Goal: Task Accomplishment & Management: Use online tool/utility

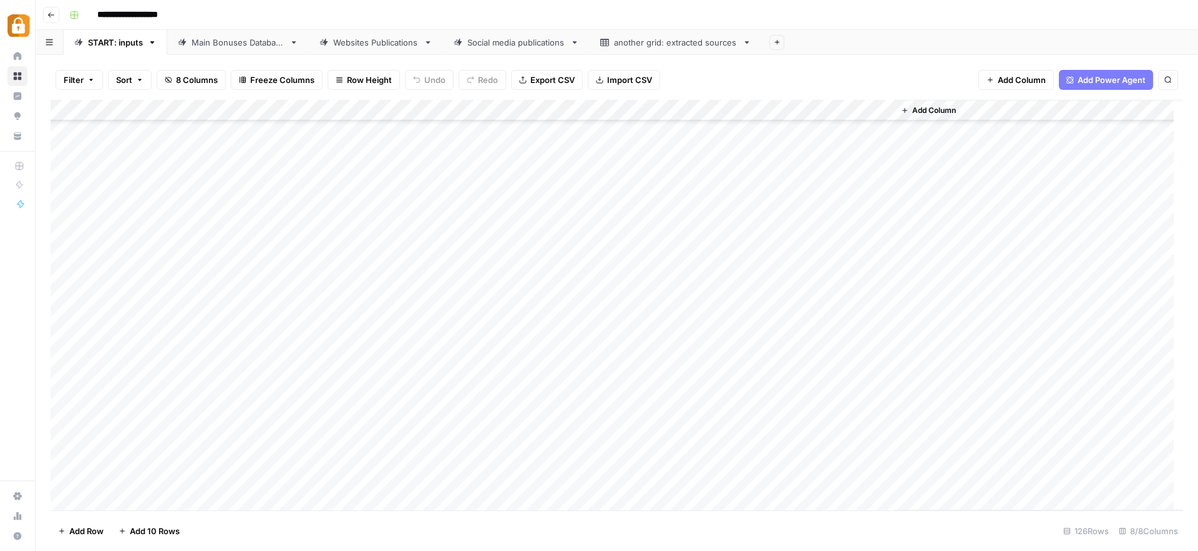
scroll to position [2303, 0]
click at [240, 332] on div "Add Column" at bounding box center [617, 305] width 1132 height 410
click at [233, 332] on div "Add Column" at bounding box center [617, 305] width 1132 height 410
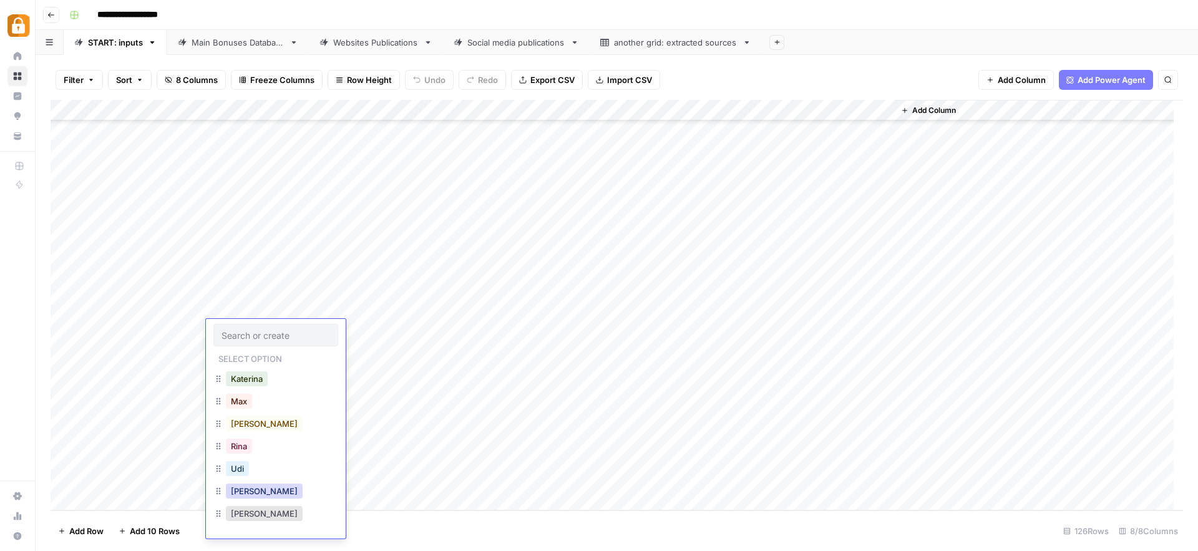
click at [236, 490] on button "Julie" at bounding box center [264, 490] width 77 height 15
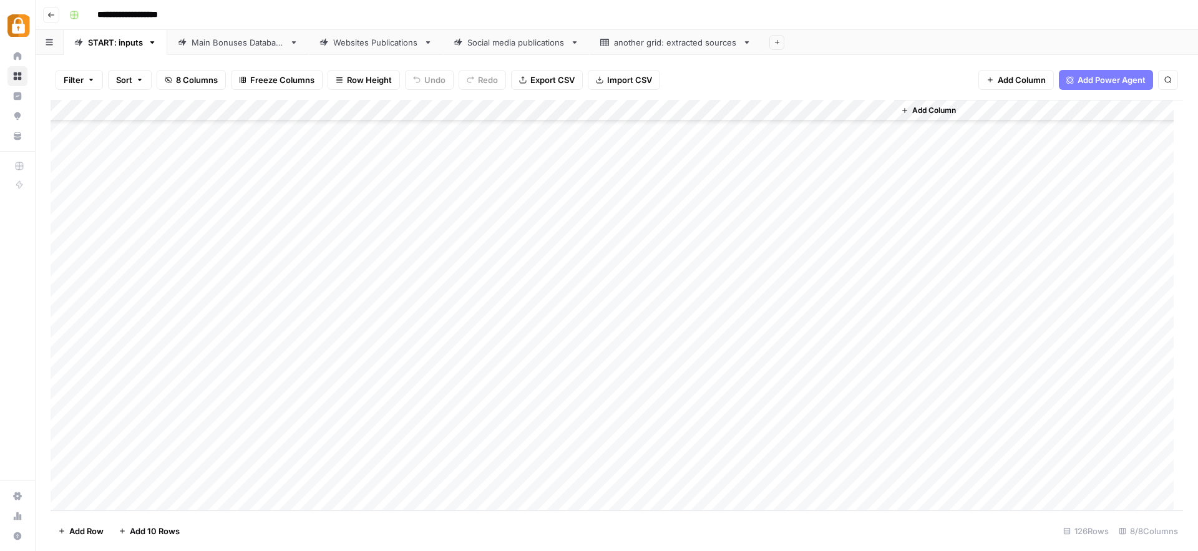
click at [324, 329] on div "Add Column" at bounding box center [617, 305] width 1132 height 410
click at [369, 329] on div "Add Column" at bounding box center [617, 305] width 1132 height 410
click at [369, 329] on textarea at bounding box center [368, 331] width 200 height 17
paste textarea "**********"
type textarea "**********"
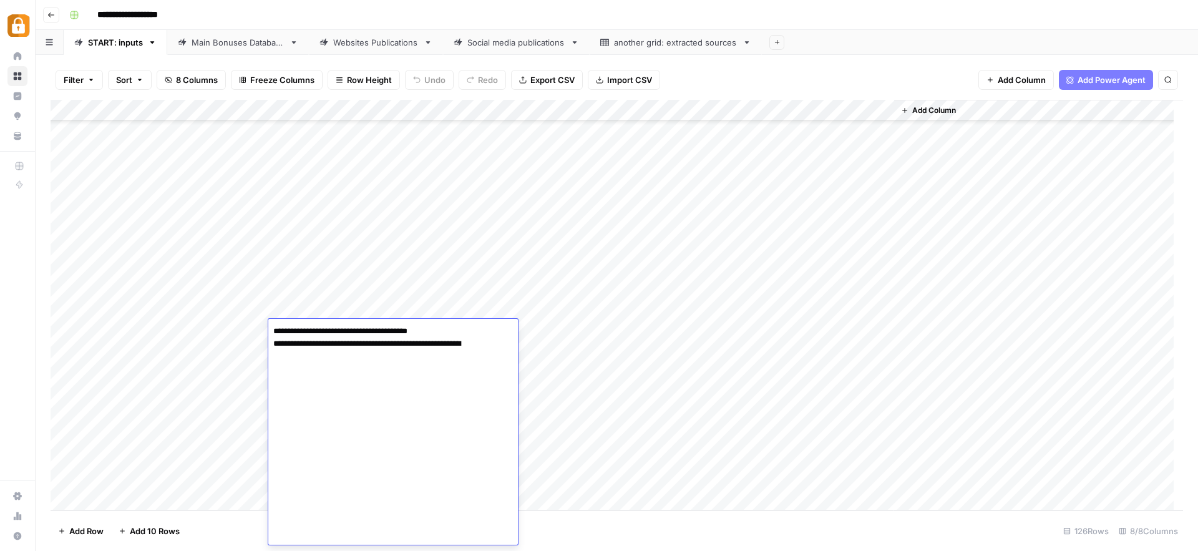
scroll to position [153, 0]
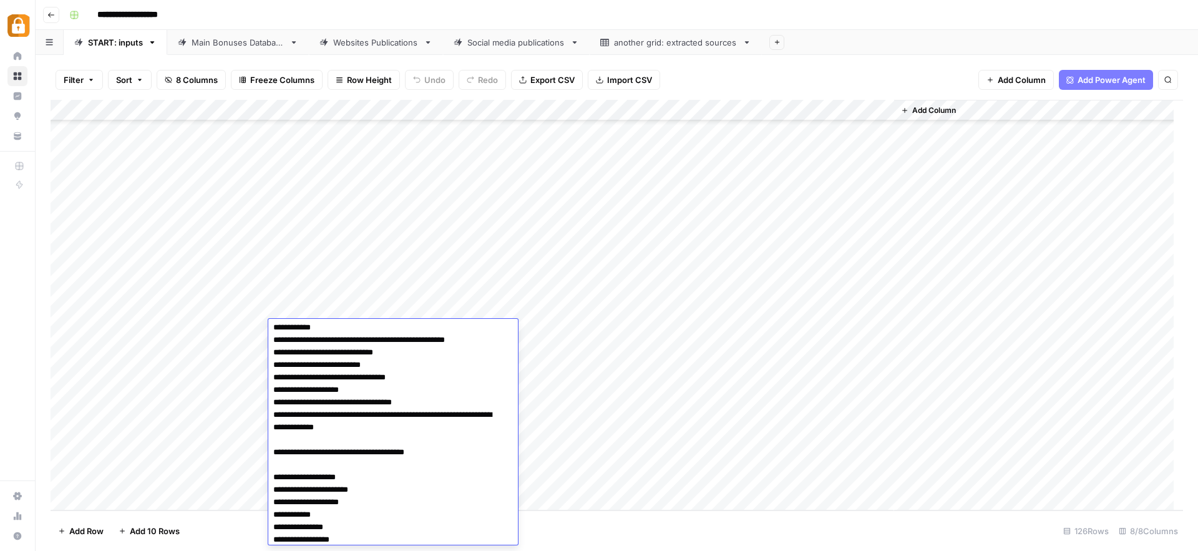
click at [603, 346] on div "Add Column" at bounding box center [617, 305] width 1132 height 410
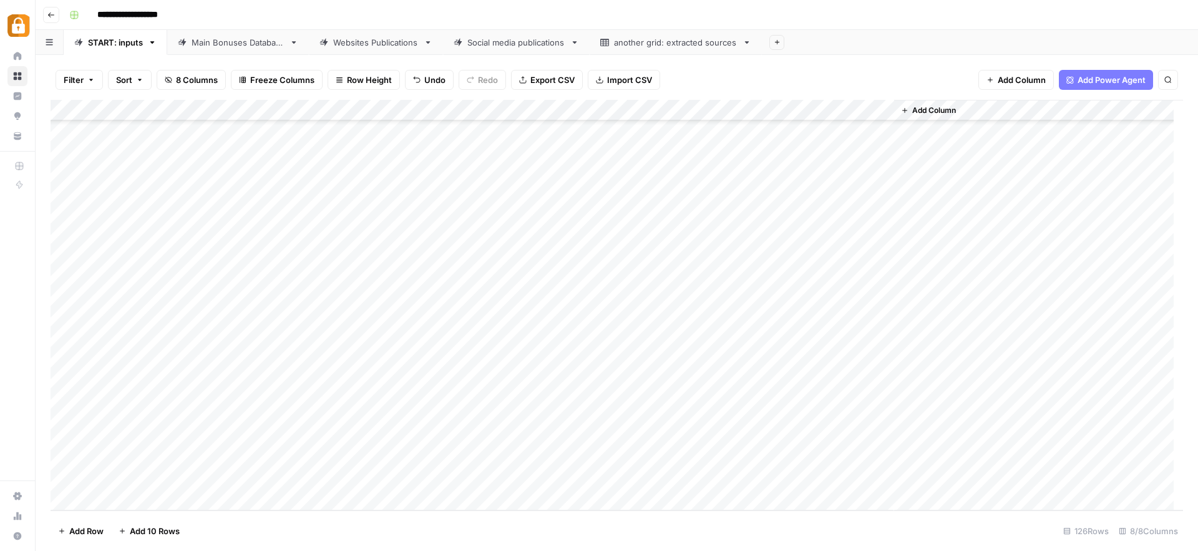
click at [563, 337] on div "Add Column" at bounding box center [617, 305] width 1132 height 410
type input "wp"
click at [538, 386] on button "WP" at bounding box center [531, 378] width 23 height 15
click at [817, 333] on div "Add Column" at bounding box center [617, 305] width 1132 height 410
click at [233, 352] on div "Add Column" at bounding box center [617, 305] width 1132 height 410
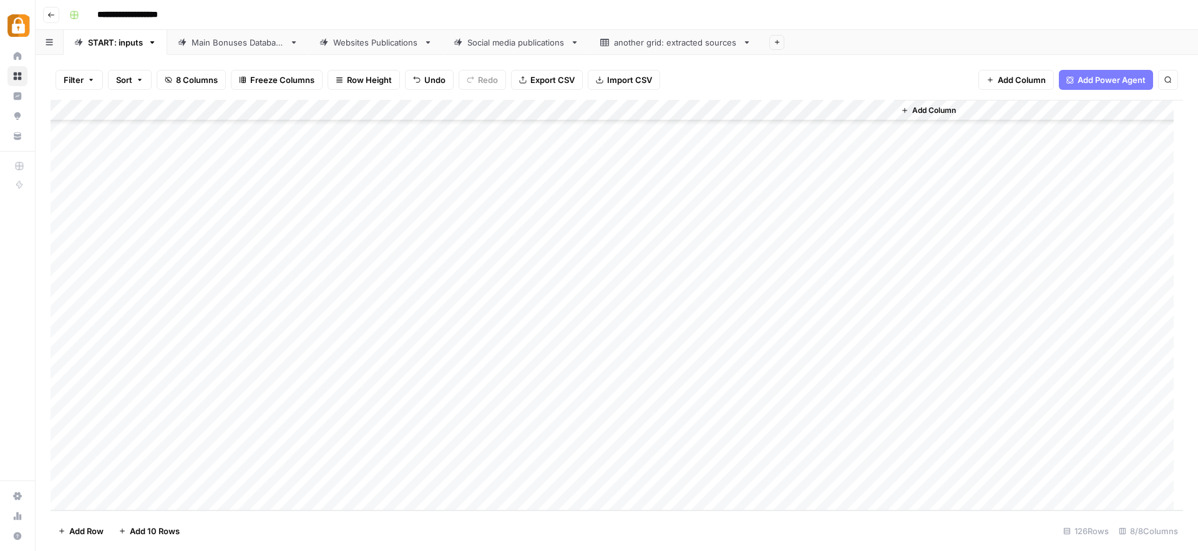
click at [233, 352] on div "Add Column" at bounding box center [617, 305] width 1132 height 410
click at [241, 513] on button "[PERSON_NAME]" at bounding box center [264, 512] width 77 height 15
click at [338, 354] on div "Add Column" at bounding box center [617, 305] width 1132 height 410
click at [316, 351] on textarea at bounding box center [368, 352] width 200 height 17
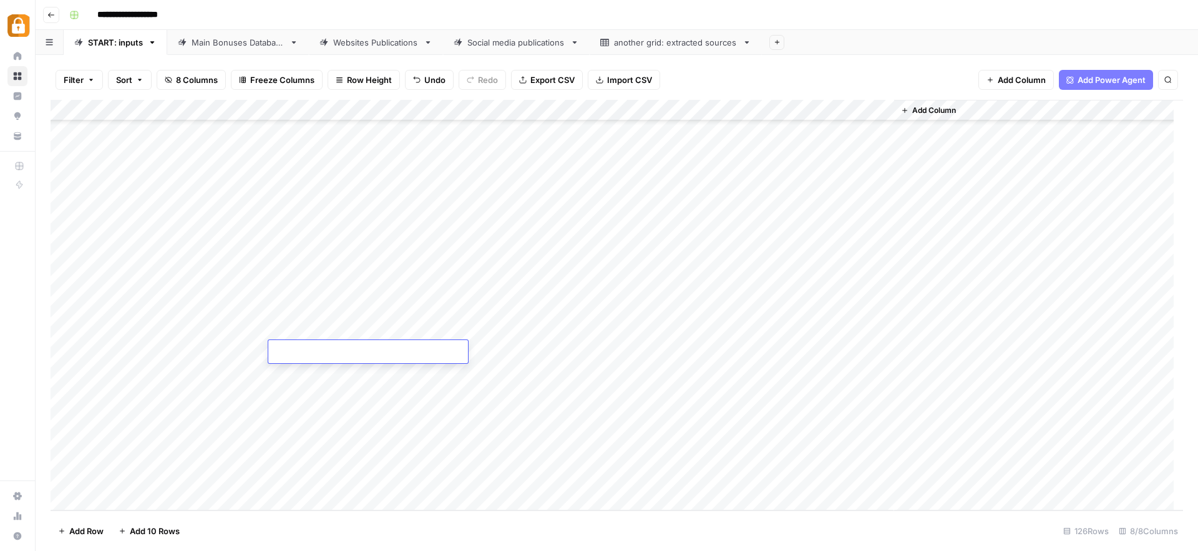
click at [316, 351] on textarea at bounding box center [368, 352] width 200 height 17
paste textarea "**********"
type textarea "**********"
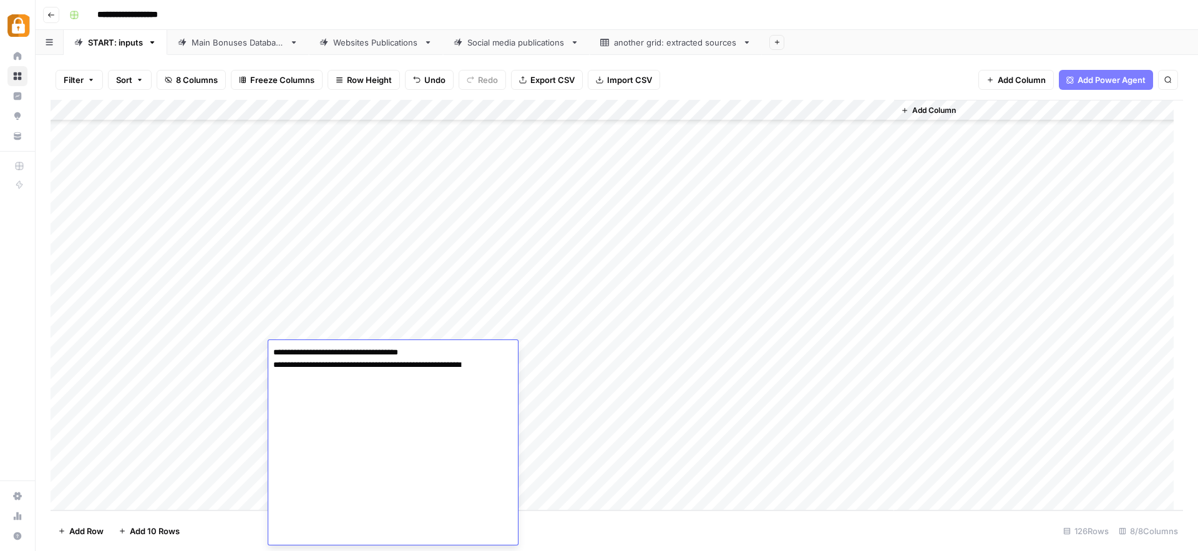
scroll to position [25, 0]
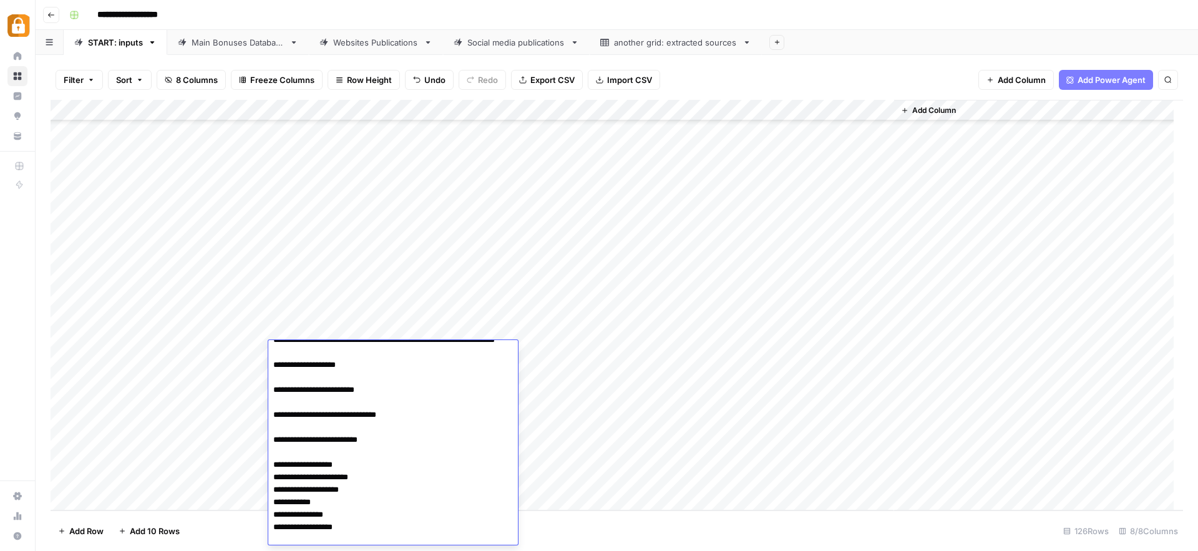
click at [543, 348] on div "Add Column" at bounding box center [617, 305] width 1132 height 410
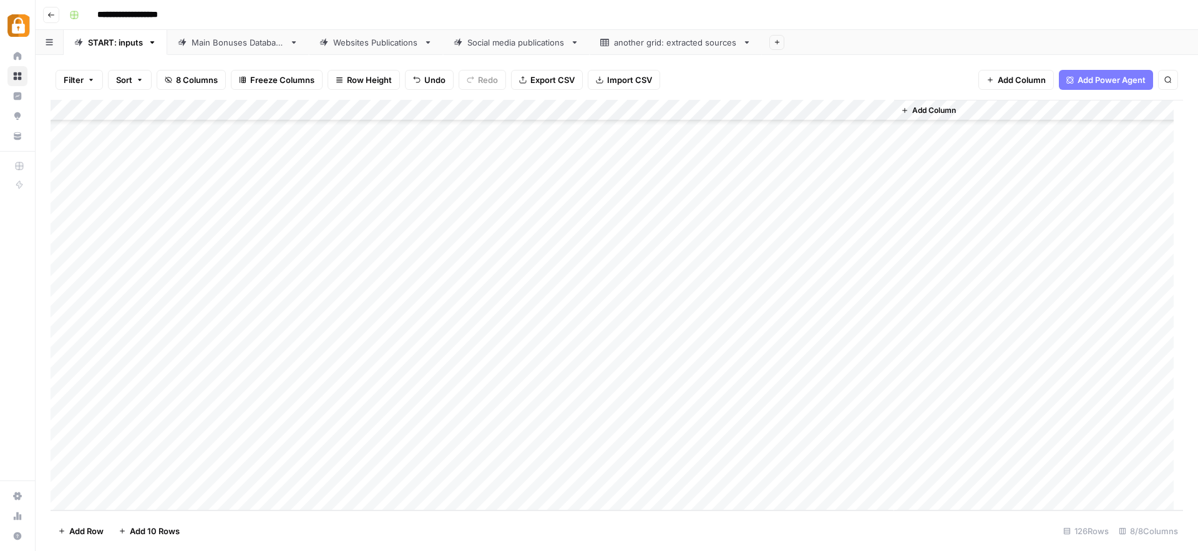
drag, startPoint x: 563, startPoint y: 329, endPoint x: 569, endPoint y: 335, distance: 7.9
click at [563, 329] on div "Add Column" at bounding box center [617, 305] width 1132 height 410
drag, startPoint x: 588, startPoint y: 339, endPoint x: 587, endPoint y: 351, distance: 11.9
click at [587, 351] on div "Add Column" at bounding box center [617, 305] width 1132 height 410
click at [823, 349] on div "Add Column" at bounding box center [617, 305] width 1132 height 410
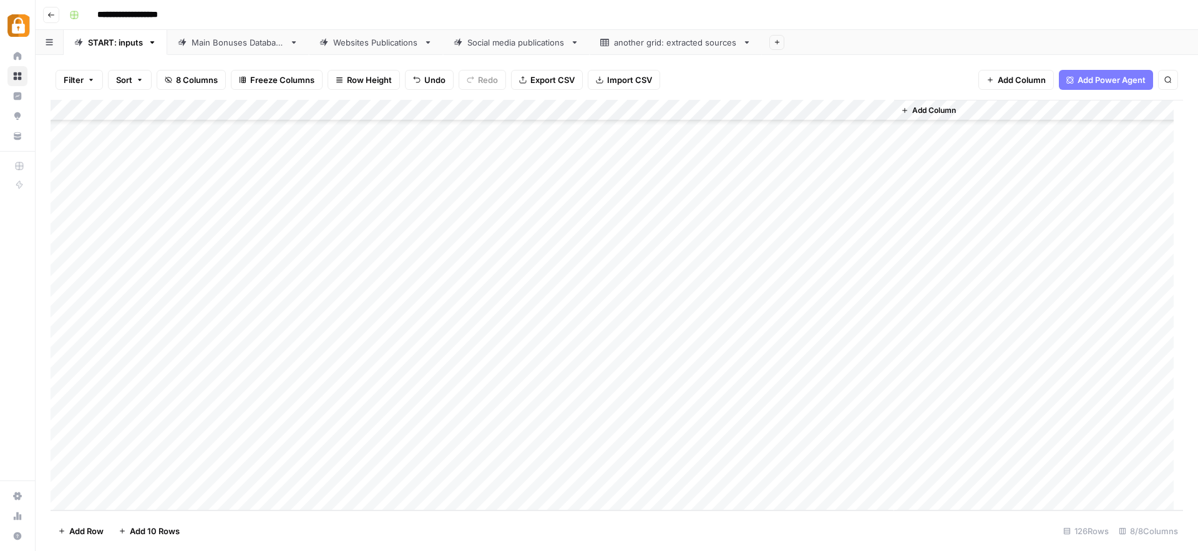
click at [261, 47] on div "Main Bonuses Database" at bounding box center [238, 42] width 93 height 12
click at [618, 451] on div "Add Column" at bounding box center [617, 305] width 1132 height 410
drag, startPoint x: 648, startPoint y: 457, endPoint x: 648, endPoint y: 468, distance: 10.6
click at [648, 468] on div "Add Column" at bounding box center [617, 305] width 1132 height 410
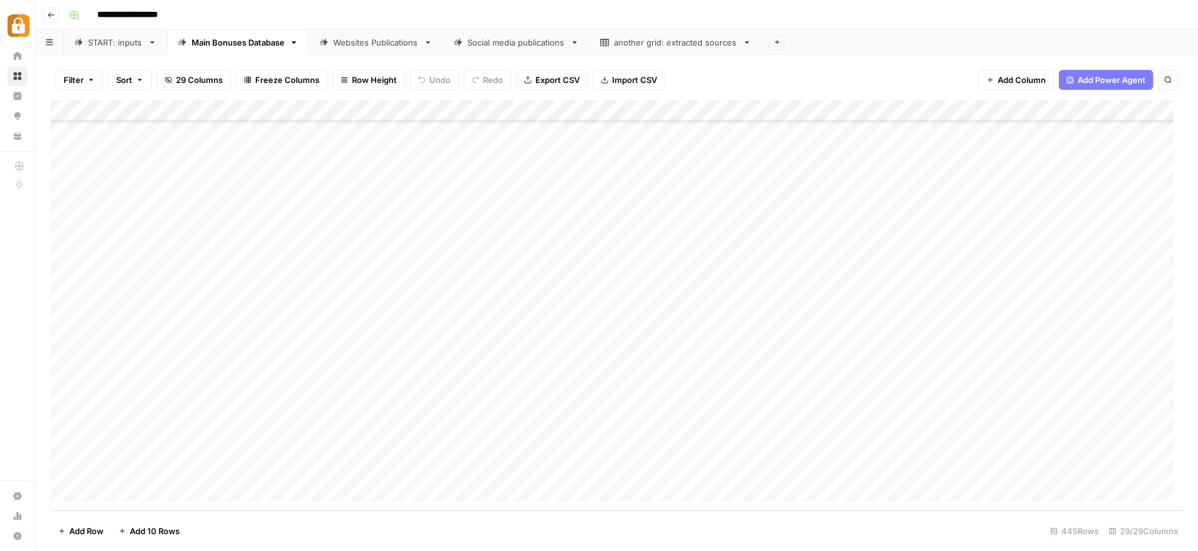
click at [803, 465] on div "Add Column" at bounding box center [617, 305] width 1132 height 410
click at [410, 49] on link "Websites Publications" at bounding box center [376, 42] width 134 height 25
click at [822, 467] on div "Add Column" at bounding box center [617, 305] width 1132 height 410
click at [129, 45] on div "START: inputs" at bounding box center [115, 42] width 55 height 12
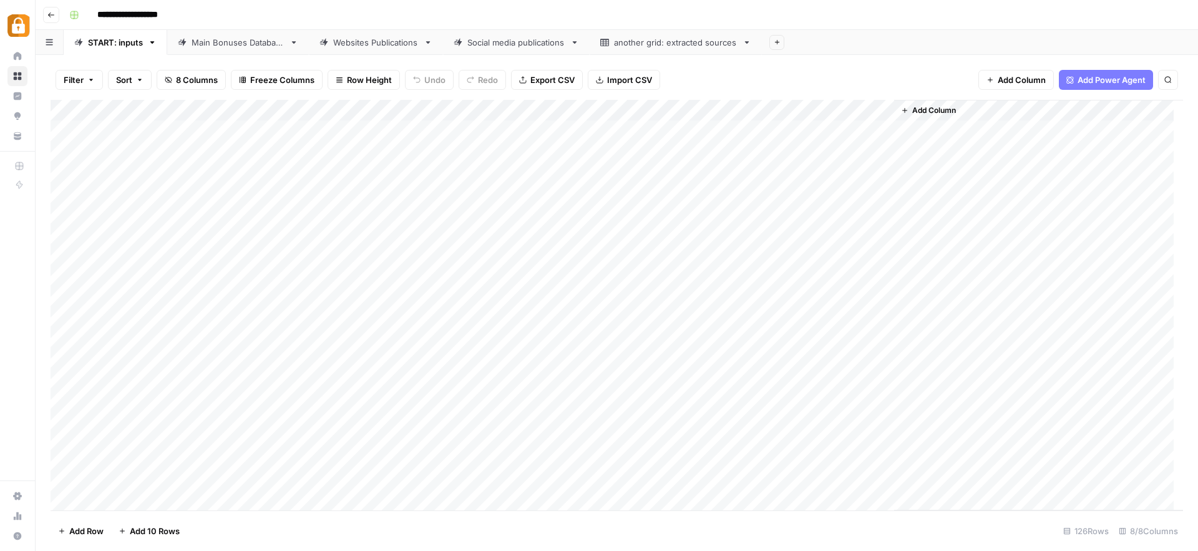
scroll to position [2303, 0]
click at [371, 36] on div "Websites Publications" at bounding box center [375, 42] width 85 height 12
click at [667, 471] on div "Add Column" at bounding box center [617, 305] width 1132 height 410
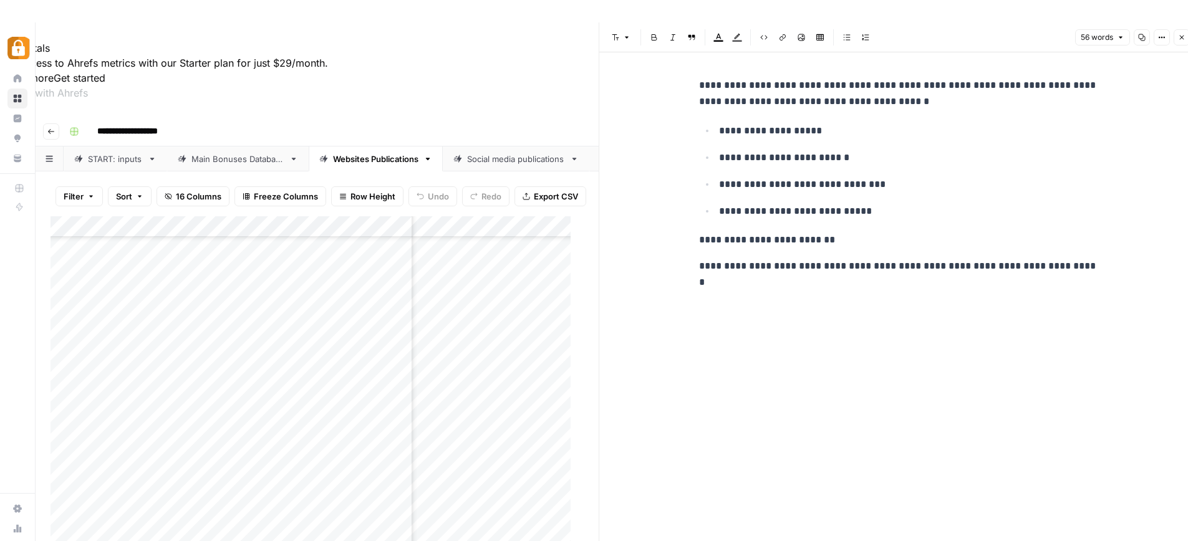
click at [1184, 41] on icon "button" at bounding box center [1181, 37] width 7 height 7
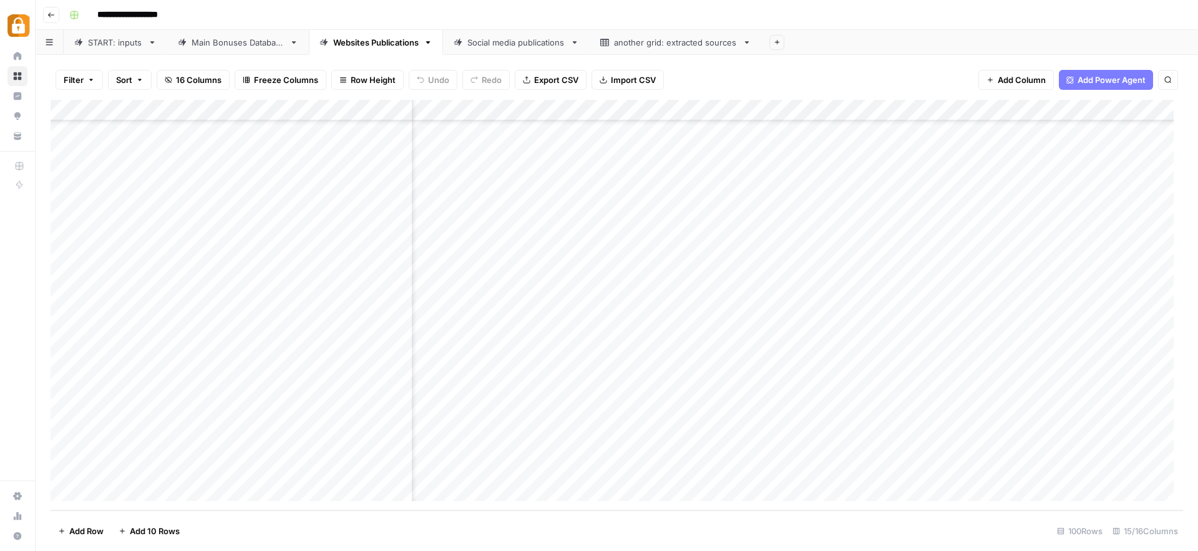
click at [997, 467] on div "Add Column" at bounding box center [617, 305] width 1132 height 410
click at [122, 46] on div "START: inputs" at bounding box center [115, 42] width 55 height 12
click at [240, 372] on div "Add Column" at bounding box center [617, 305] width 1132 height 410
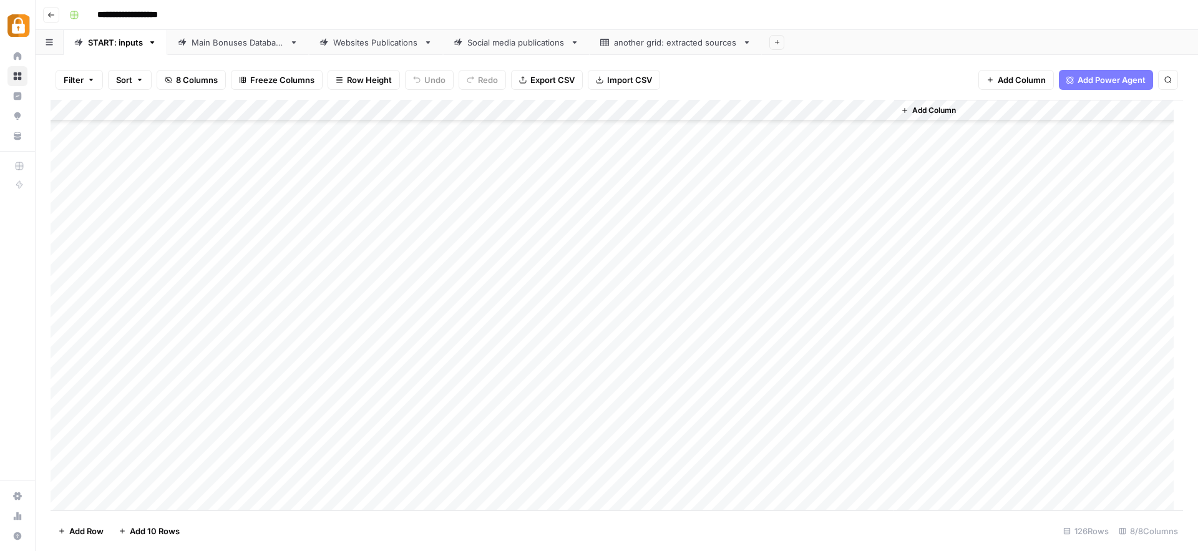
click at [240, 372] on div "Add Column" at bounding box center [617, 305] width 1132 height 410
click at [246, 532] on button "[PERSON_NAME]" at bounding box center [264, 533] width 77 height 15
click at [325, 370] on div "Add Column" at bounding box center [617, 305] width 1132 height 410
click at [882, 326] on div "Add Column" at bounding box center [617, 305] width 1132 height 410
click at [990, 332] on div "Add Column" at bounding box center [1038, 305] width 289 height 410
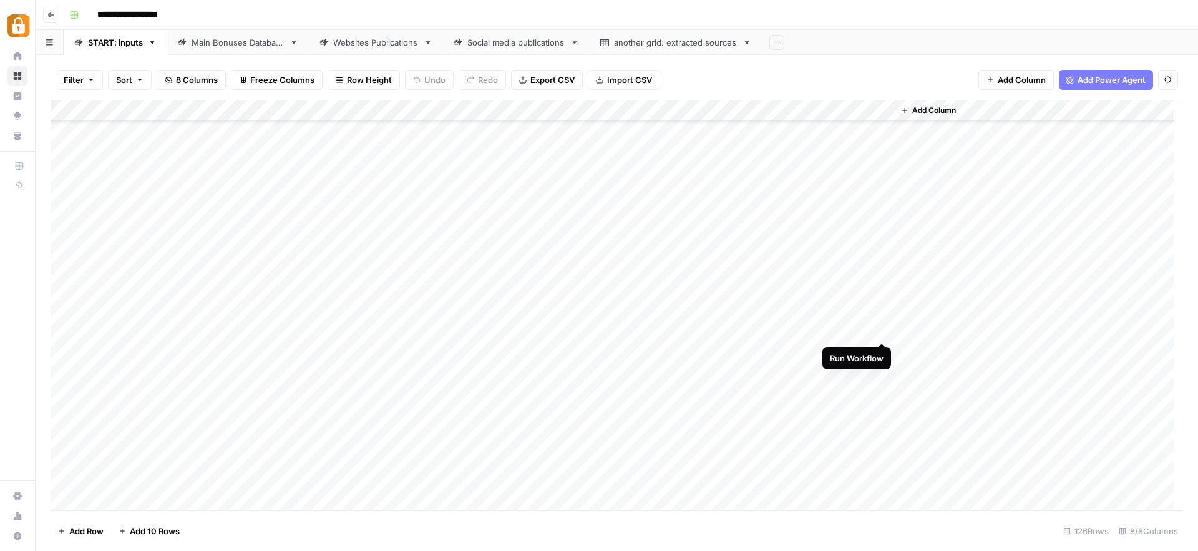
click at [880, 327] on div "Add Column" at bounding box center [617, 305] width 1132 height 410
click at [351, 377] on div "Add Column" at bounding box center [617, 305] width 1132 height 410
paste textarea "**********"
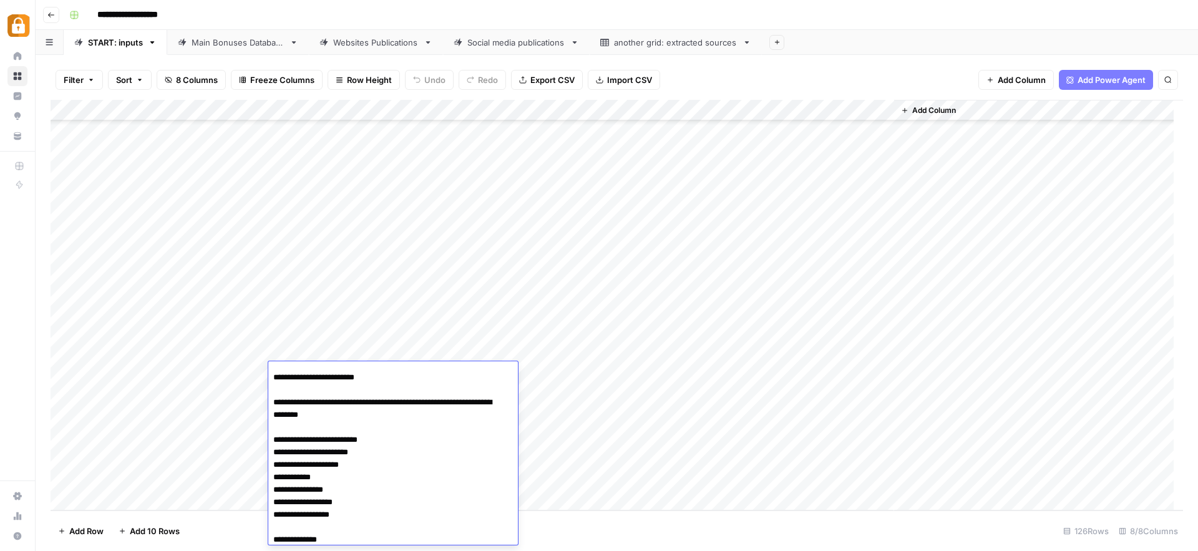
scroll to position [221, 0]
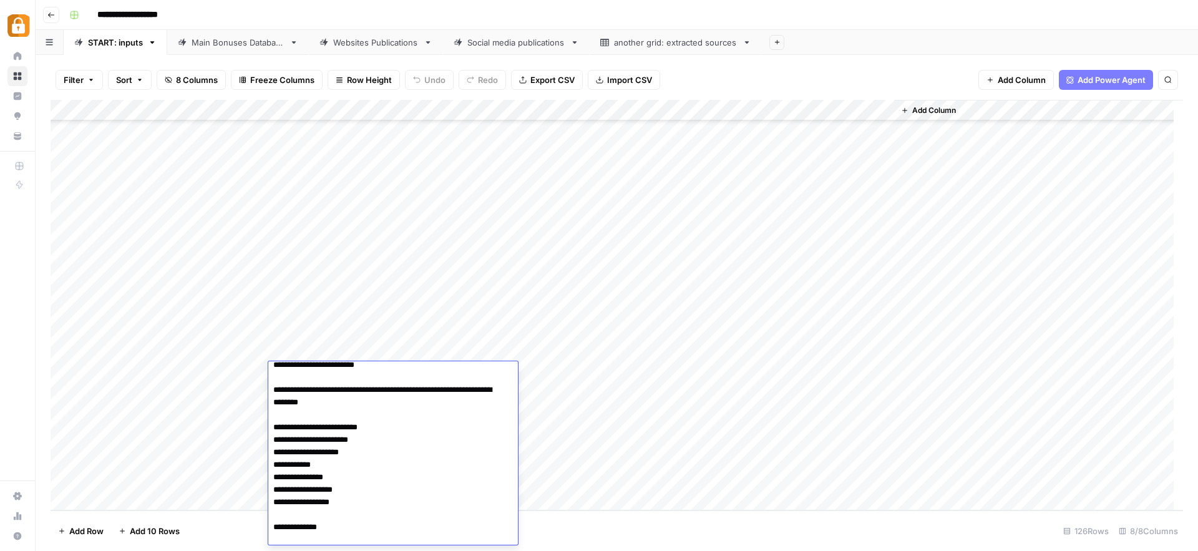
paste textarea "**********"
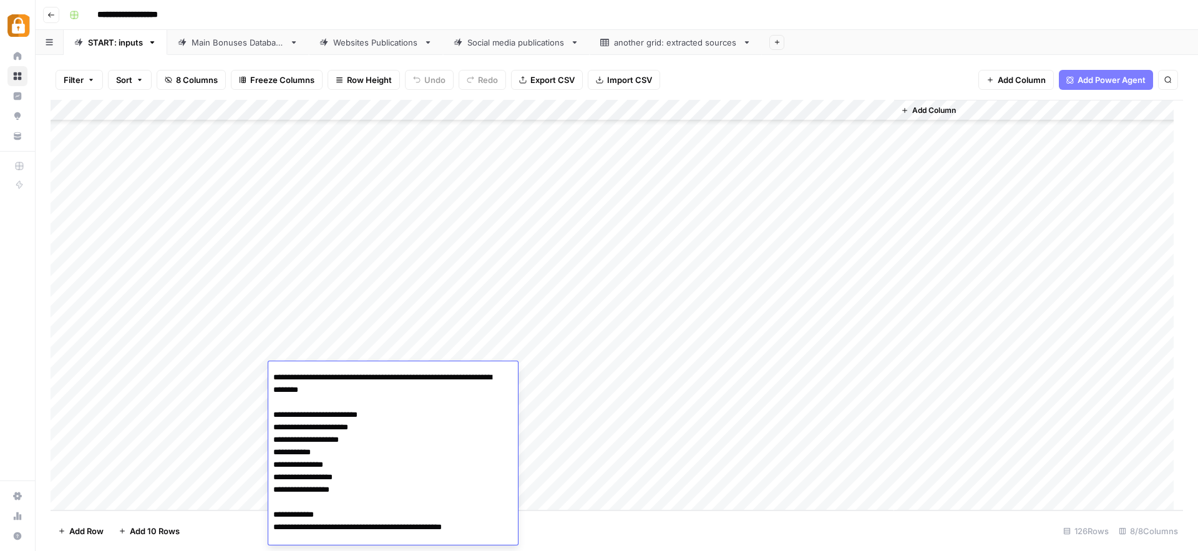
paste textarea "**********"
type textarea "**********"
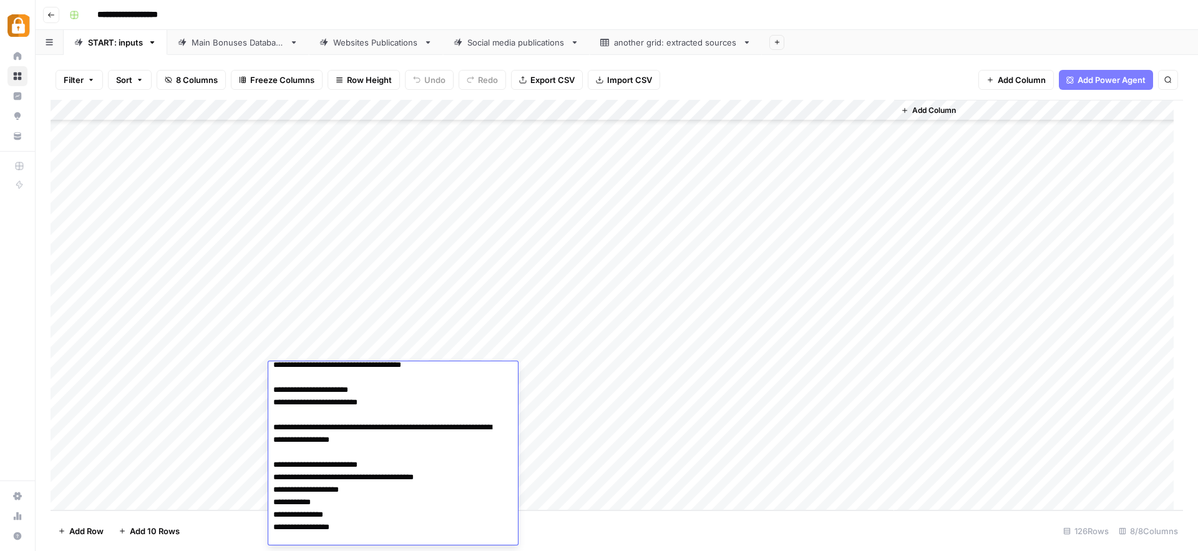
click at [559, 366] on div "Add Column" at bounding box center [617, 305] width 1132 height 410
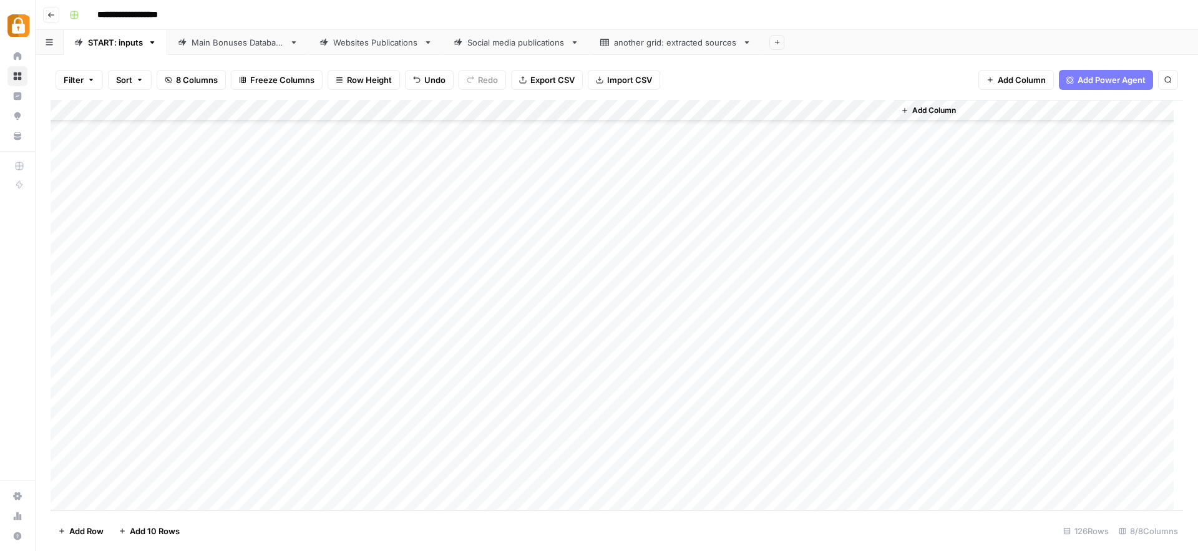
click at [578, 350] on div "Add Column" at bounding box center [617, 305] width 1132 height 410
drag, startPoint x: 589, startPoint y: 362, endPoint x: 588, endPoint y: 375, distance: 12.5
click at [588, 375] on div "Add Column" at bounding box center [617, 305] width 1132 height 410
drag, startPoint x: 589, startPoint y: 361, endPoint x: 589, endPoint y: 370, distance: 9.4
click at [589, 370] on div "Add Column" at bounding box center [617, 305] width 1132 height 410
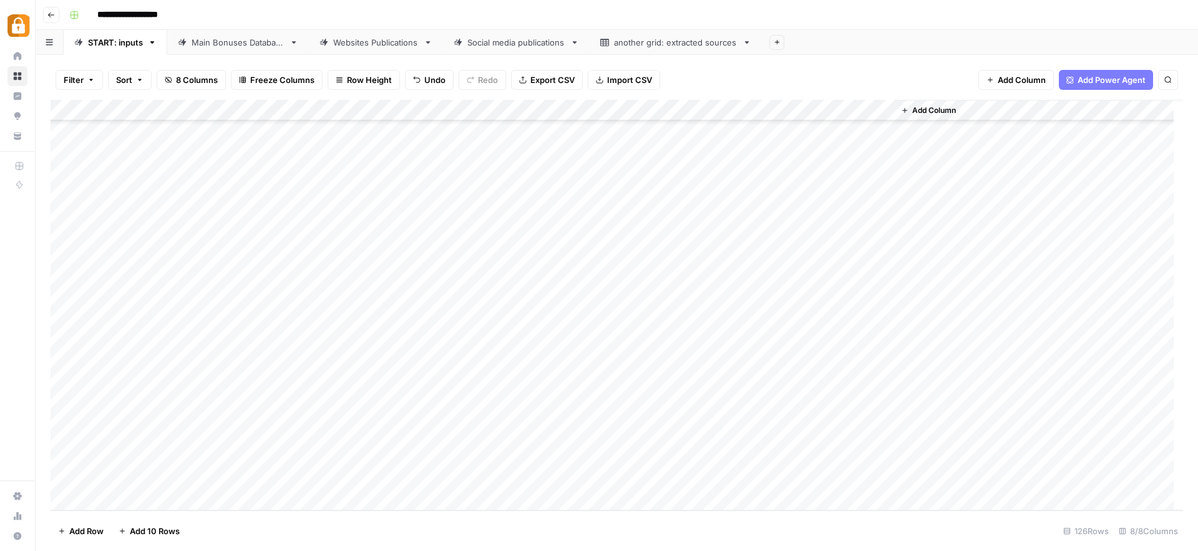
click at [823, 372] on div "Add Column" at bounding box center [617, 305] width 1132 height 410
click at [238, 392] on div "Add Column" at bounding box center [617, 305] width 1132 height 410
click at [243, 535] on button "[PERSON_NAME]" at bounding box center [264, 534] width 77 height 15
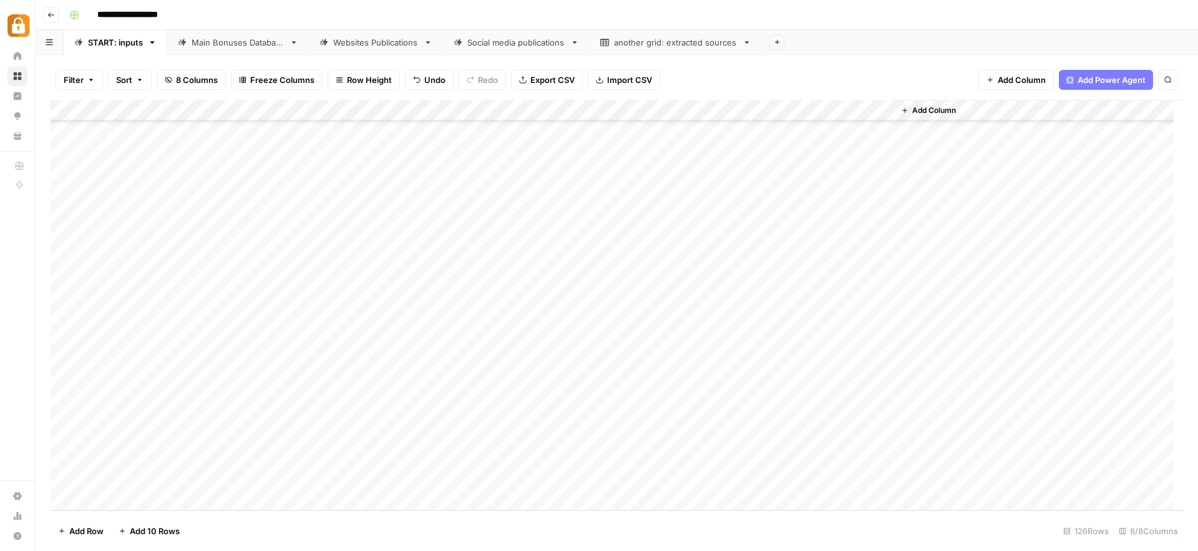
click at [338, 390] on div "Add Column" at bounding box center [617, 305] width 1132 height 410
click at [374, 395] on div "Add Column" at bounding box center [617, 305] width 1132 height 410
click at [374, 395] on textarea at bounding box center [368, 394] width 200 height 17
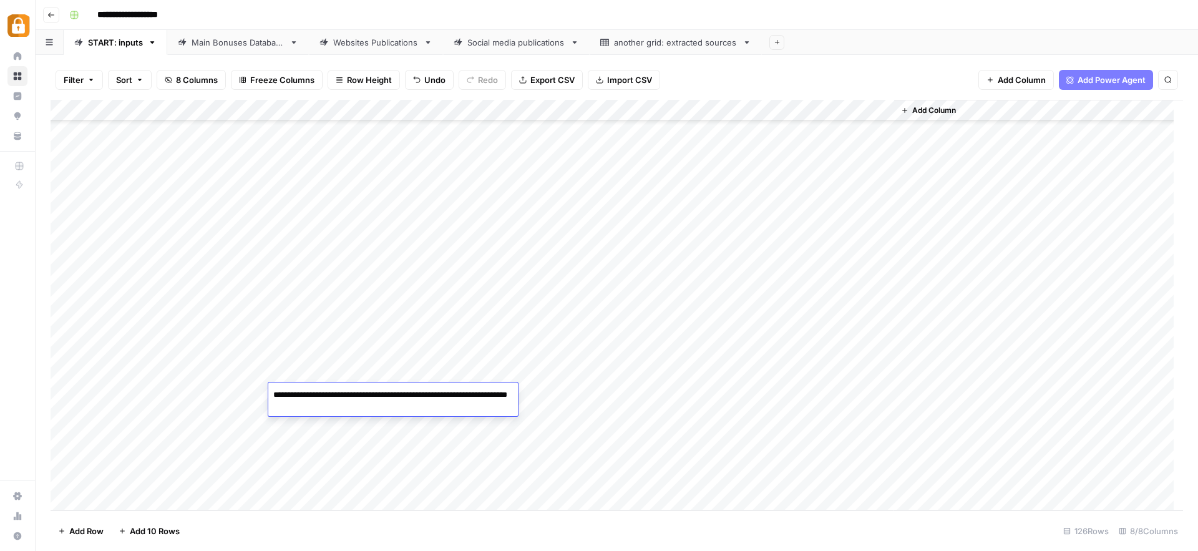
paste textarea "**********"
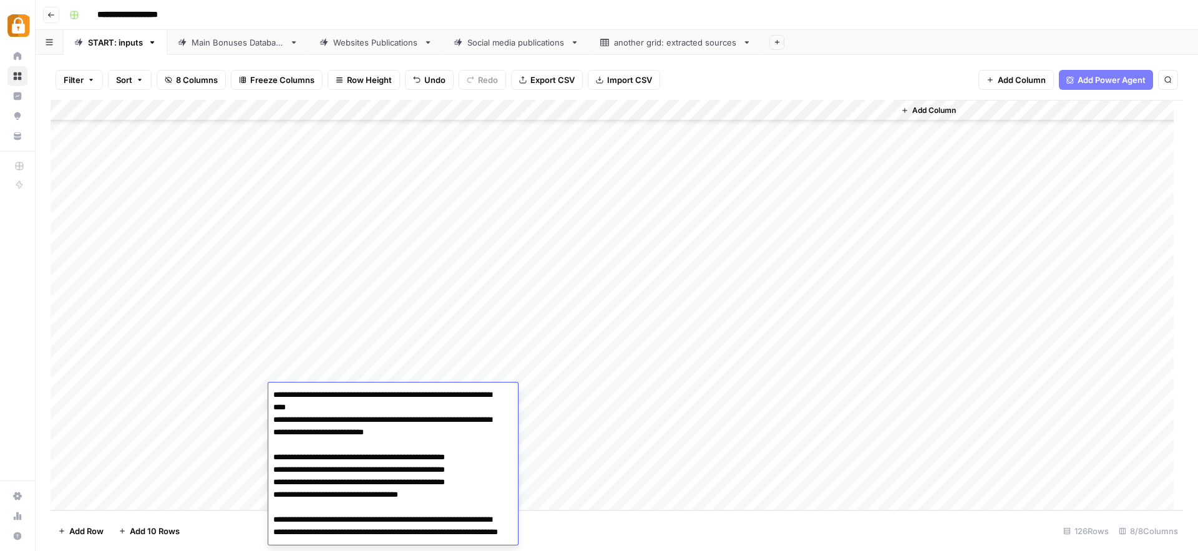
scroll to position [167, 0]
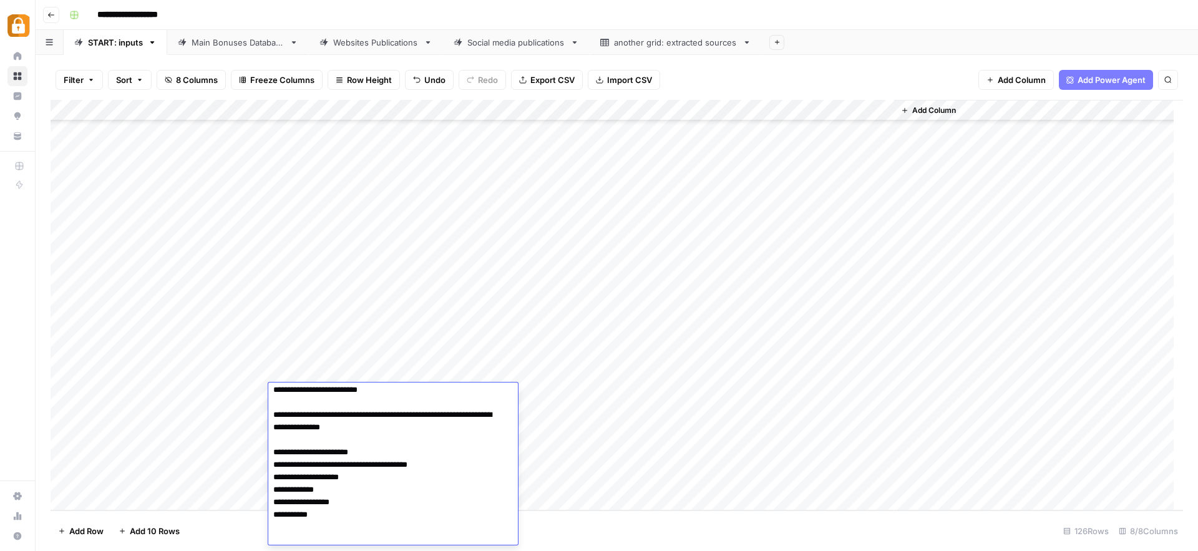
type textarea "**********"
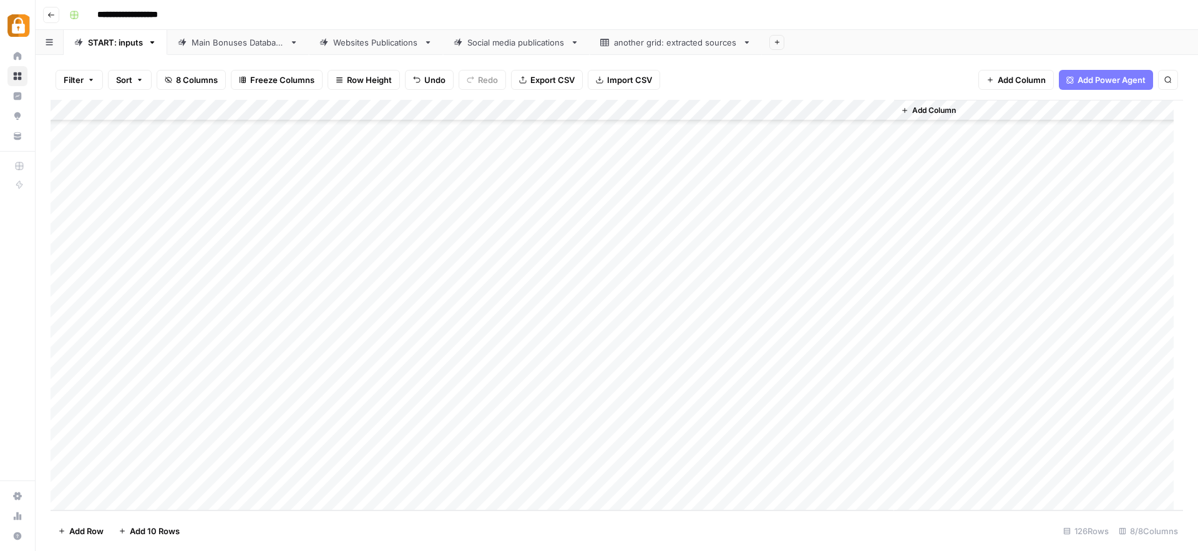
click at [521, 398] on div "Add Column" at bounding box center [617, 305] width 1132 height 410
click at [588, 377] on div "Add Column" at bounding box center [617, 305] width 1132 height 410
drag, startPoint x: 589, startPoint y: 382, endPoint x: 589, endPoint y: 400, distance: 18.1
click at [589, 400] on div "Add Column" at bounding box center [617, 305] width 1132 height 410
click at [815, 396] on div "Add Column" at bounding box center [617, 305] width 1132 height 410
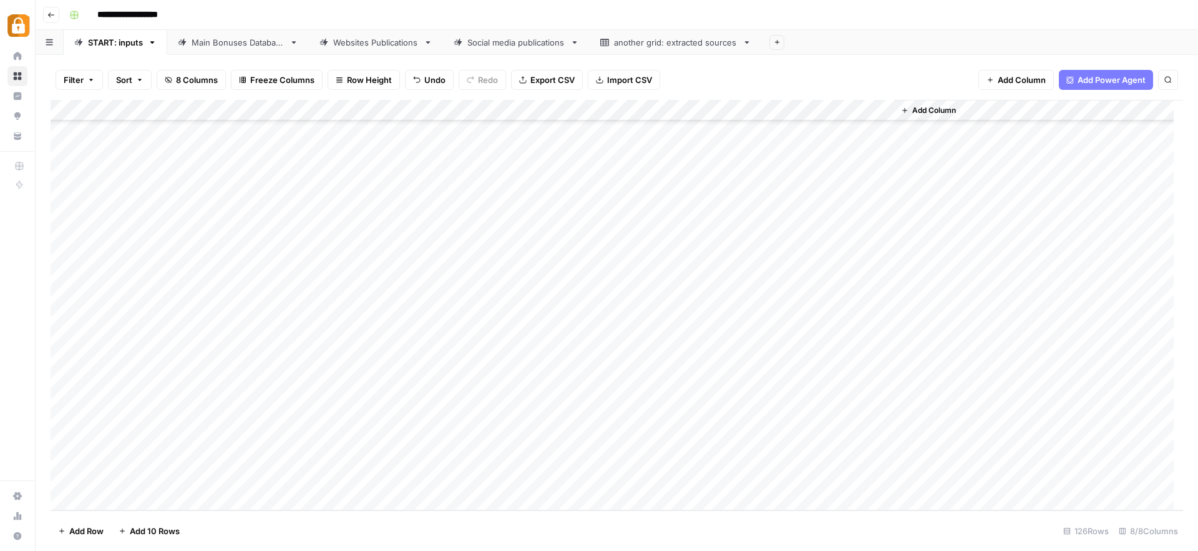
click at [240, 41] on div "Main Bonuses Database" at bounding box center [238, 42] width 93 height 12
click at [632, 450] on div "Add Column" at bounding box center [617, 305] width 1132 height 410
drag, startPoint x: 648, startPoint y: 458, endPoint x: 648, endPoint y: 467, distance: 8.8
click at [648, 467] on div "Add Column" at bounding box center [617, 305] width 1132 height 410
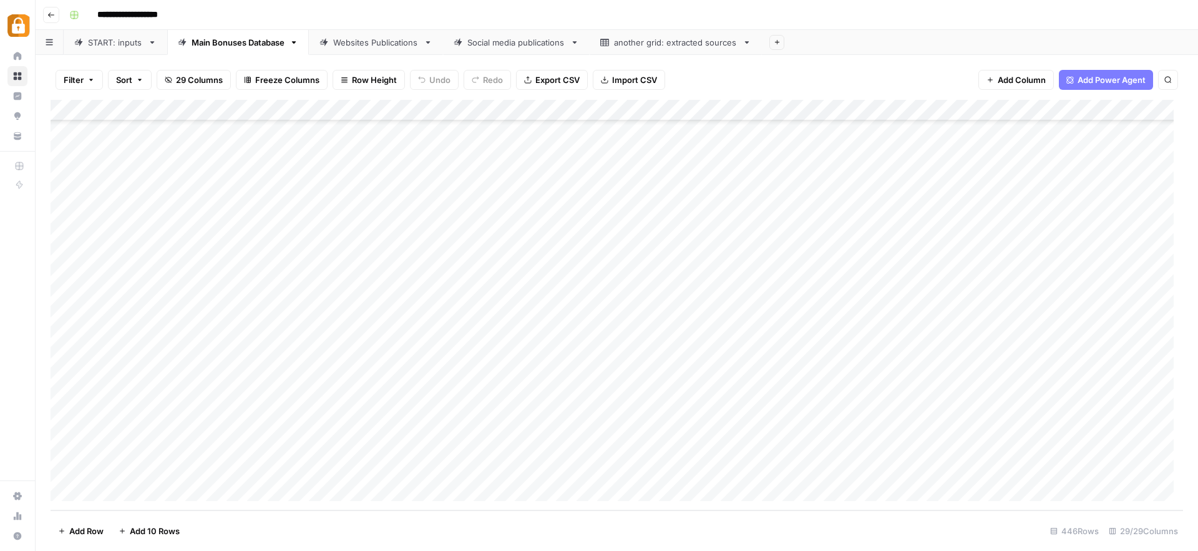
click at [808, 467] on div "Add Column" at bounding box center [617, 305] width 1132 height 410
click at [367, 37] on div "Websites Publications" at bounding box center [375, 42] width 85 height 12
click at [823, 467] on div "Add Column" at bounding box center [617, 305] width 1132 height 410
click at [138, 44] on div "START: inputs" at bounding box center [115, 42] width 55 height 12
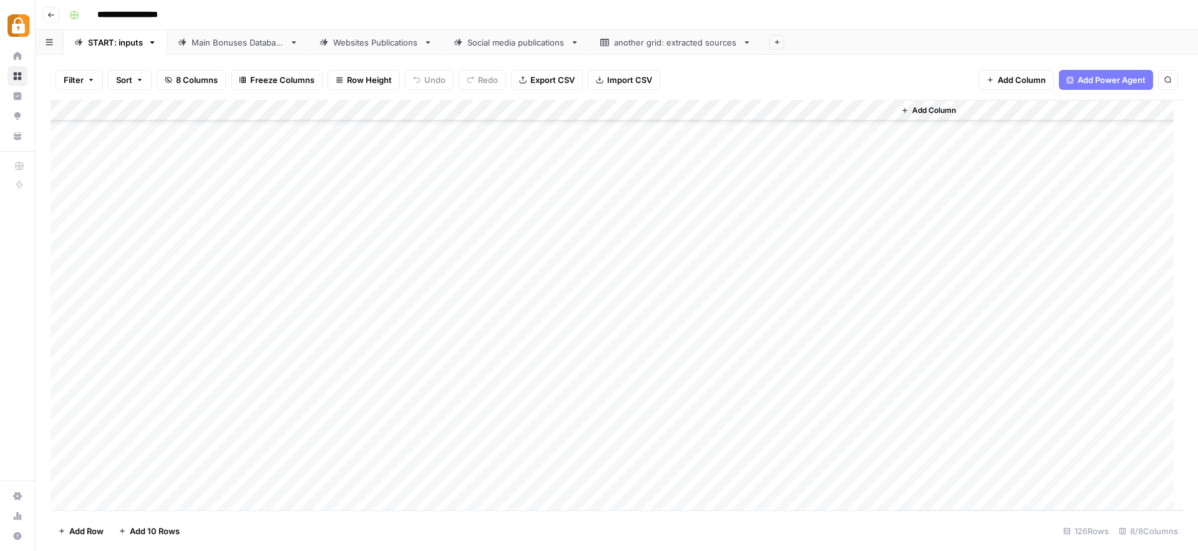
scroll to position [2303, 0]
click at [233, 37] on div "Main Bonuses Database" at bounding box center [238, 42] width 93 height 12
click at [624, 427] on div "Add Column" at bounding box center [617, 305] width 1132 height 410
drag, startPoint x: 650, startPoint y: 437, endPoint x: 651, endPoint y: 472, distance: 34.9
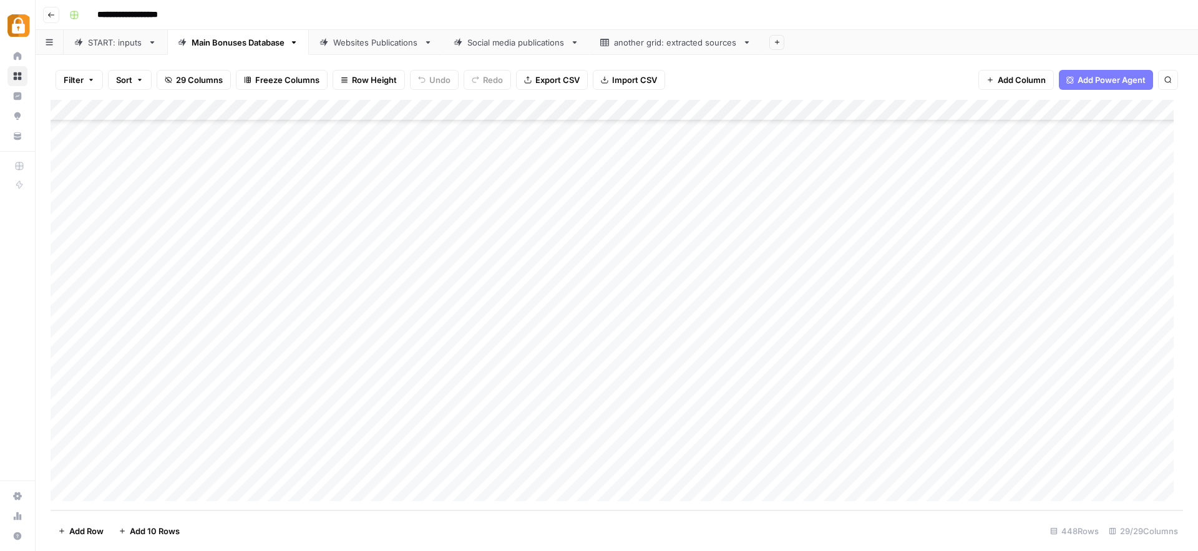
click at [651, 472] on div "Add Column" at bounding box center [617, 305] width 1132 height 410
click at [742, 448] on div "Add Column" at bounding box center [617, 305] width 1132 height 410
click at [881, 448] on div "Add Column" at bounding box center [617, 305] width 1132 height 410
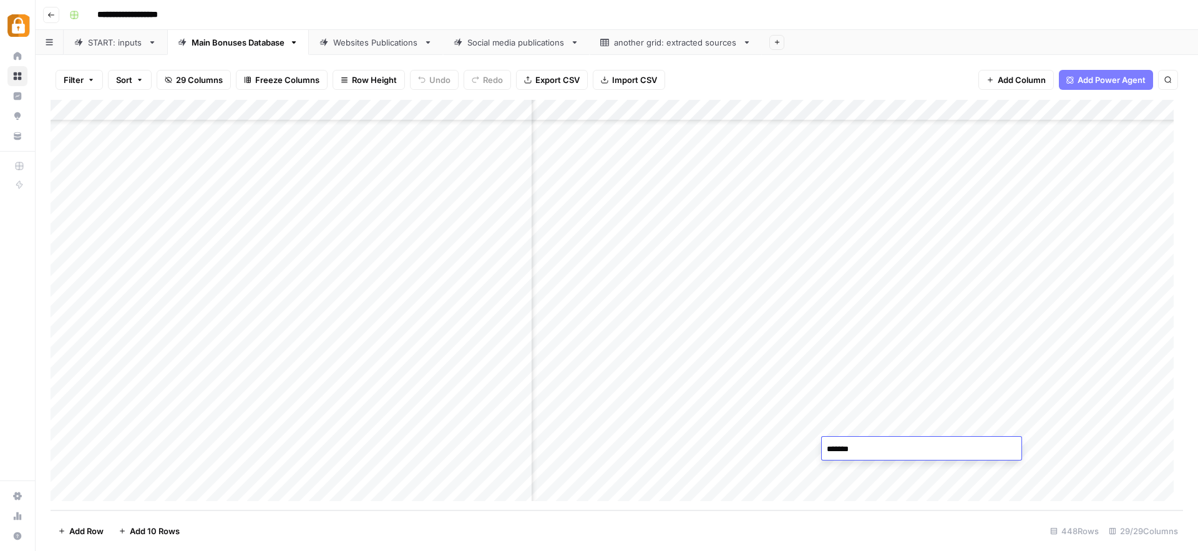
drag, startPoint x: 878, startPoint y: 448, endPoint x: 845, endPoint y: 449, distance: 32.5
click at [845, 449] on textarea "*******" at bounding box center [922, 448] width 200 height 17
type textarea "****"
click at [788, 450] on div "Add Column" at bounding box center [617, 305] width 1132 height 410
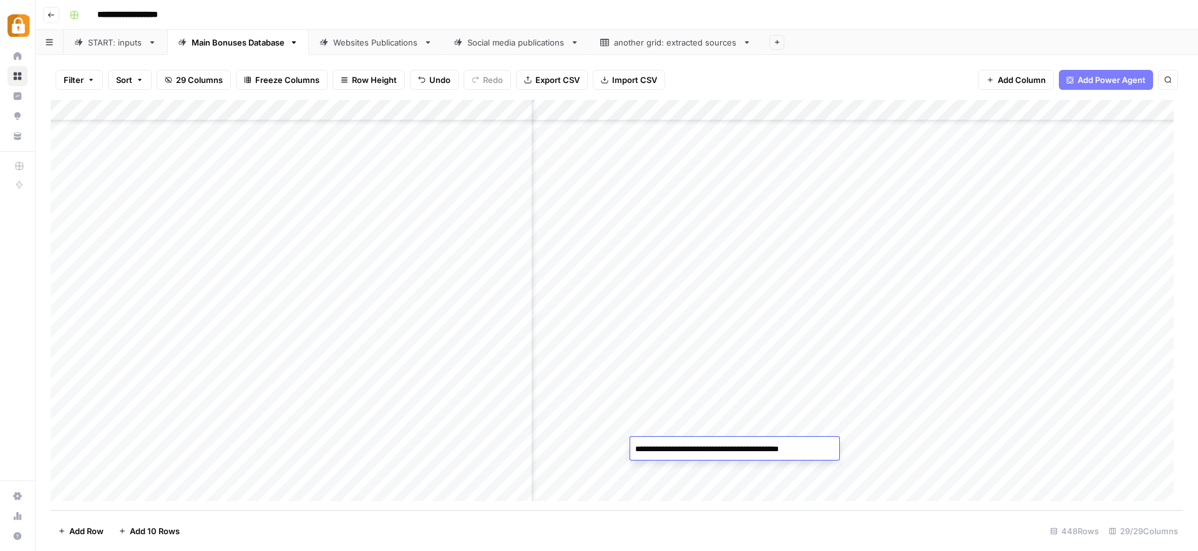
drag, startPoint x: 748, startPoint y: 445, endPoint x: 839, endPoint y: 450, distance: 91.2
click at [839, 450] on body "**********" at bounding box center [599, 275] width 1198 height 551
type textarea "**********"
click at [889, 466] on div "Add Column" at bounding box center [617, 305] width 1132 height 410
click at [793, 471] on div "Add Column" at bounding box center [617, 305] width 1132 height 410
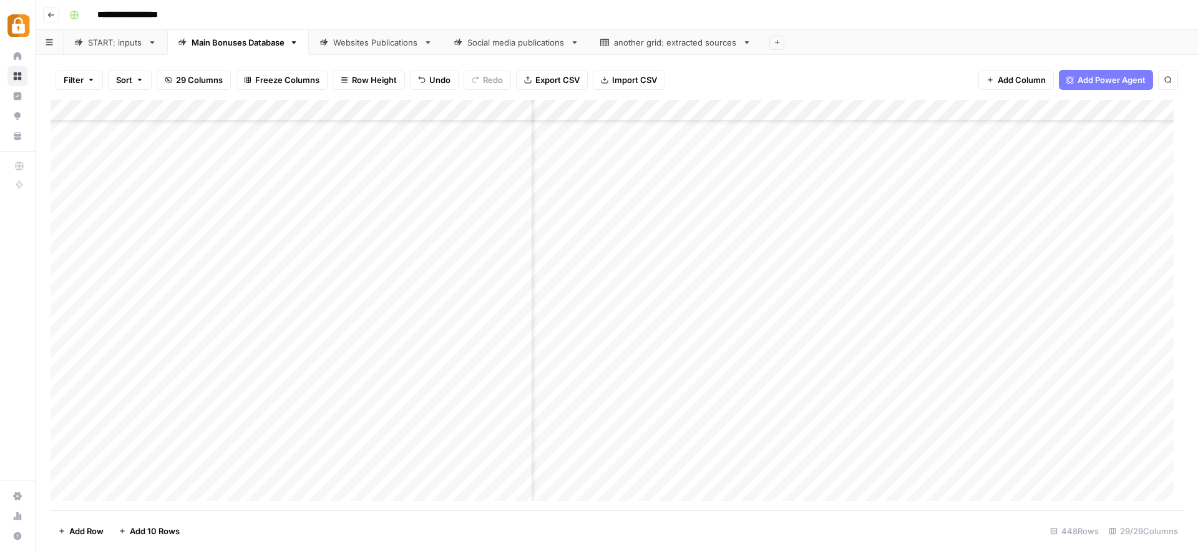
click at [793, 471] on div "Add Column" at bounding box center [617, 305] width 1132 height 410
drag, startPoint x: 872, startPoint y: 469, endPoint x: 720, endPoint y: 466, distance: 151.6
click at [720, 466] on textarea "**********" at bounding box center [753, 470] width 246 height 17
type textarea "**********"
click at [865, 472] on div "Add Column" at bounding box center [617, 305] width 1132 height 410
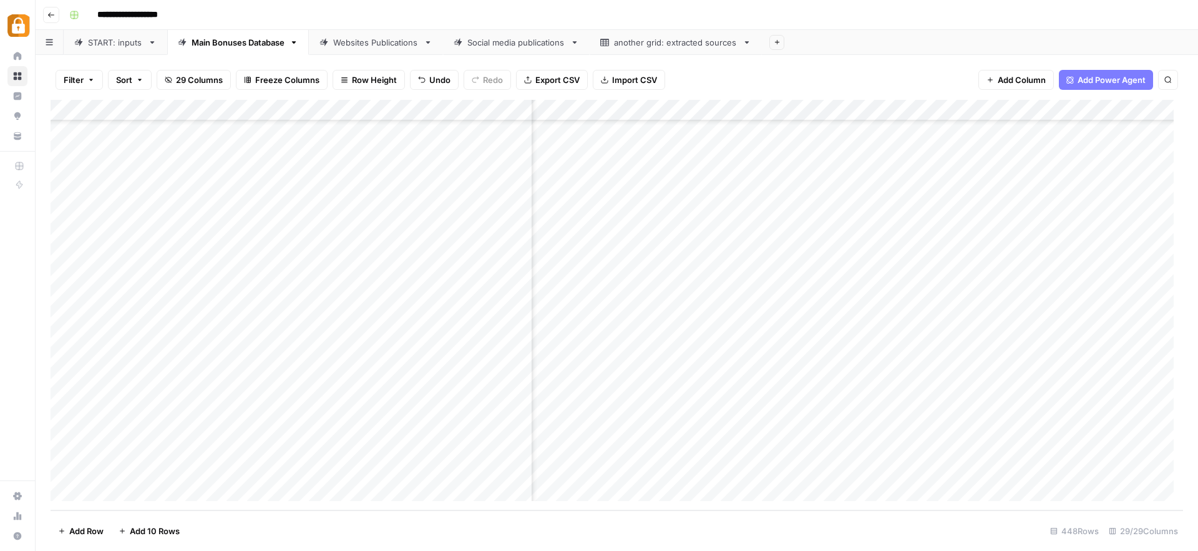
click at [865, 472] on div "Add Column" at bounding box center [617, 305] width 1132 height 410
drag, startPoint x: 861, startPoint y: 470, endPoint x: 838, endPoint y: 468, distance: 23.1
click at [838, 468] on textarea "*********" at bounding box center [922, 470] width 200 height 17
type textarea "***"
click at [795, 472] on div "Add Column" at bounding box center [617, 305] width 1132 height 410
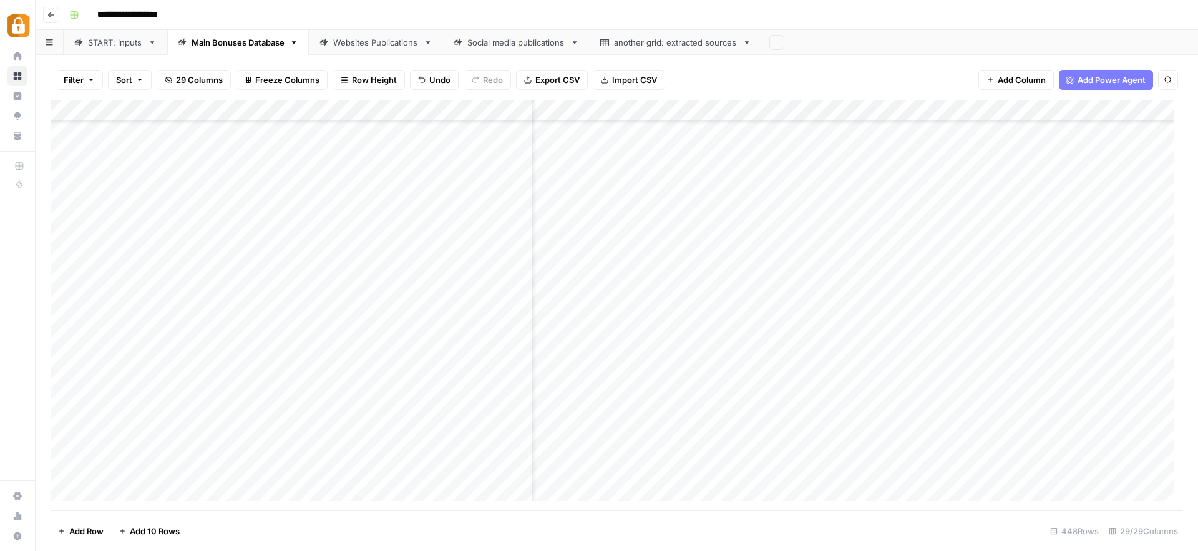
scroll to position [9142, 0]
click at [809, 446] on div "Add Column" at bounding box center [617, 305] width 1132 height 410
click at [807, 468] on div "Add Column" at bounding box center [617, 305] width 1132 height 410
click at [400, 36] on div "Websites Publications" at bounding box center [375, 42] width 85 height 12
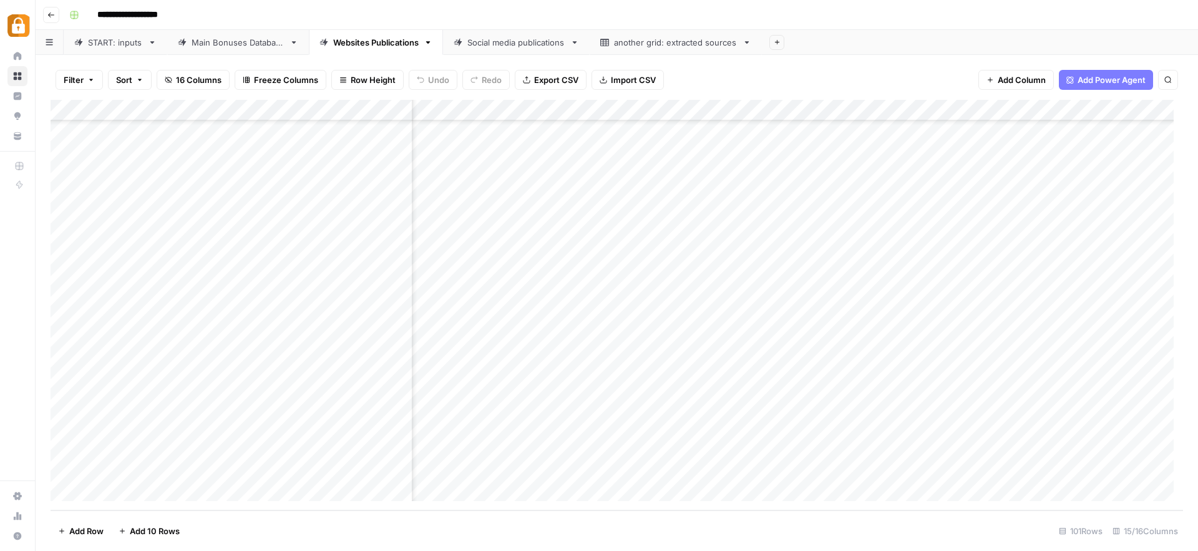
click at [844, 465] on div "Add Column" at bounding box center [617, 305] width 1132 height 410
click at [267, 41] on div "Main Bonuses Database" at bounding box center [238, 42] width 93 height 12
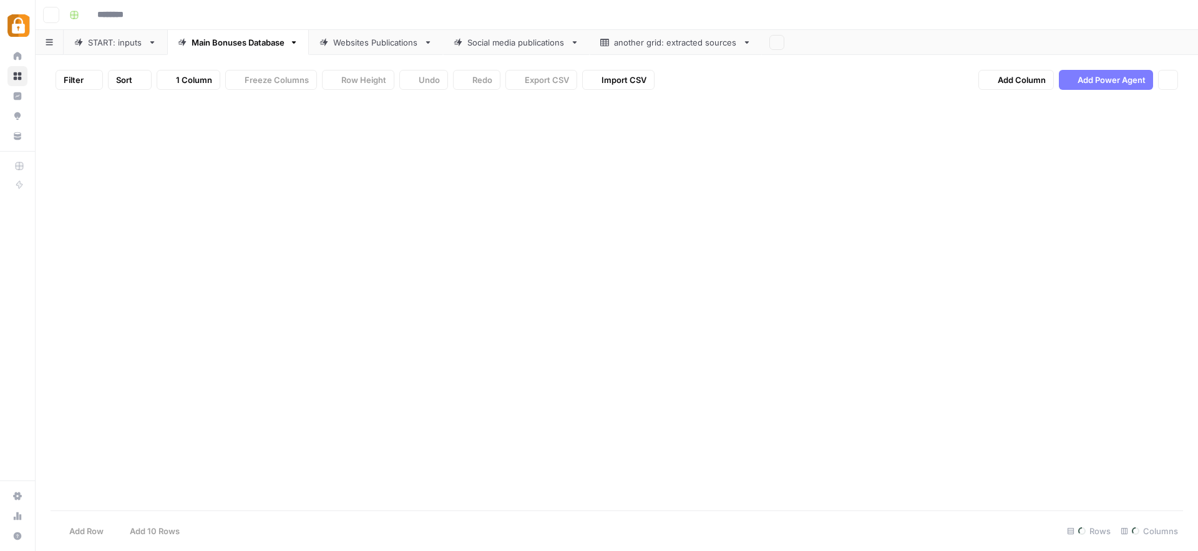
type input "**********"
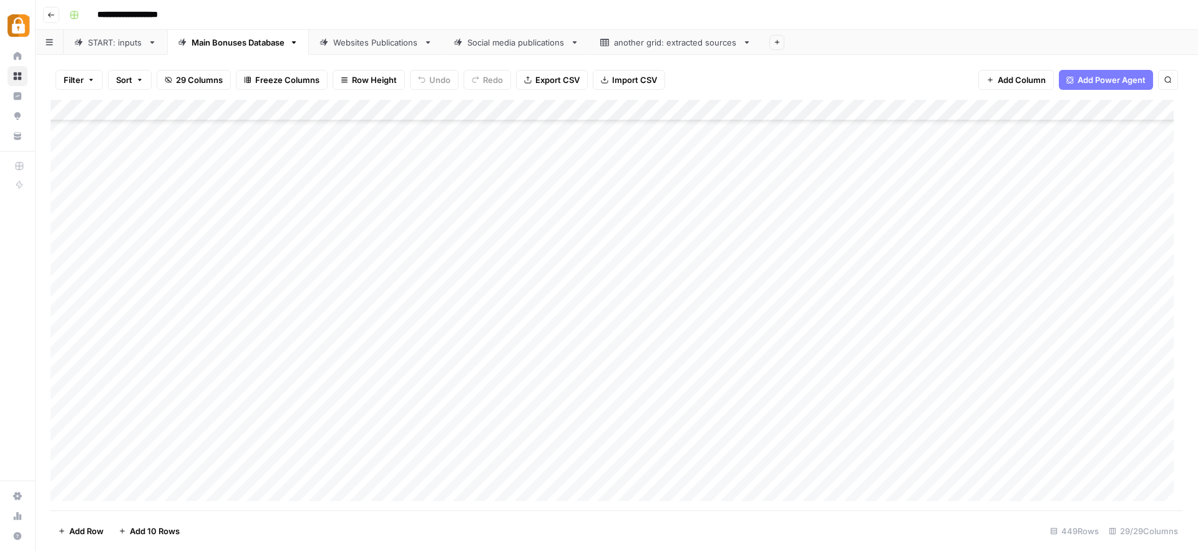
scroll to position [9163, 0]
click at [619, 452] on div "Add Column" at bounding box center [617, 305] width 1132 height 410
drag, startPoint x: 648, startPoint y: 459, endPoint x: 649, endPoint y: 470, distance: 11.2
click at [649, 470] on div "Add Column" at bounding box center [617, 305] width 1132 height 410
drag, startPoint x: 649, startPoint y: 458, endPoint x: 648, endPoint y: 475, distance: 16.9
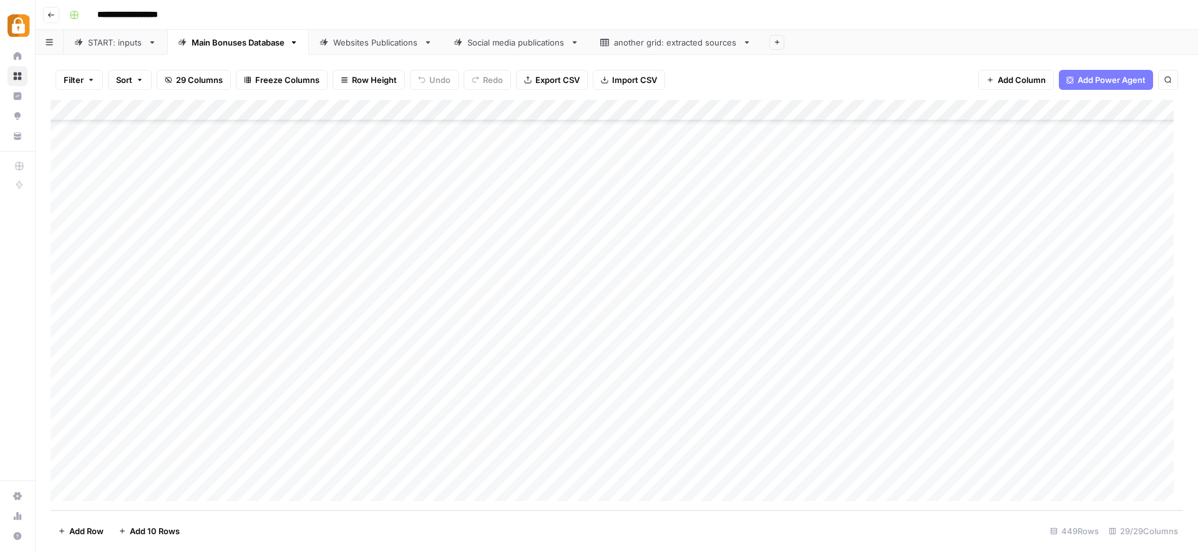
click at [648, 475] on div "Add Column" at bounding box center [617, 305] width 1132 height 410
click at [804, 468] on div "Add Column" at bounding box center [617, 305] width 1132 height 410
click at [114, 43] on div "START: inputs" at bounding box center [115, 42] width 55 height 12
click at [269, 41] on div "Main Bonuses Database" at bounding box center [238, 42] width 93 height 12
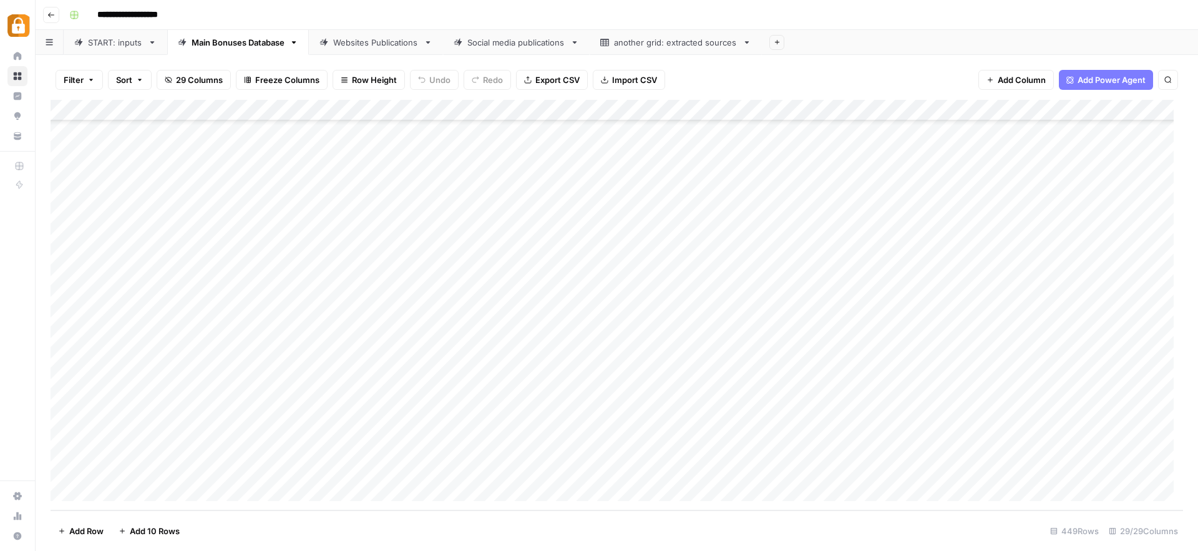
scroll to position [9163, 0]
click at [376, 46] on div "Websites Publications" at bounding box center [375, 42] width 85 height 12
click at [824, 428] on div "Add Column" at bounding box center [617, 305] width 1132 height 410
click at [823, 446] on div "Add Column" at bounding box center [617, 305] width 1132 height 410
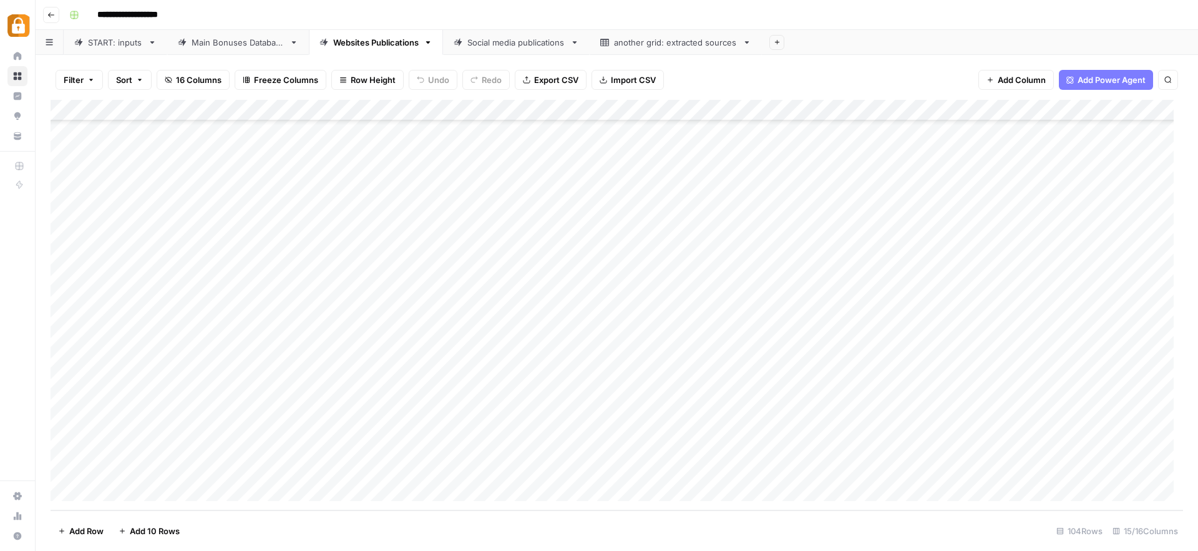
click at [825, 467] on div "Add Column" at bounding box center [617, 305] width 1132 height 410
click at [867, 424] on div "Add Column" at bounding box center [617, 305] width 1132 height 410
click at [871, 447] on div "Add Column" at bounding box center [617, 305] width 1132 height 410
click at [870, 470] on div "Add Column" at bounding box center [617, 305] width 1132 height 410
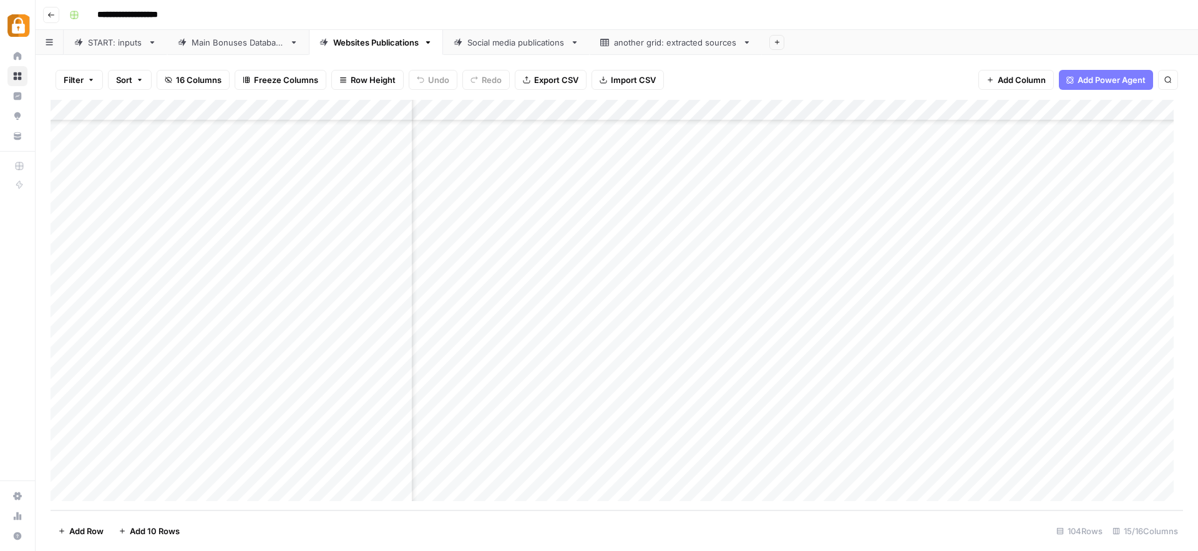
scroll to position [1846, 715]
click at [112, 44] on div "START: inputs" at bounding box center [115, 42] width 55 height 12
click at [226, 416] on div "Add Column" at bounding box center [617, 305] width 1132 height 410
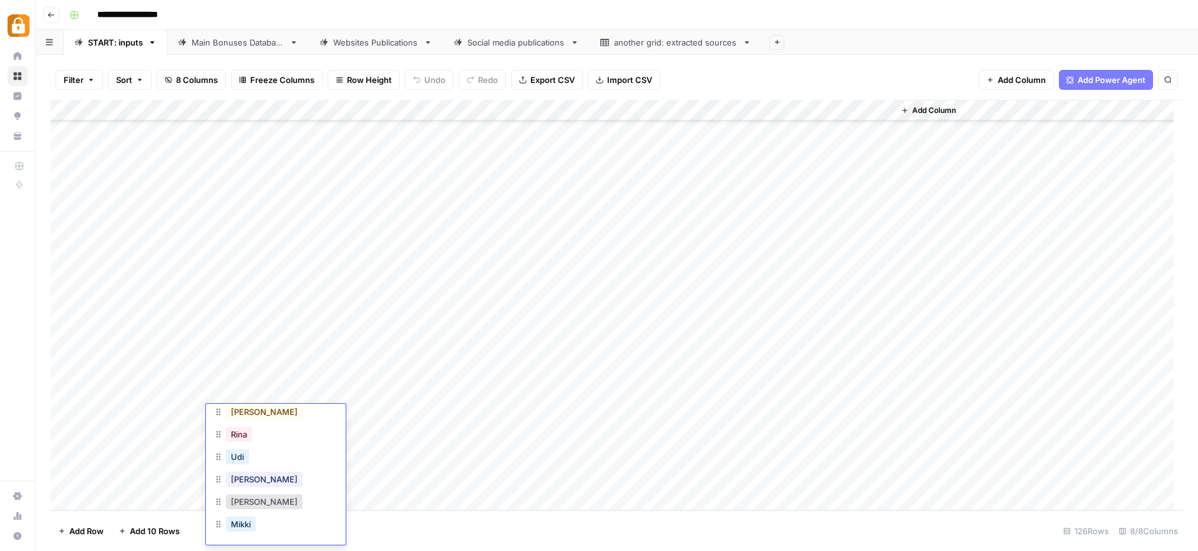
scroll to position [79, 0]
click at [245, 478] on button "[PERSON_NAME]" at bounding box center [264, 477] width 77 height 15
click at [328, 415] on div "Add Column" at bounding box center [617, 305] width 1132 height 410
click at [330, 415] on div "Add Column" at bounding box center [617, 305] width 1132 height 410
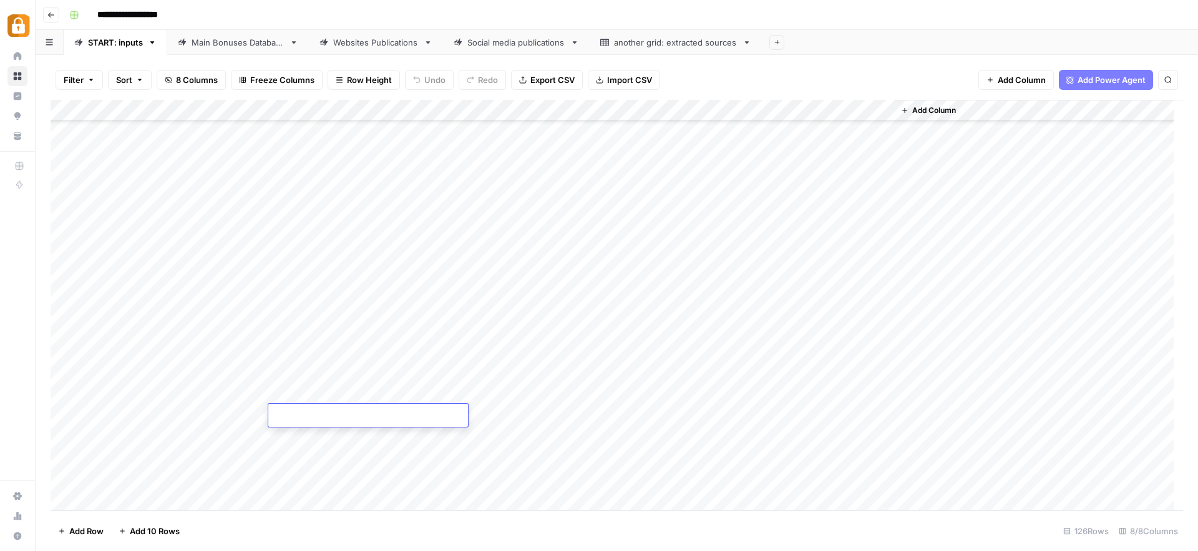
click at [330, 415] on textarea at bounding box center [368, 415] width 200 height 17
type textarea "**********"
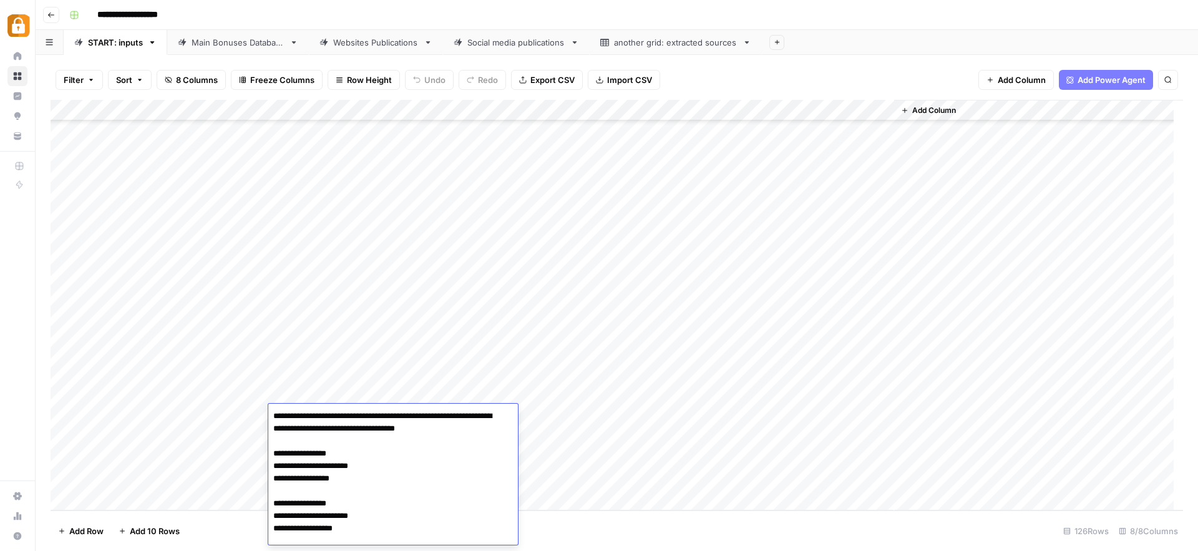
scroll to position [875, 0]
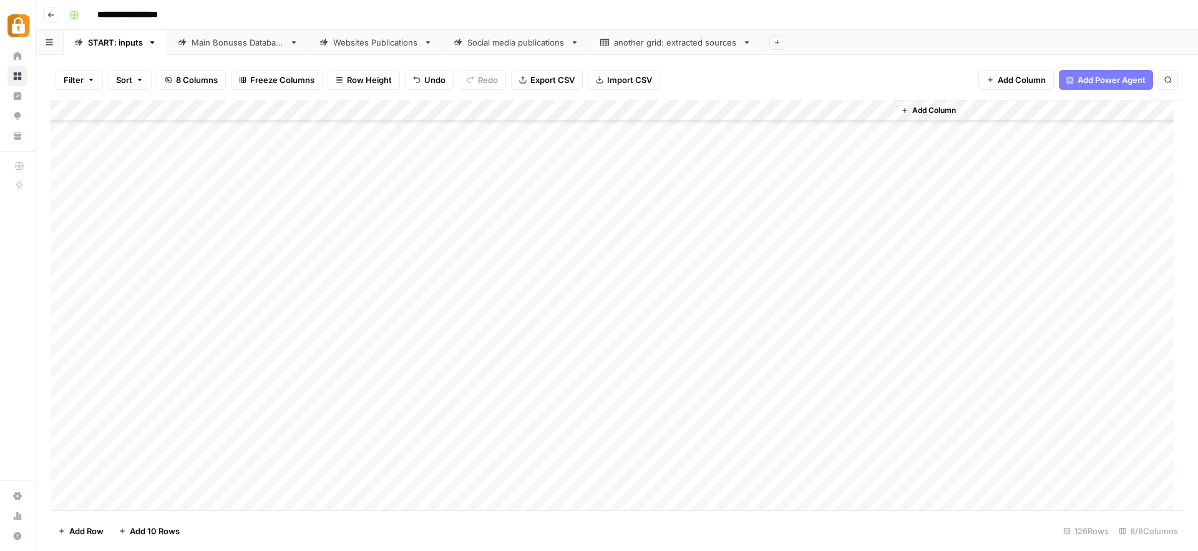
click at [563, 417] on div "Add Column" at bounding box center [617, 305] width 1132 height 410
click at [563, 417] on input "text" at bounding box center [569, 419] width 109 height 11
click at [550, 529] on button "Official Site" at bounding box center [546, 530] width 53 height 15
click at [827, 415] on div "Add Column" at bounding box center [617, 305] width 1132 height 410
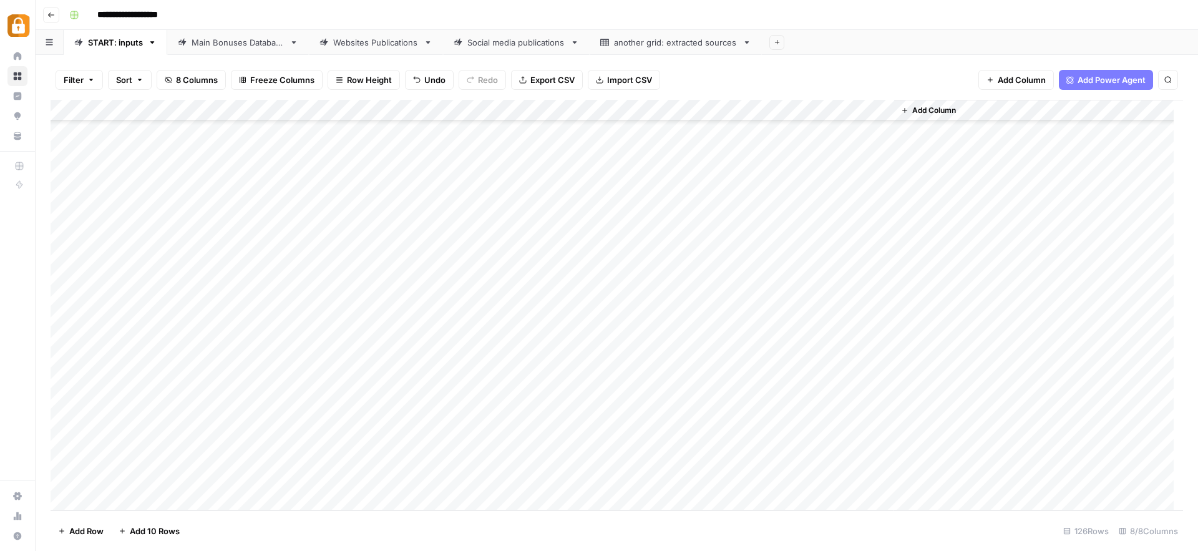
click at [652, 437] on div "Add Column" at bounding box center [617, 305] width 1132 height 410
click at [951, 432] on div "Add Column" at bounding box center [1038, 305] width 289 height 410
click at [247, 47] on div "Main Bonuses Database" at bounding box center [238, 42] width 93 height 12
click at [622, 448] on div "Add Column" at bounding box center [617, 305] width 1132 height 410
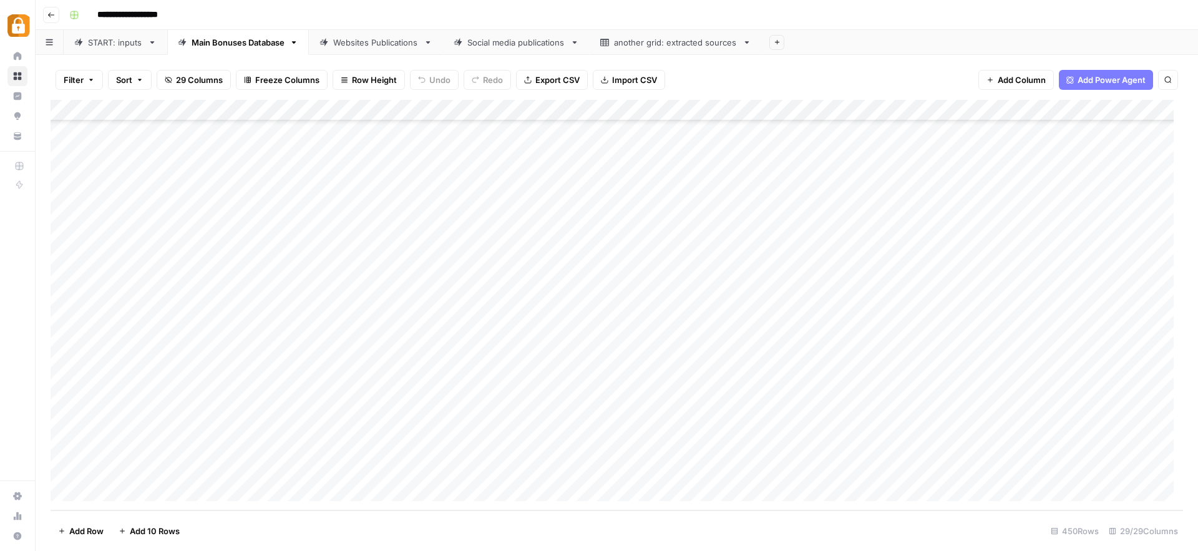
drag, startPoint x: 649, startPoint y: 457, endPoint x: 649, endPoint y: 468, distance: 10.6
click at [649, 468] on div "Add Column" at bounding box center [617, 305] width 1132 height 410
click at [808, 470] on div "Add Column" at bounding box center [617, 305] width 1132 height 410
click at [345, 42] on div "Websites Publications" at bounding box center [375, 42] width 85 height 12
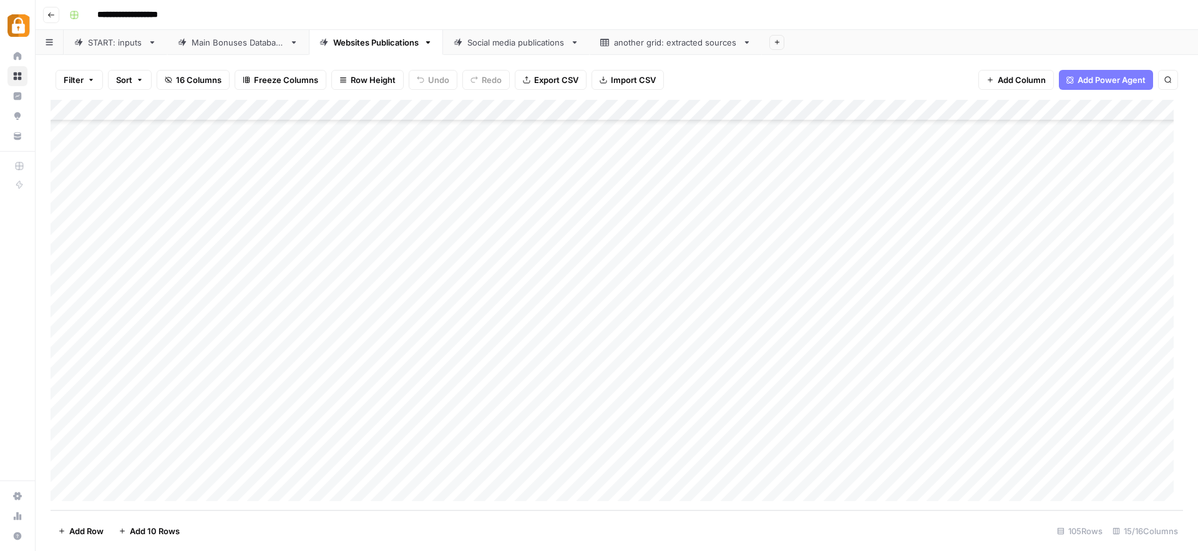
click at [826, 469] on div "Add Column" at bounding box center [617, 305] width 1132 height 410
click at [467, 49] on link "Social media publications" at bounding box center [516, 42] width 147 height 25
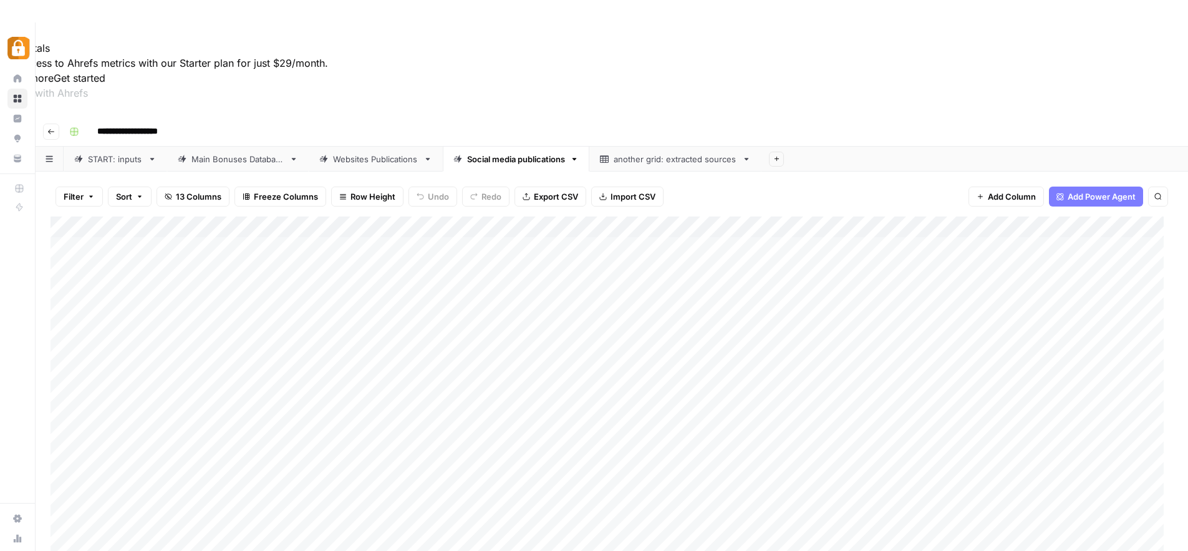
click at [370, 153] on div "Websites Publications" at bounding box center [375, 159] width 85 height 12
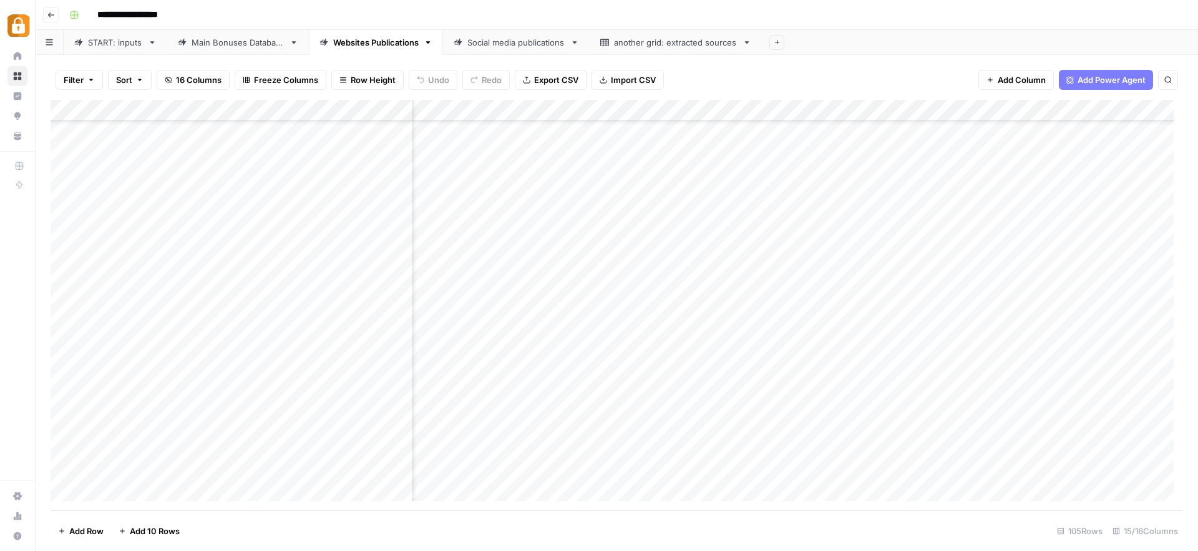
scroll to position [1867, 856]
click at [571, 467] on div "Add Column" at bounding box center [617, 305] width 1132 height 410
click at [114, 41] on div "START: inputs" at bounding box center [115, 42] width 55 height 12
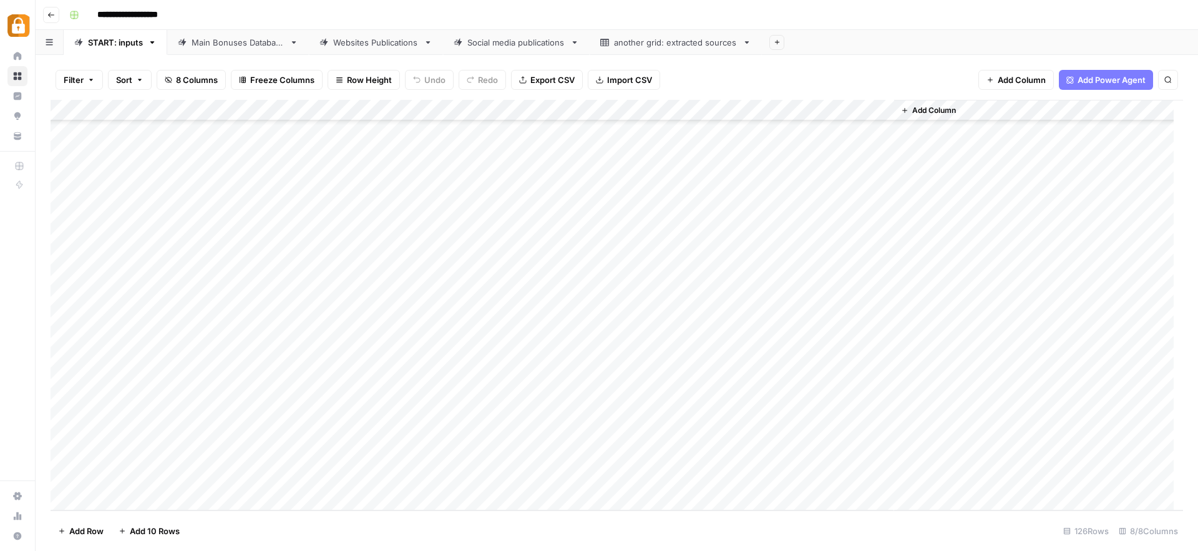
click at [223, 434] on div "Add Column" at bounding box center [617, 305] width 1132 height 410
click at [228, 437] on div "Add Column" at bounding box center [617, 305] width 1132 height 410
click at [248, 482] on button "[PERSON_NAME]" at bounding box center [264, 477] width 77 height 15
click at [304, 433] on div "Add Column" at bounding box center [617, 305] width 1132 height 410
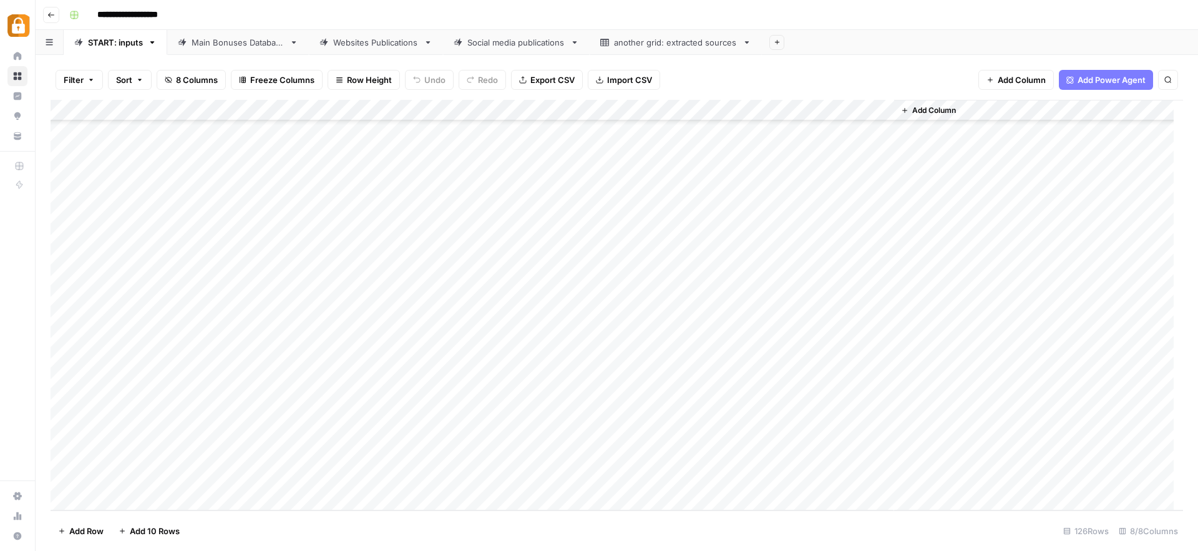
click at [304, 433] on div "Add Column" at bounding box center [617, 305] width 1132 height 410
click at [373, 437] on textarea at bounding box center [368, 437] width 200 height 17
paste textarea "**********"
type textarea "**********"
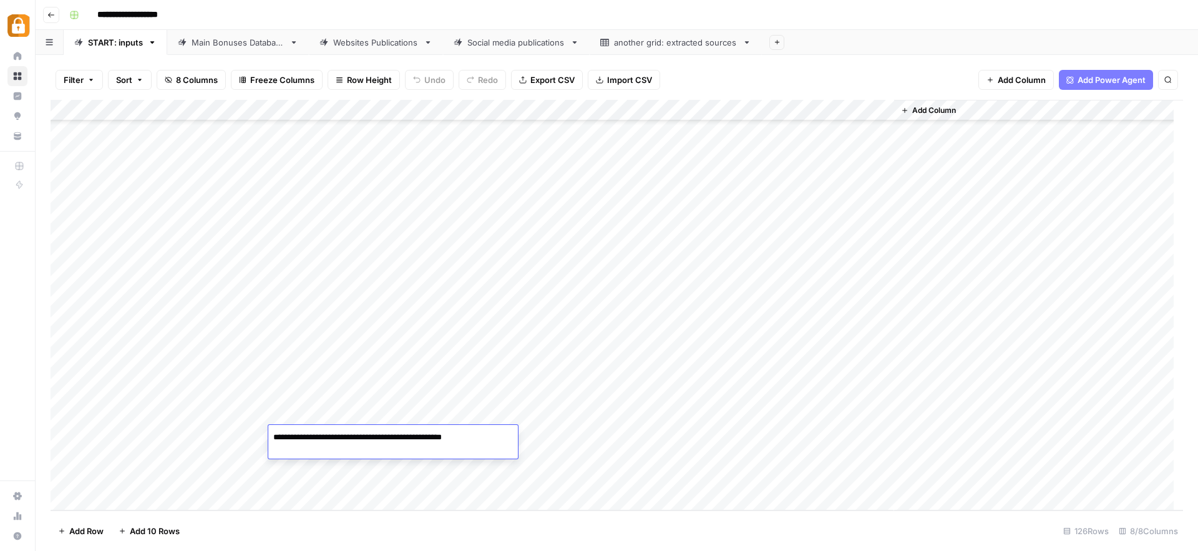
click at [442, 435] on textarea "**********" at bounding box center [383, 444] width 230 height 30
click at [389, 440] on textarea at bounding box center [368, 437] width 200 height 17
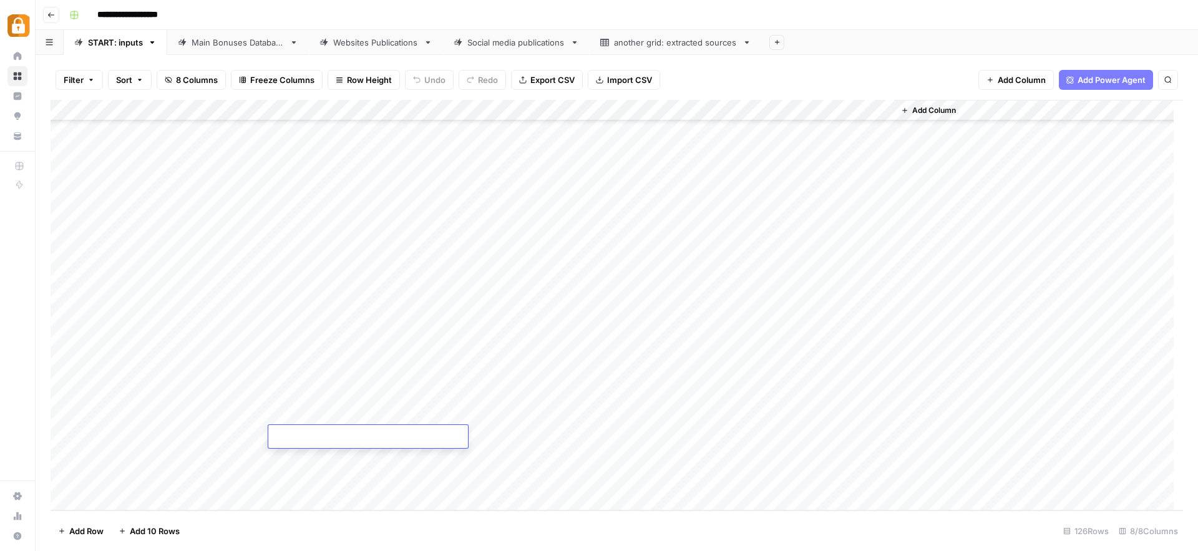
paste textarea "**********"
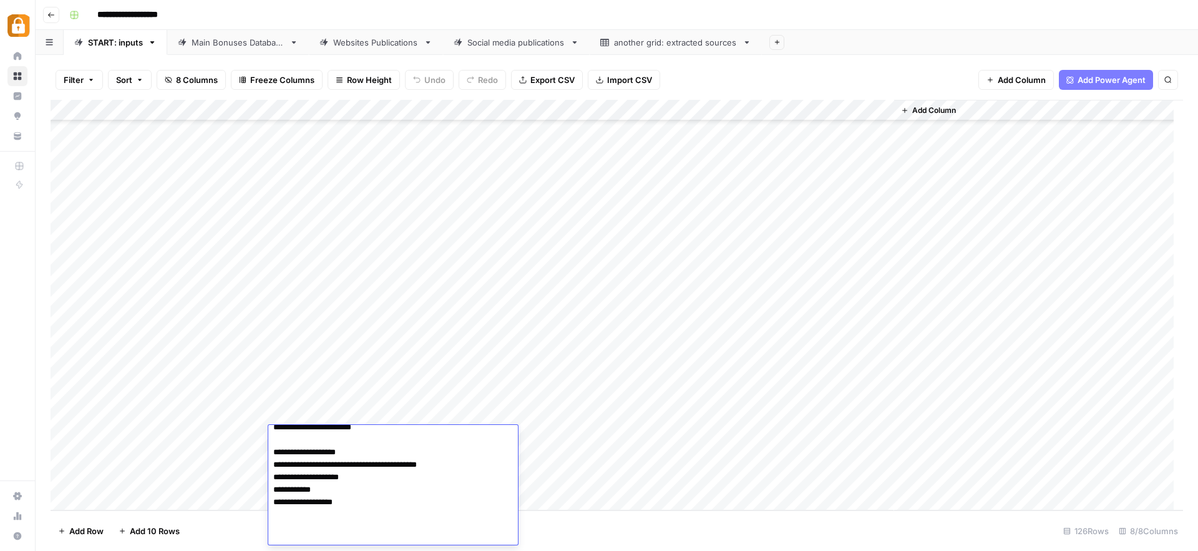
scroll to position [147, 0]
paste textarea "**********"
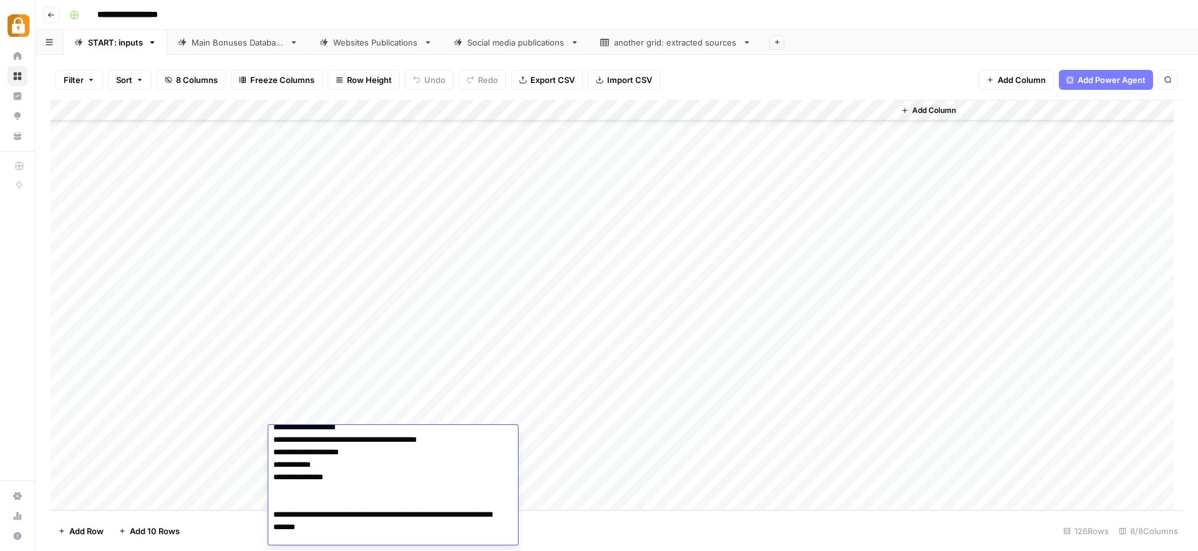
scroll to position [172, 0]
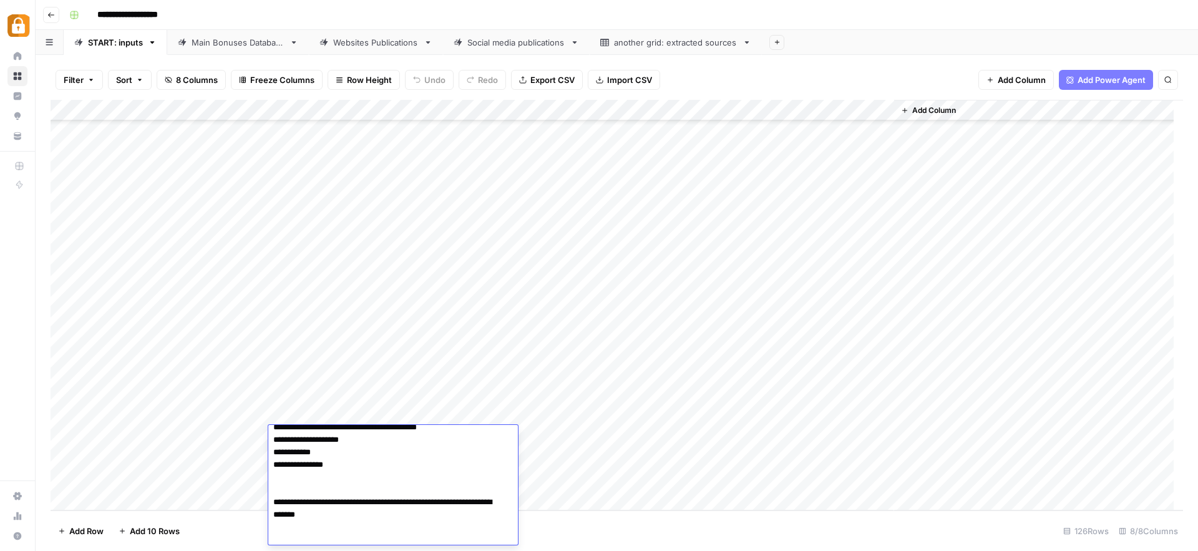
paste textarea "**********"
type textarea "**********"
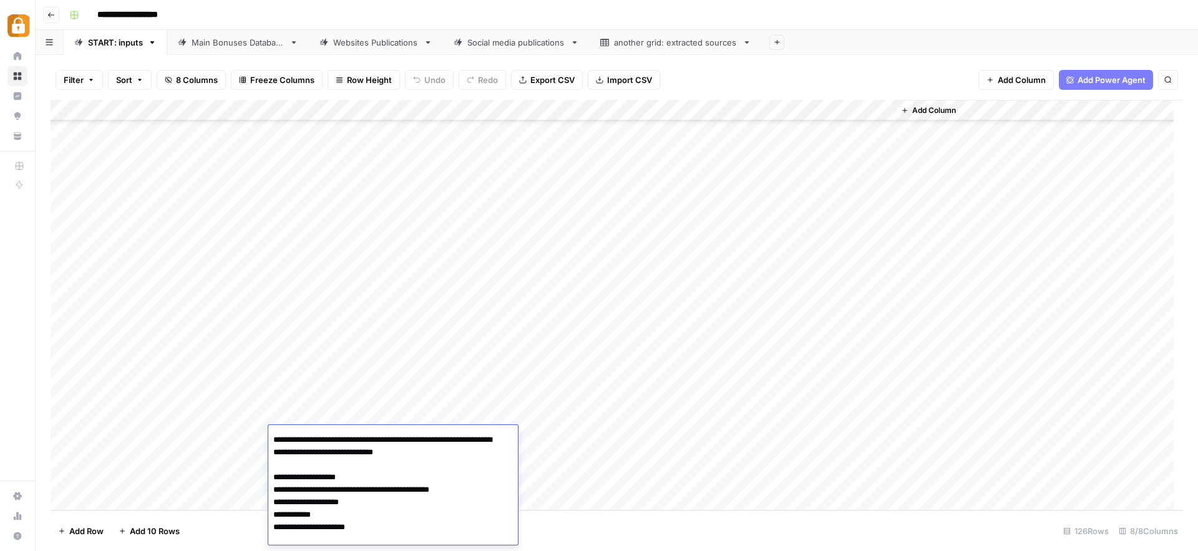
click at [561, 442] on div "Add Column" at bounding box center [617, 305] width 1132 height 410
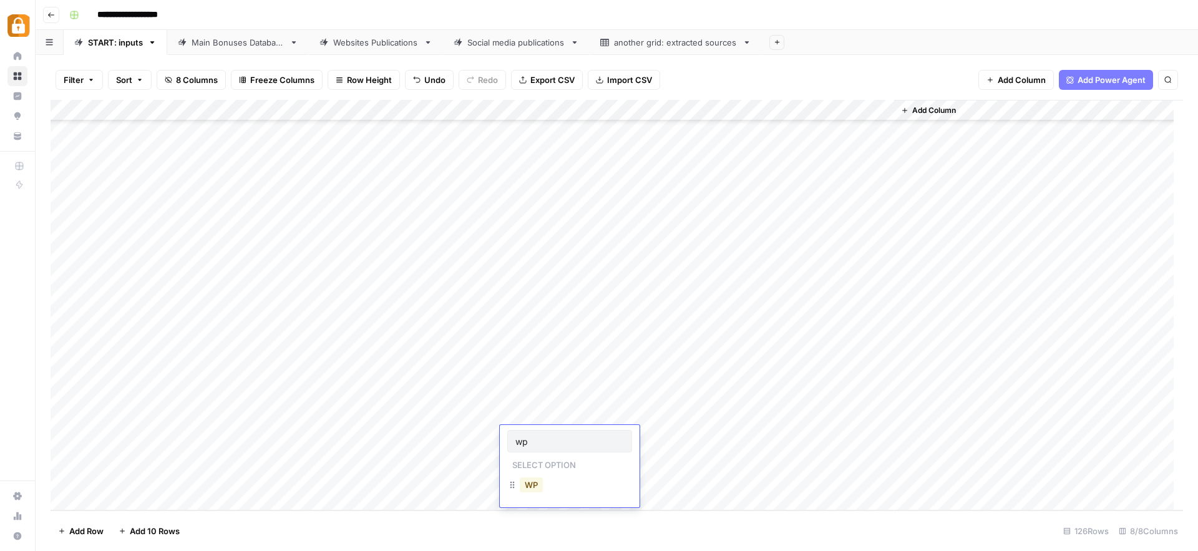
type input "wp"
drag, startPoint x: 533, startPoint y: 482, endPoint x: 541, endPoint y: 486, distance: 8.9
click at [533, 482] on button "WP" at bounding box center [531, 484] width 23 height 15
click at [814, 437] on div "Add Column" at bounding box center [617, 305] width 1132 height 410
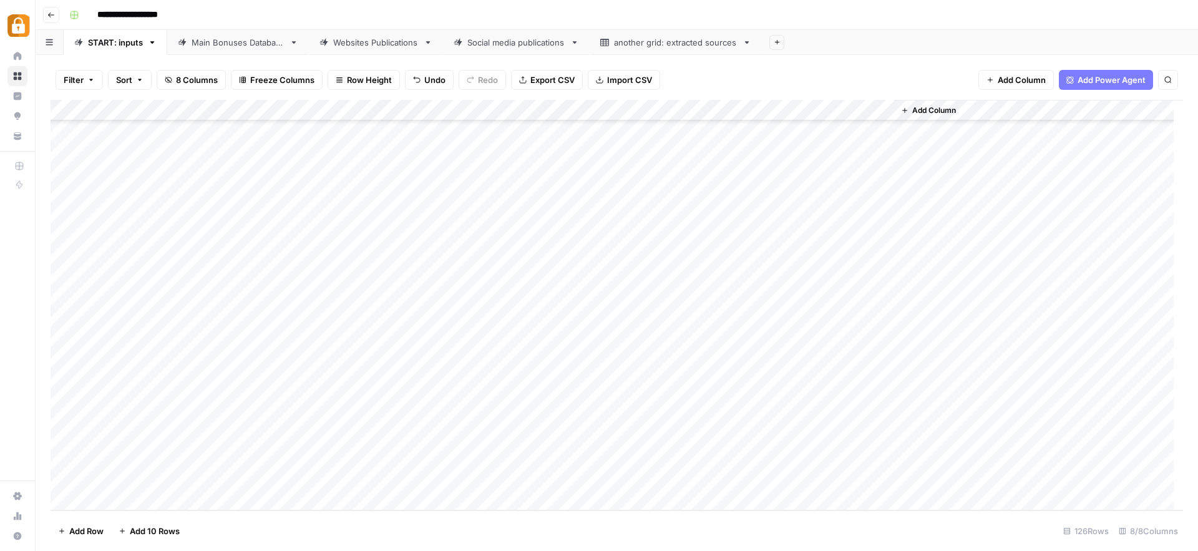
click at [245, 455] on div "Add Column" at bounding box center [617, 305] width 1132 height 410
click at [250, 502] on button "Julie" at bounding box center [264, 497] width 77 height 15
click at [334, 457] on div "Add Column" at bounding box center [617, 305] width 1132 height 410
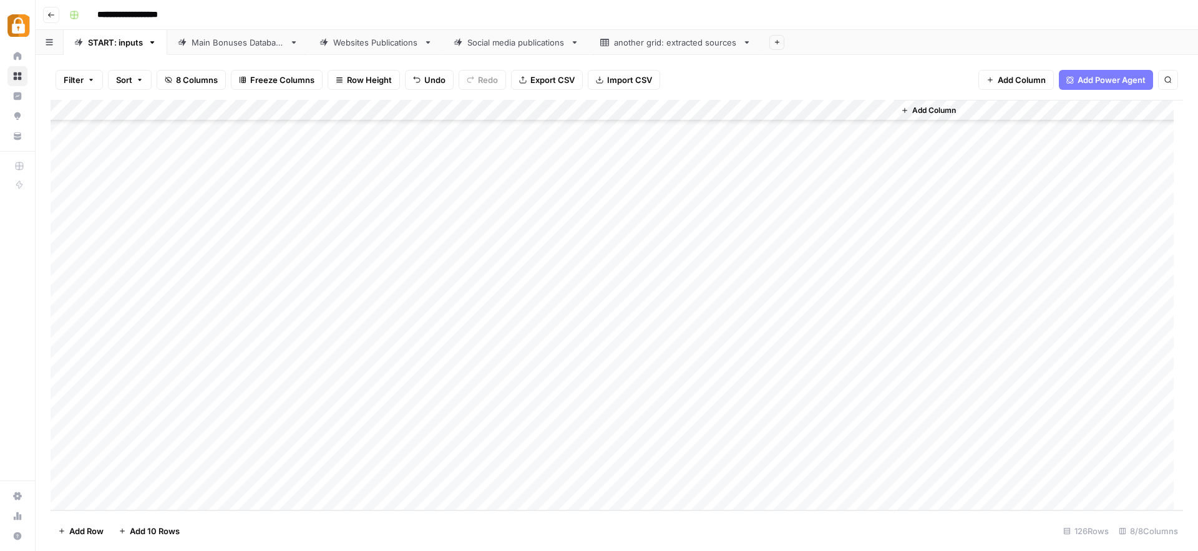
click at [330, 461] on div "Add Column" at bounding box center [617, 305] width 1132 height 410
click at [330, 461] on textarea at bounding box center [368, 458] width 200 height 17
paste textarea "**********"
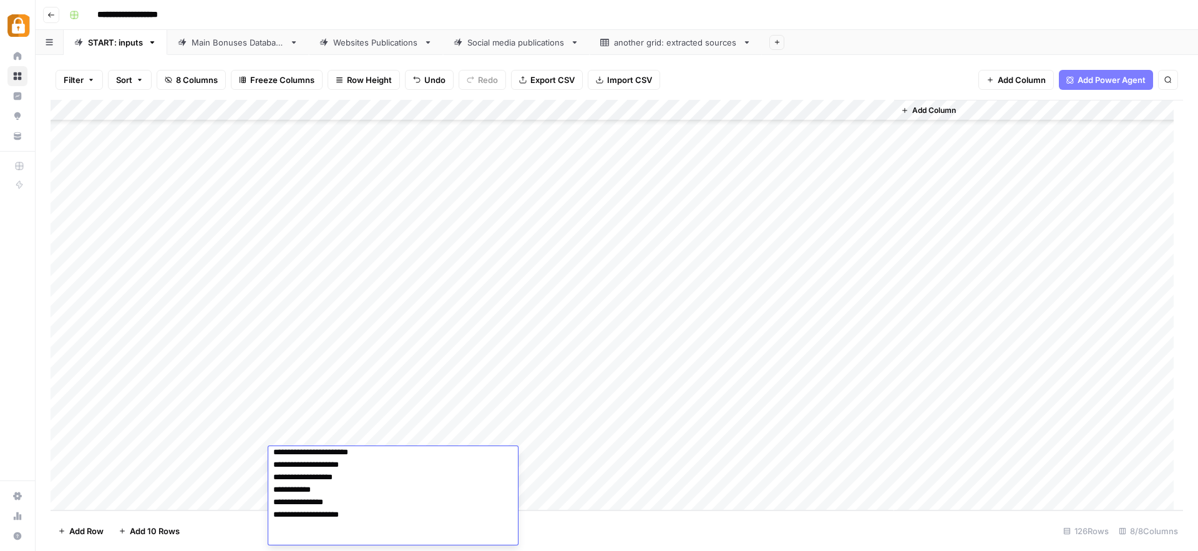
scroll to position [181, 0]
paste textarea "**********"
type textarea "**********"
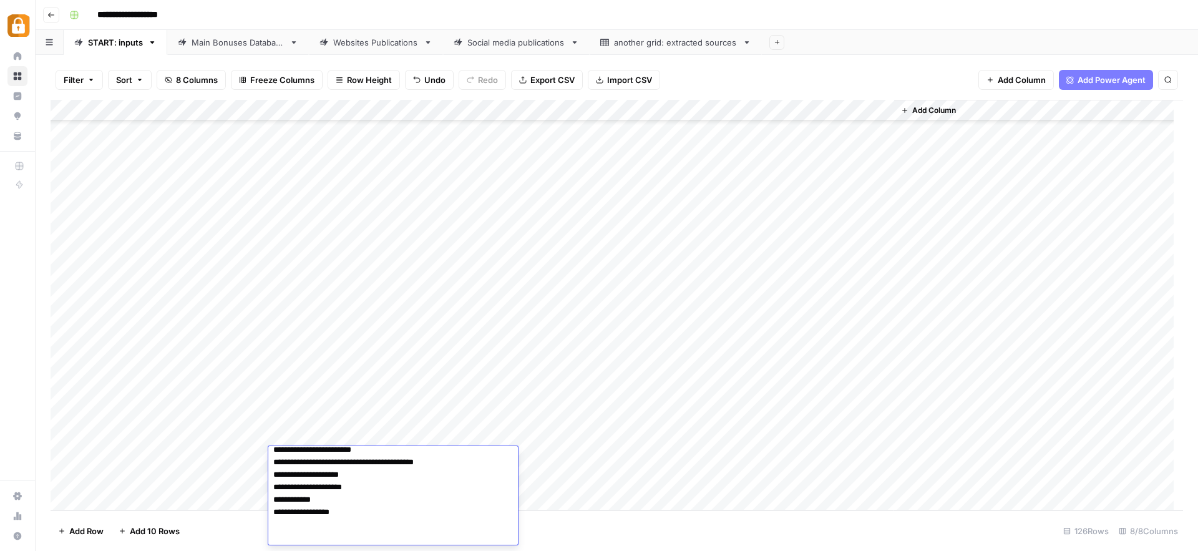
scroll to position [422, 0]
click at [547, 452] on div "Add Column" at bounding box center [617, 305] width 1132 height 410
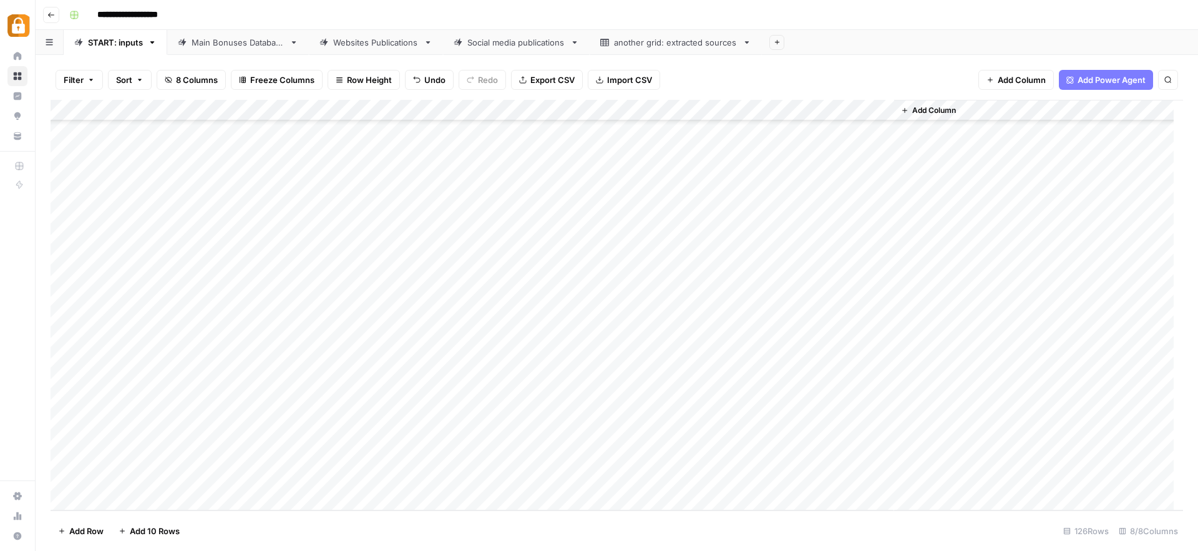
click at [588, 437] on div "Add Column" at bounding box center [617, 305] width 1132 height 410
drag, startPoint x: 591, startPoint y: 446, endPoint x: 588, endPoint y: 456, distance: 10.3
click at [588, 456] on div "Add Column" at bounding box center [617, 305] width 1132 height 410
click at [822, 455] on div "Add Column" at bounding box center [617, 305] width 1132 height 410
click at [250, 51] on link "Main Bonuses Database" at bounding box center [238, 42] width 142 height 25
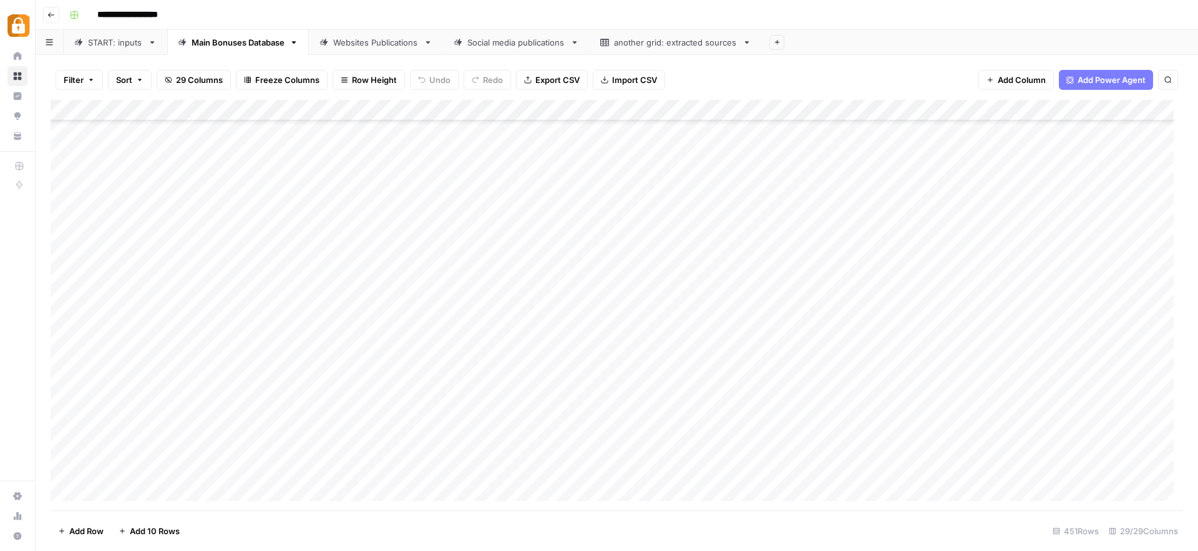
scroll to position [9205, 0]
click at [635, 447] on div "Add Column" at bounding box center [617, 305] width 1132 height 410
drag, startPoint x: 649, startPoint y: 457, endPoint x: 652, endPoint y: 470, distance: 14.1
click at [652, 470] on div "Add Column" at bounding box center [617, 305] width 1132 height 410
click at [808, 467] on div "Add Column" at bounding box center [617, 305] width 1132 height 410
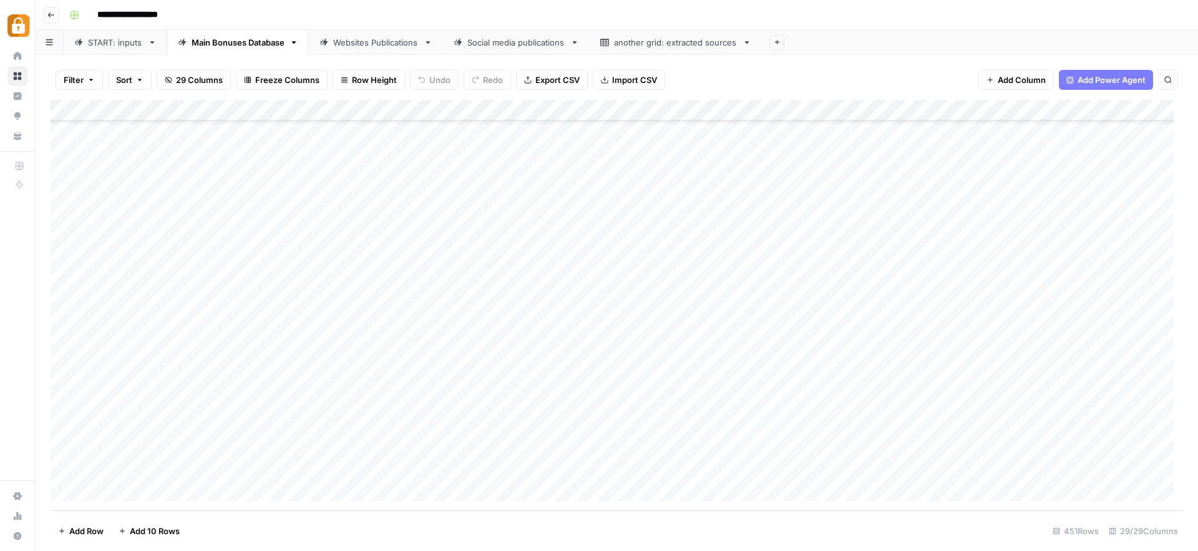
click at [127, 49] on link "START: inputs" at bounding box center [116, 42] width 104 height 25
click at [235, 34] on link "Main Bonuses Database" at bounding box center [238, 42] width 142 height 25
click at [808, 468] on div "Add Column" at bounding box center [617, 305] width 1132 height 410
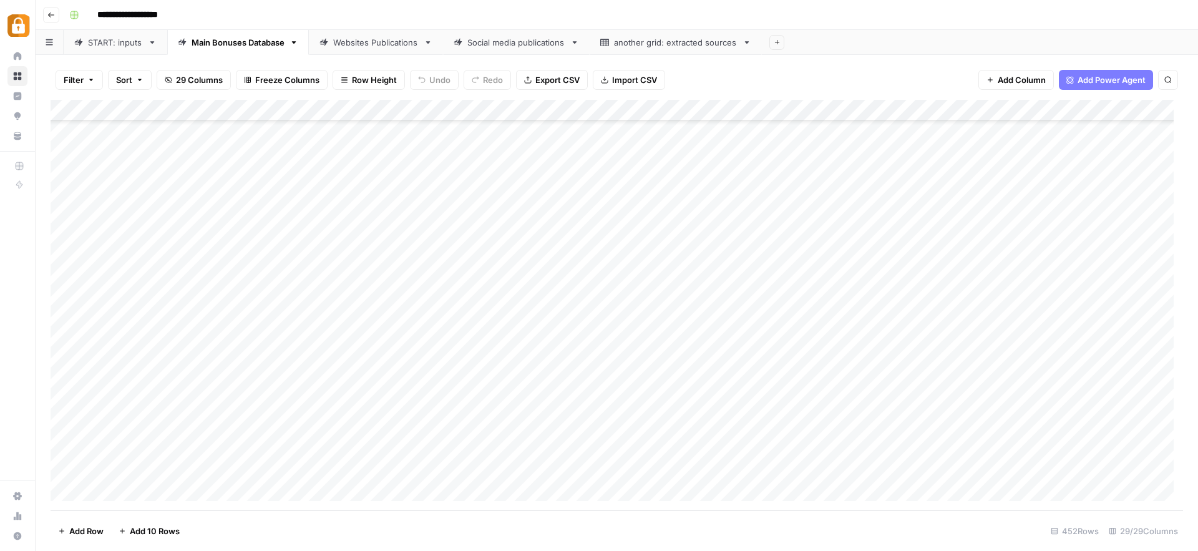
click at [615, 447] on div "Add Column" at bounding box center [617, 305] width 1132 height 410
drag, startPoint x: 649, startPoint y: 457, endPoint x: 646, endPoint y: 468, distance: 11.1
click at [646, 468] on div "Add Column" at bounding box center [617, 305] width 1132 height 410
click at [880, 467] on div "Add Column" at bounding box center [617, 305] width 1132 height 410
click at [124, 51] on link "START: inputs" at bounding box center [116, 42] width 104 height 25
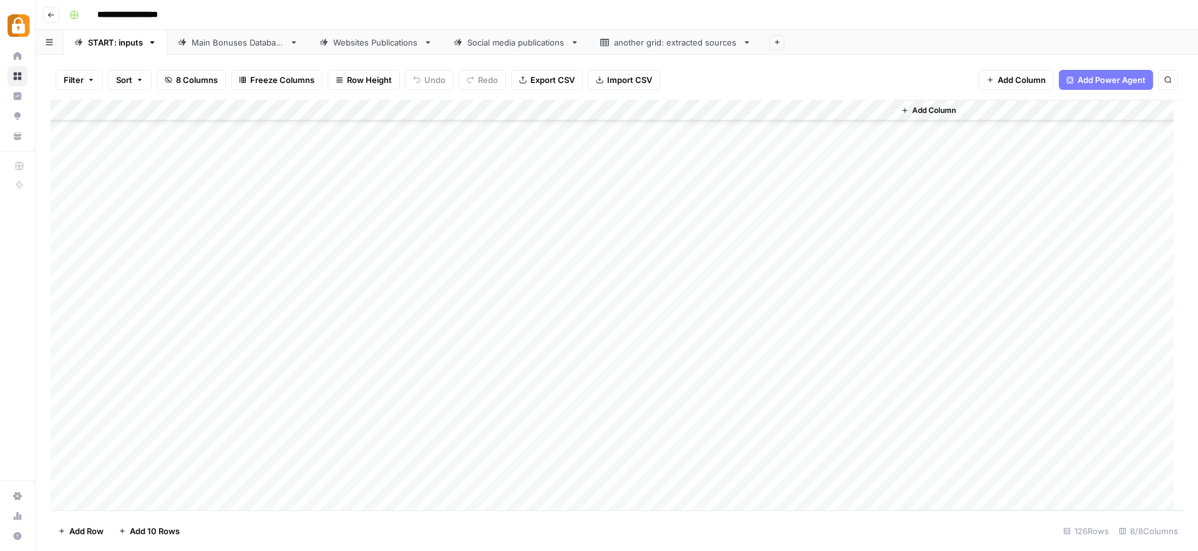
scroll to position [2303, 0]
click at [227, 477] on div "Add Column" at bounding box center [617, 305] width 1132 height 410
click at [248, 498] on button "[PERSON_NAME]" at bounding box center [264, 497] width 77 height 15
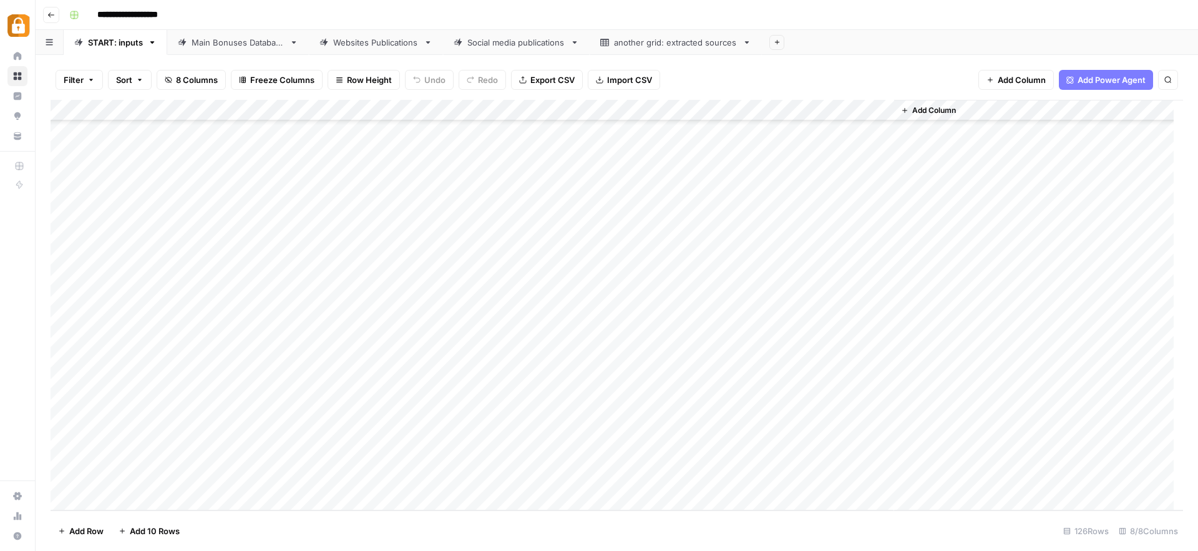
click at [349, 480] on div "Add Column" at bounding box center [617, 305] width 1132 height 410
click at [362, 478] on div "Add Column" at bounding box center [617, 305] width 1132 height 410
click at [362, 478] on textarea at bounding box center [368, 479] width 200 height 17
paste textarea "**********"
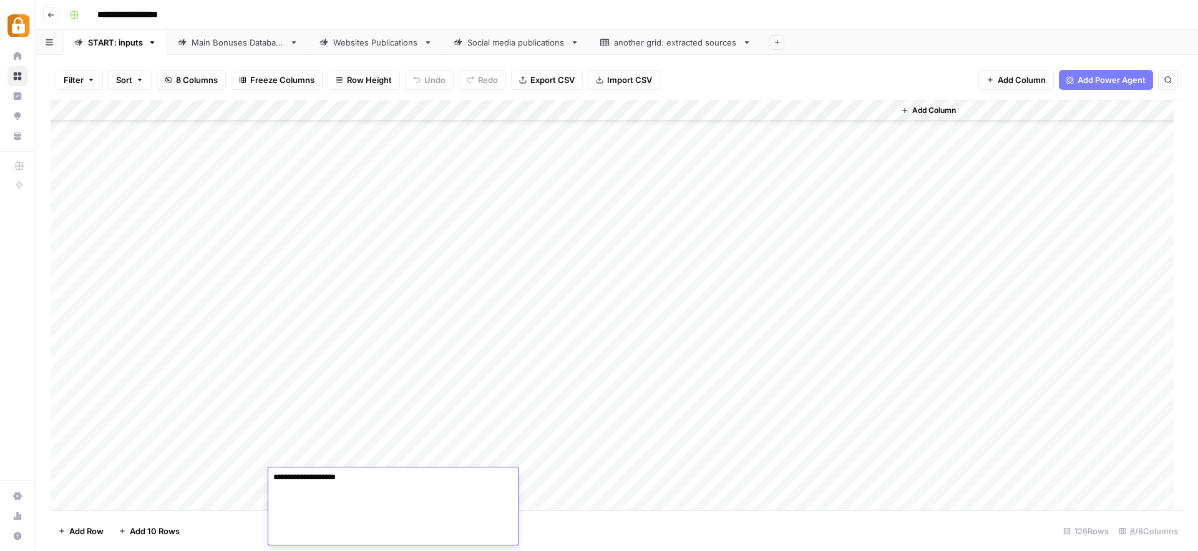
paste textarea "**********"
type textarea "**********"
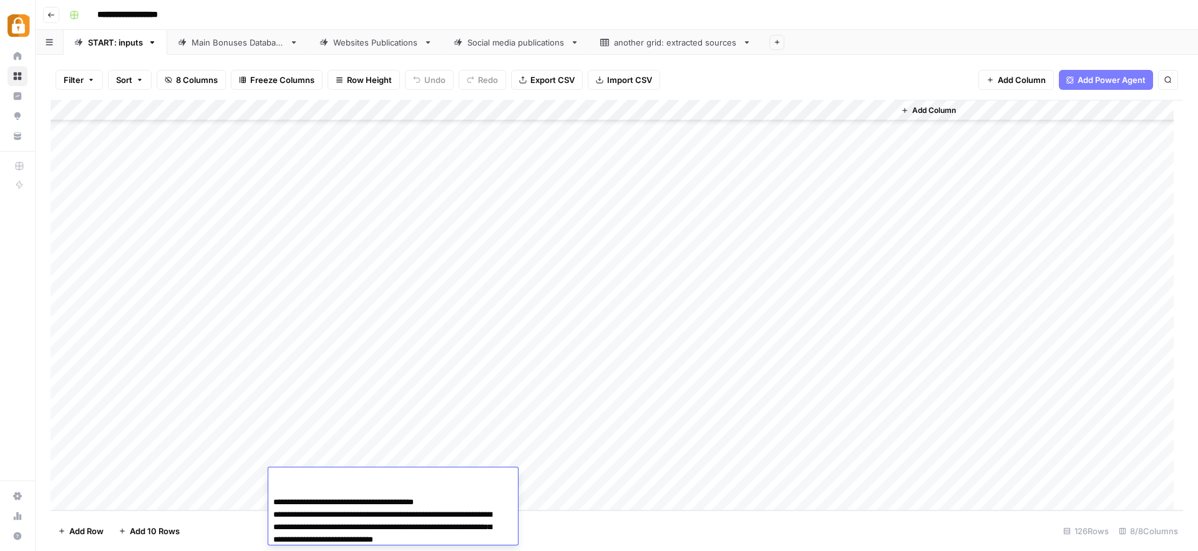
scroll to position [439, 0]
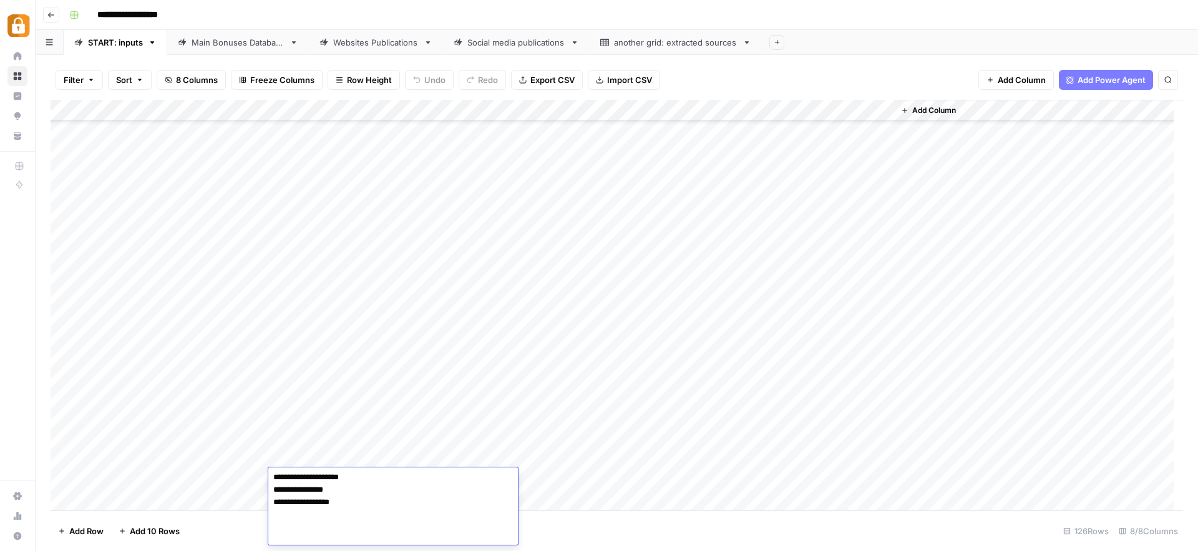
click at [575, 480] on div "Add Column" at bounding box center [617, 305] width 1132 height 410
click at [581, 455] on div "Add Column" at bounding box center [617, 305] width 1132 height 410
drag, startPoint x: 591, startPoint y: 468, endPoint x: 586, endPoint y: 480, distance: 12.6
click at [586, 480] on div "Add Column" at bounding box center [617, 305] width 1132 height 410
click at [825, 477] on div "Add Column" at bounding box center [617, 305] width 1132 height 410
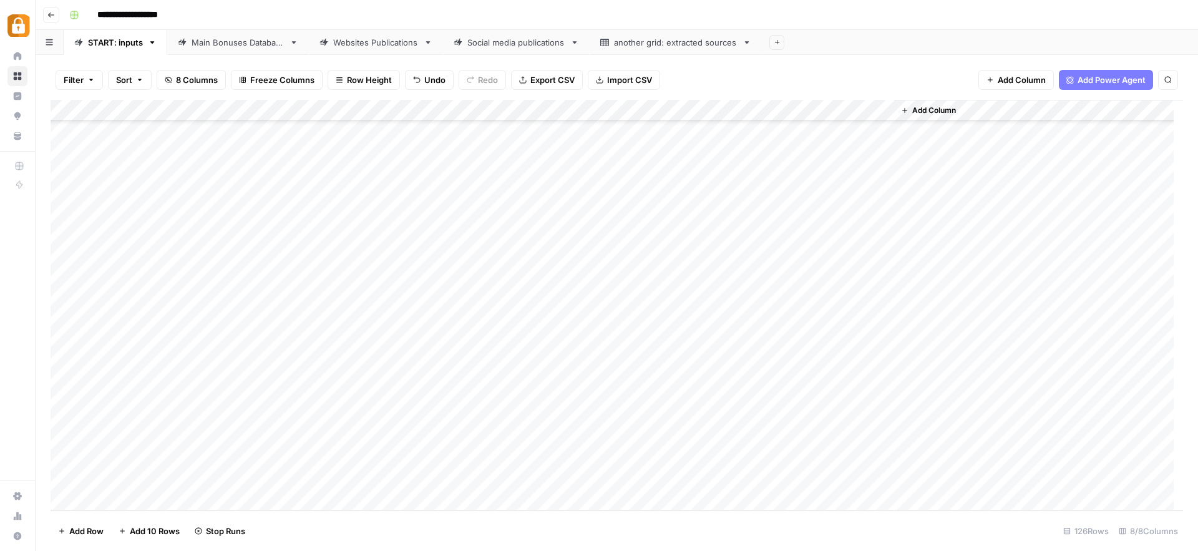
click at [258, 41] on div "Main Bonuses Database" at bounding box center [238, 42] width 93 height 12
click at [433, 444] on div "Add Column" at bounding box center [617, 305] width 1132 height 410
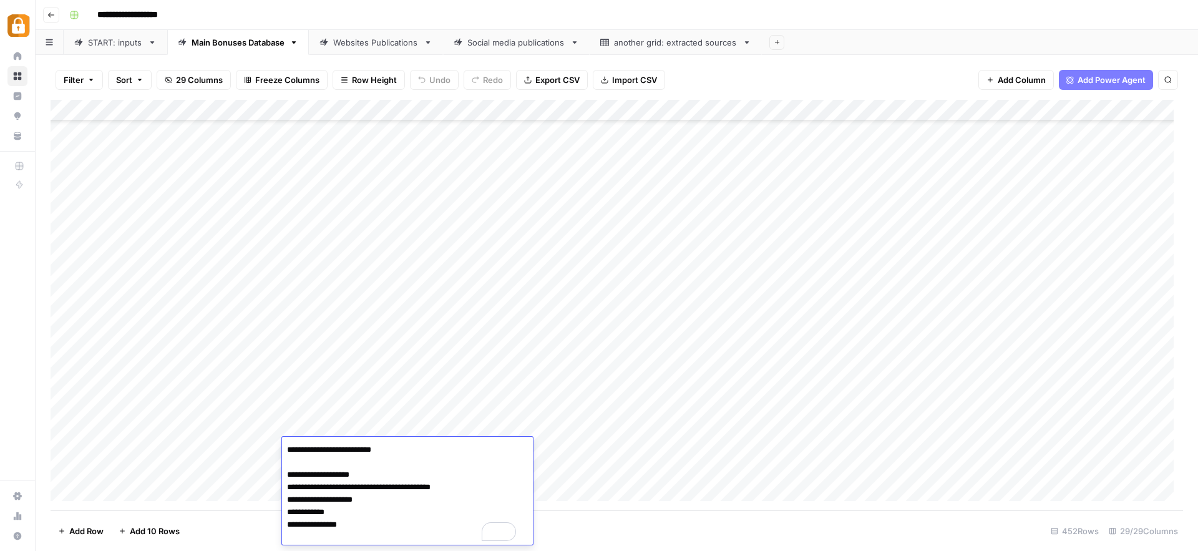
scroll to position [88, 0]
click at [681, 448] on div "Add Column" at bounding box center [617, 305] width 1132 height 410
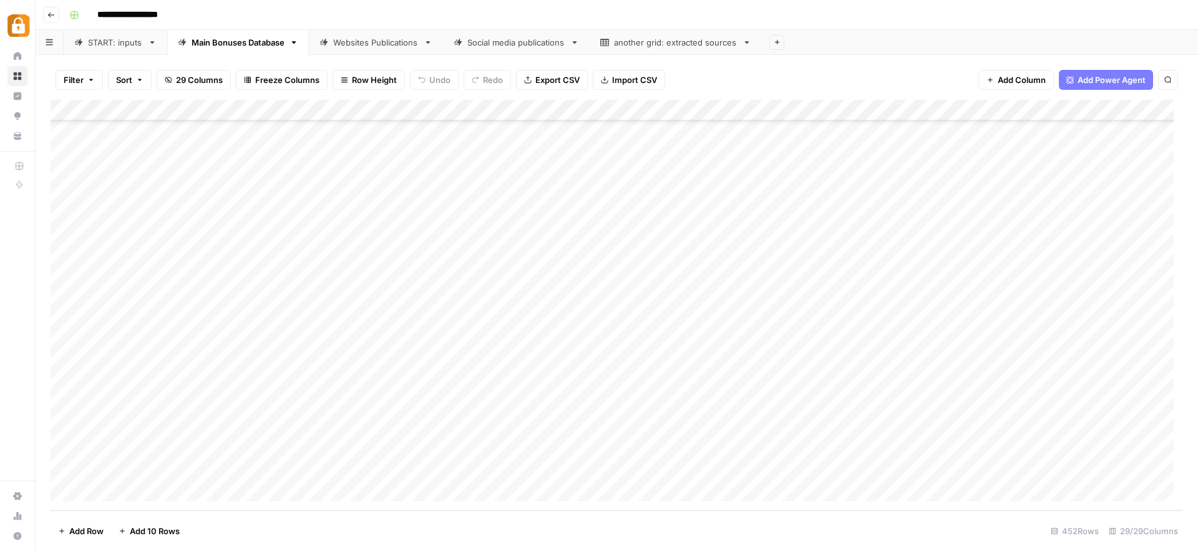
click at [412, 470] on div "Add Column" at bounding box center [617, 305] width 1132 height 410
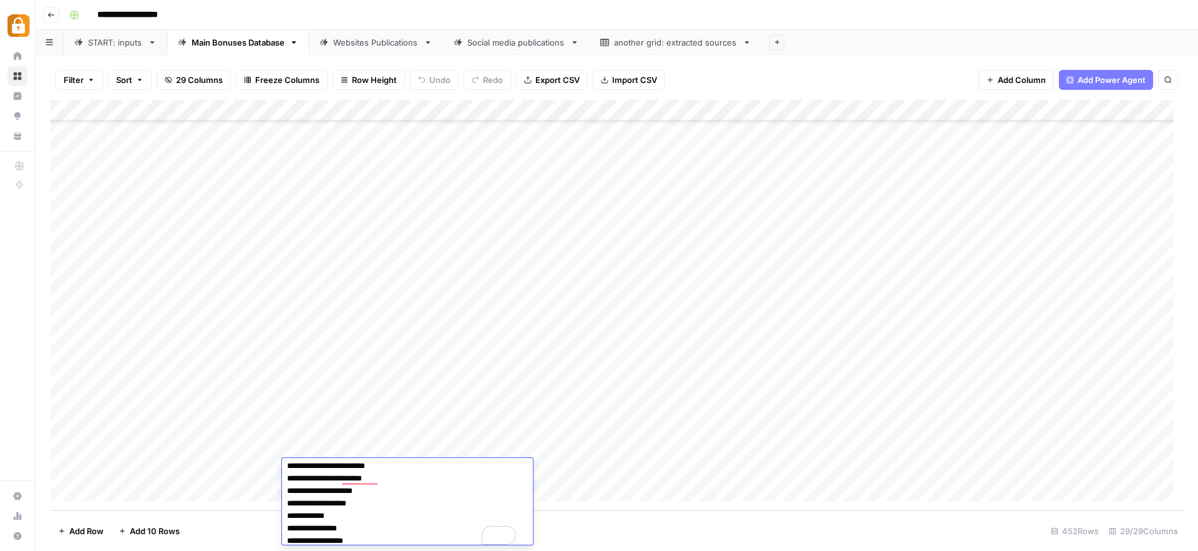
scroll to position [159, 0]
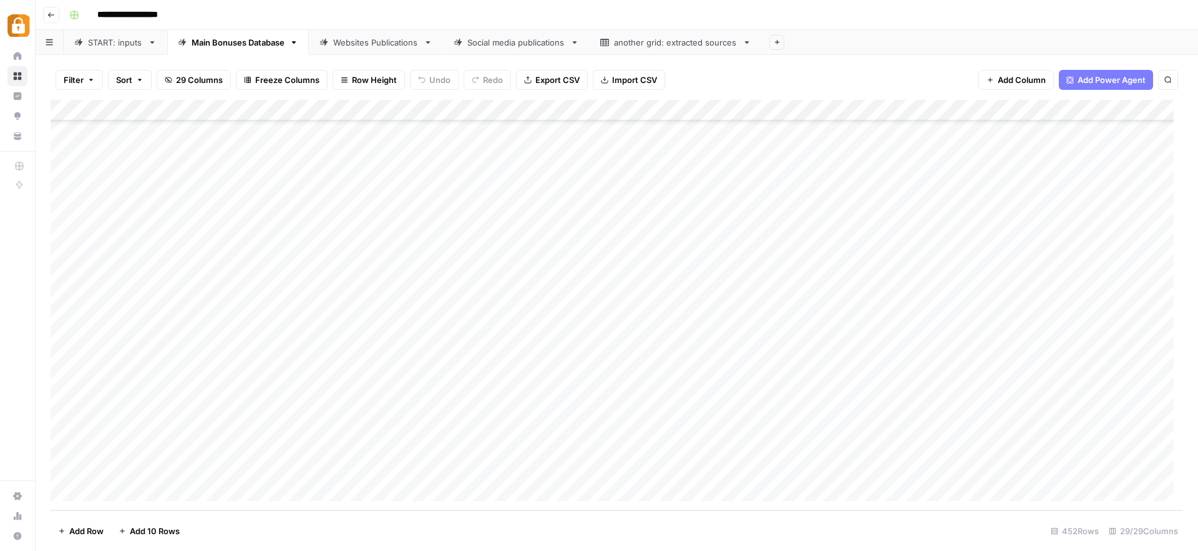
click at [676, 468] on div "Add Column" at bounding box center [617, 305] width 1132 height 410
click at [121, 39] on div "START: inputs" at bounding box center [115, 42] width 55 height 12
click at [341, 460] on div "Add Column" at bounding box center [617, 305] width 1132 height 410
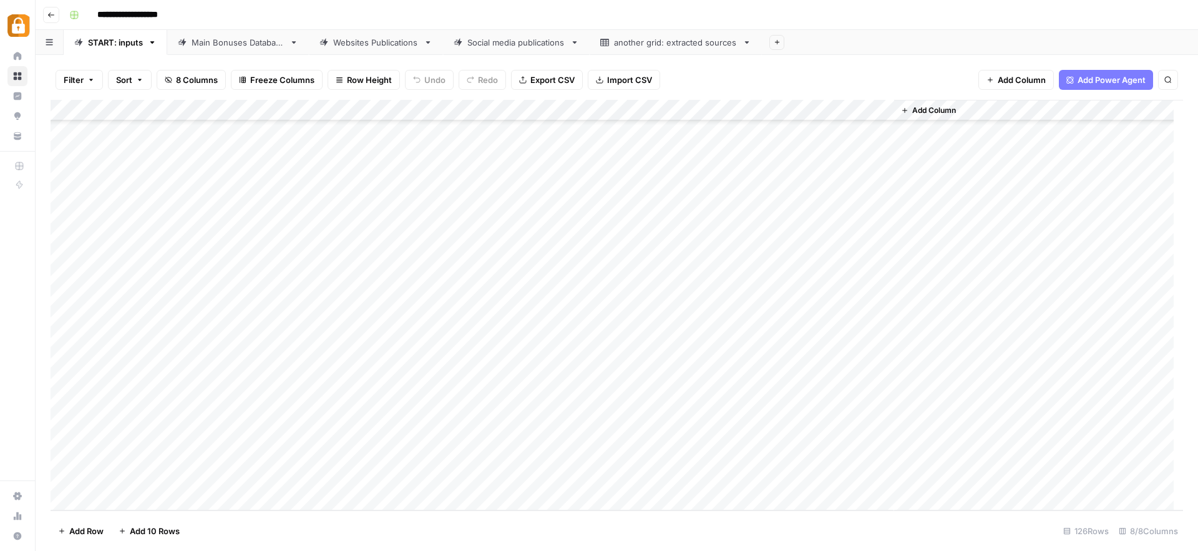
click at [341, 460] on div "Add Column" at bounding box center [617, 305] width 1132 height 410
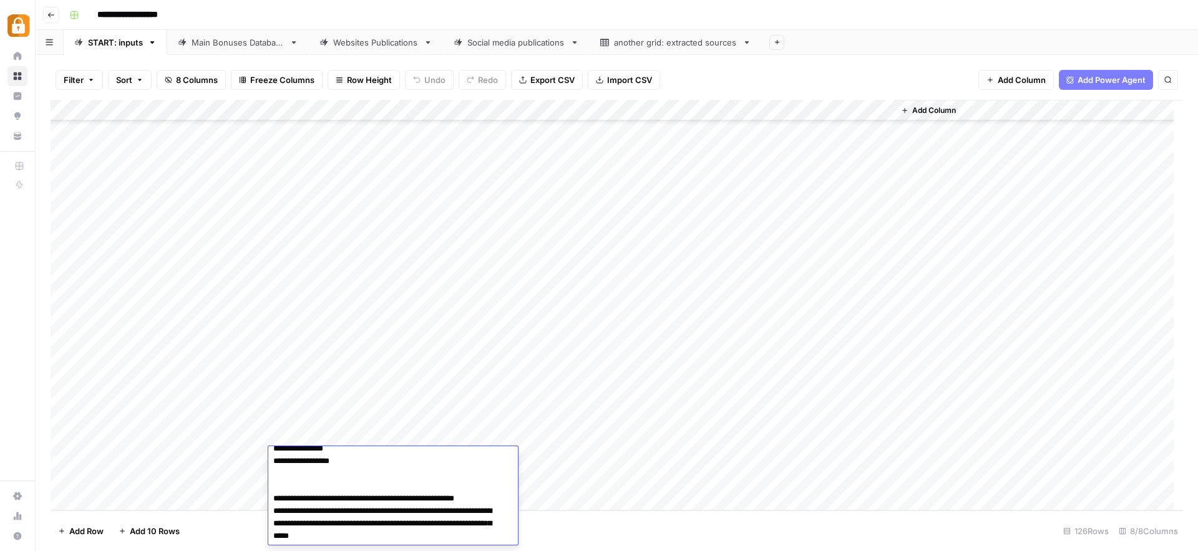
scroll to position [223, 0]
click at [325, 488] on textarea "To enrich screen reader interactions, please activate Accessibility in Grammarl…" at bounding box center [388, 484] width 240 height 517
type textarea "**********"
drag, startPoint x: 324, startPoint y: 487, endPoint x: 422, endPoint y: 581, distance: 135.9
click at [422, 550] on html "**********" at bounding box center [599, 275] width 1198 height 551
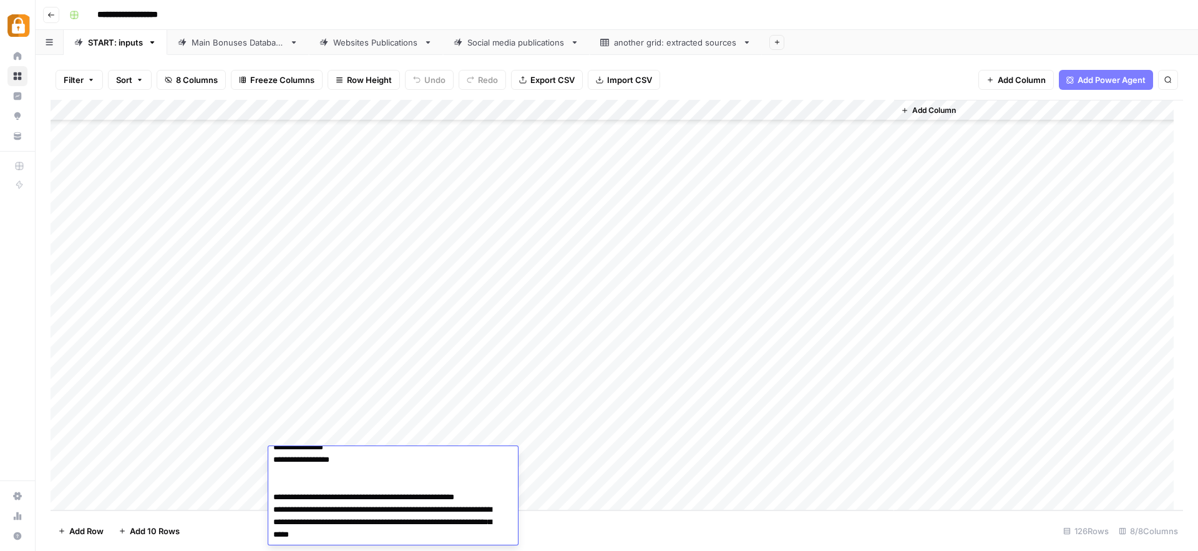
scroll to position [281, 0]
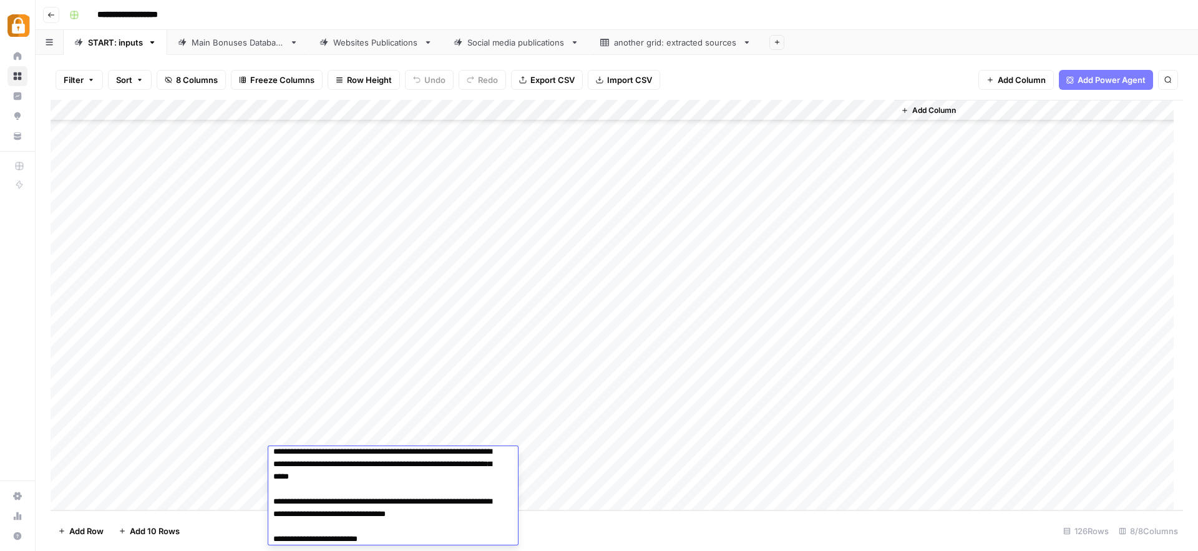
click at [628, 478] on div "Add Column" at bounding box center [617, 305] width 1132 height 410
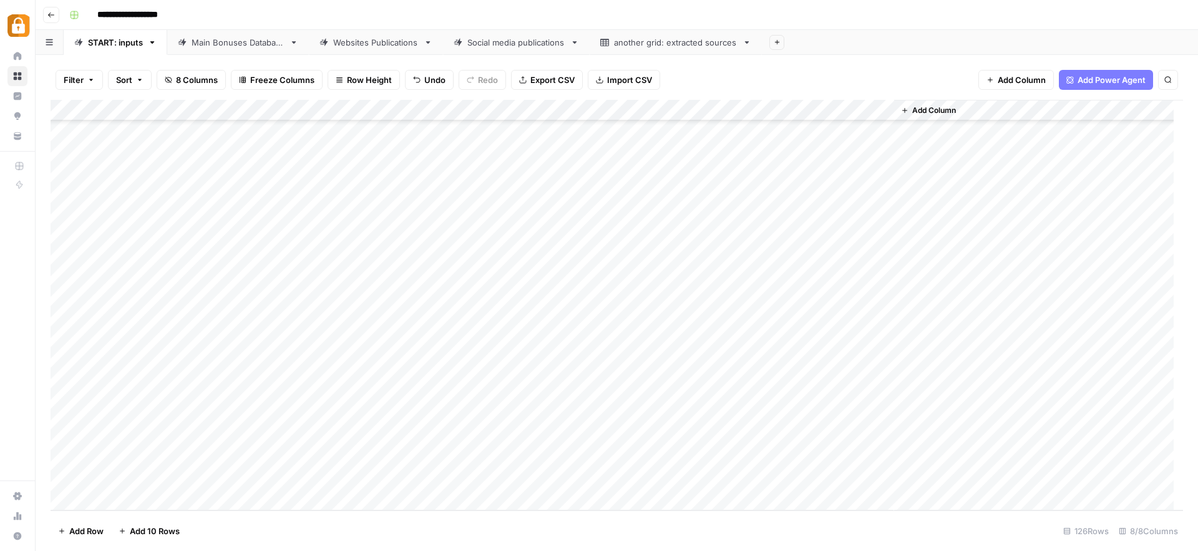
click at [345, 458] on div "Add Column" at bounding box center [617, 305] width 1132 height 410
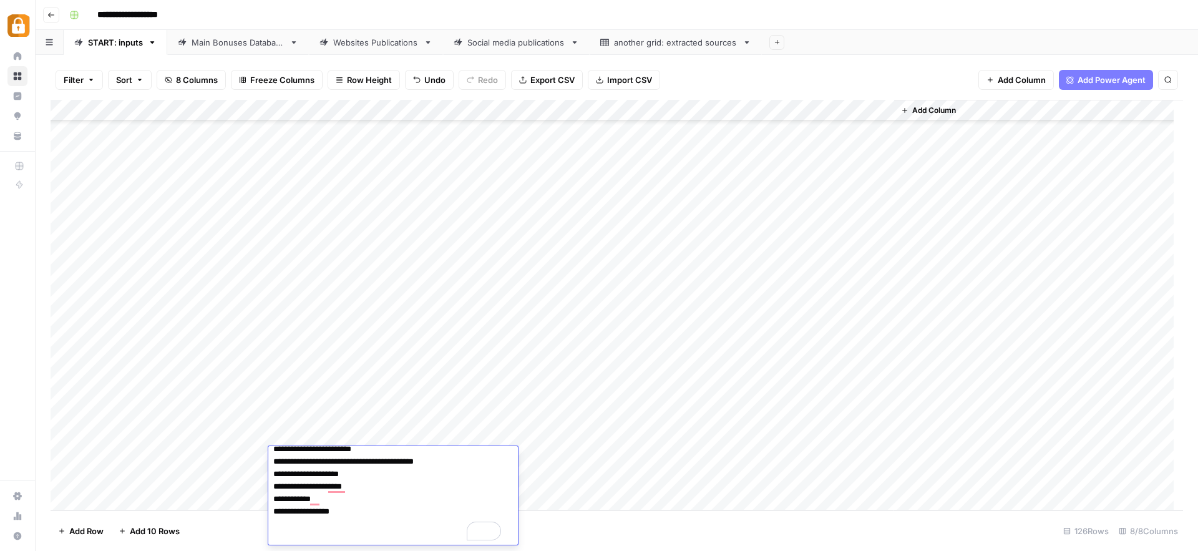
scroll to position [422, 0]
drag, startPoint x: 274, startPoint y: 462, endPoint x: 424, endPoint y: 540, distance: 168.8
click at [423, 541] on textarea "To enrich screen reader interactions, please activate Accessibility in Grammarl…" at bounding box center [388, 286] width 240 height 517
type textarea "**********"
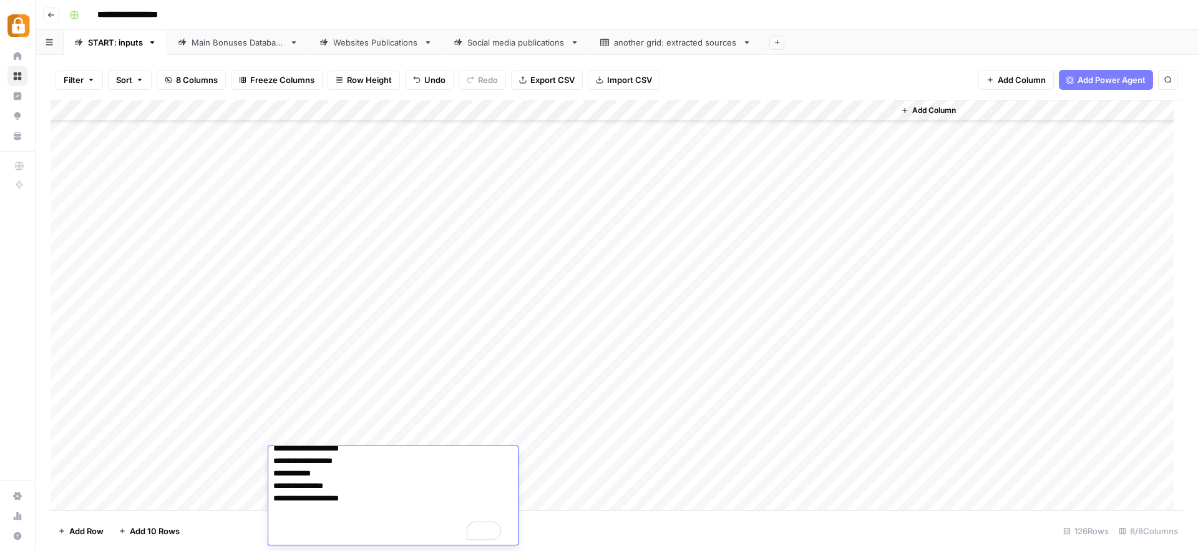
click at [650, 460] on div "Add Column" at bounding box center [617, 305] width 1132 height 410
click at [341, 497] on div "Add Column" at bounding box center [617, 305] width 1132 height 410
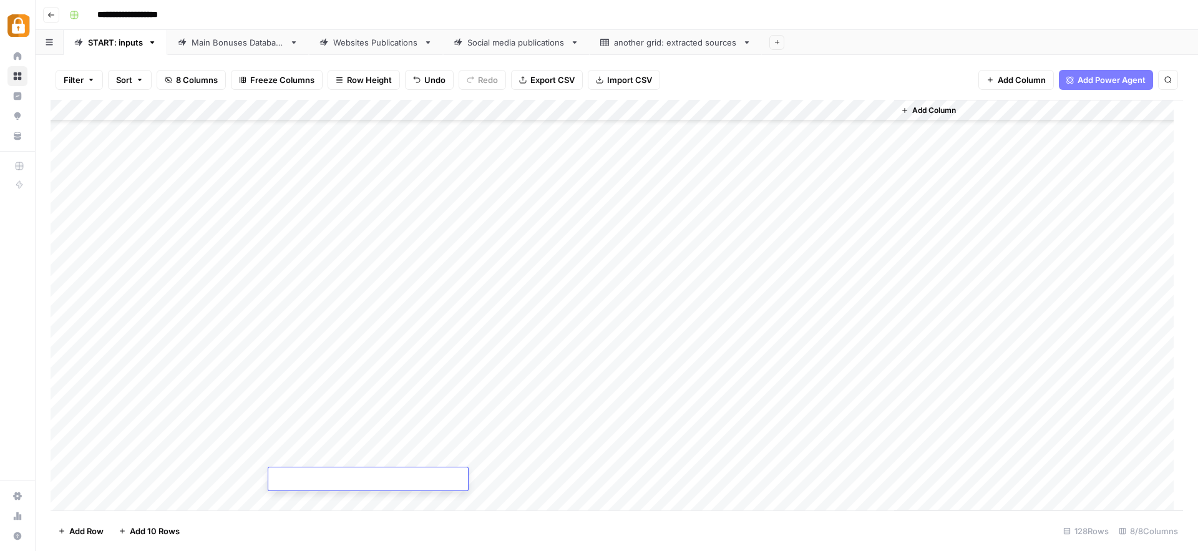
scroll to position [2345, 0]
click at [439, 464] on div "Add Column" at bounding box center [617, 305] width 1132 height 410
click at [331, 455] on div "Add Column" at bounding box center [617, 305] width 1132 height 410
type textarea "**********"
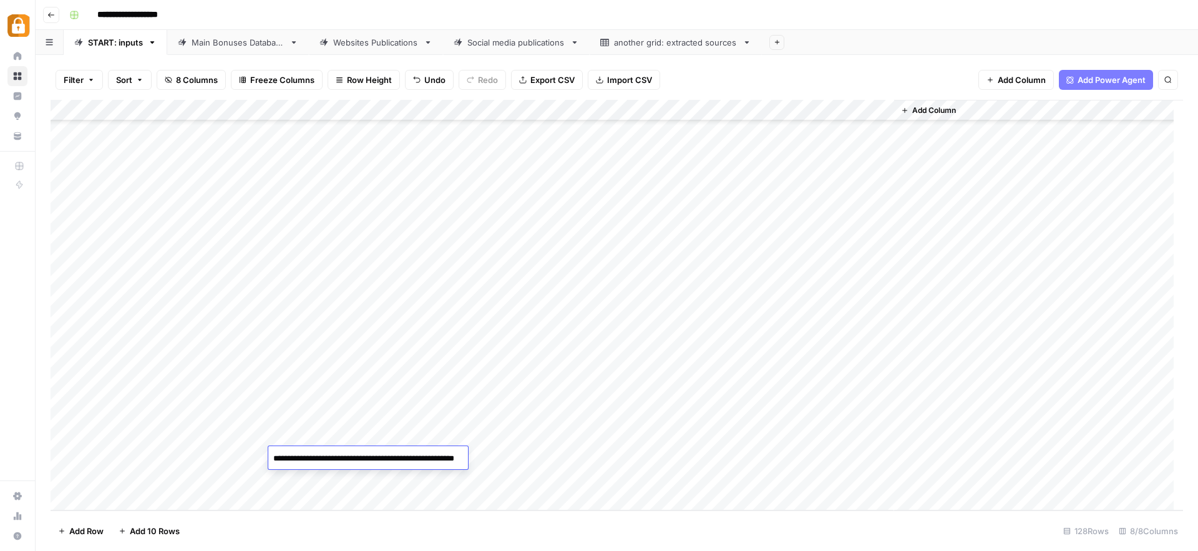
scroll to position [156, 0]
click at [223, 463] on div "Add Column" at bounding box center [617, 305] width 1132 height 410
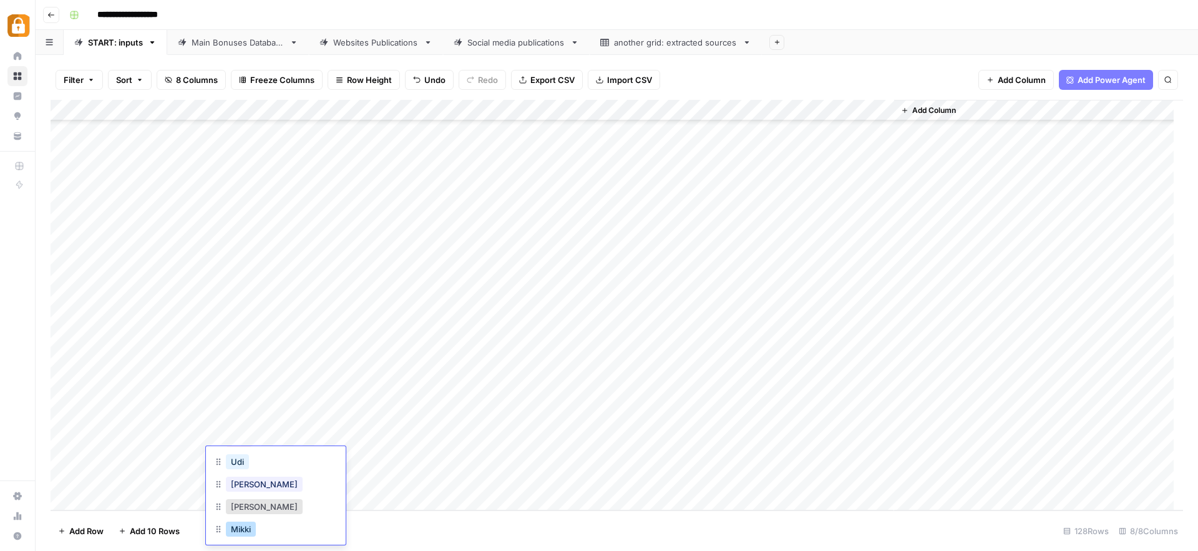
scroll to position [121, 0]
click at [246, 478] on button "[PERSON_NAME]" at bounding box center [264, 477] width 77 height 15
click at [551, 440] on div "Add Column" at bounding box center [617, 305] width 1132 height 410
drag, startPoint x: 591, startPoint y: 445, endPoint x: 591, endPoint y: 457, distance: 12.5
click at [590, 457] on div "Add Column" at bounding box center [617, 305] width 1132 height 410
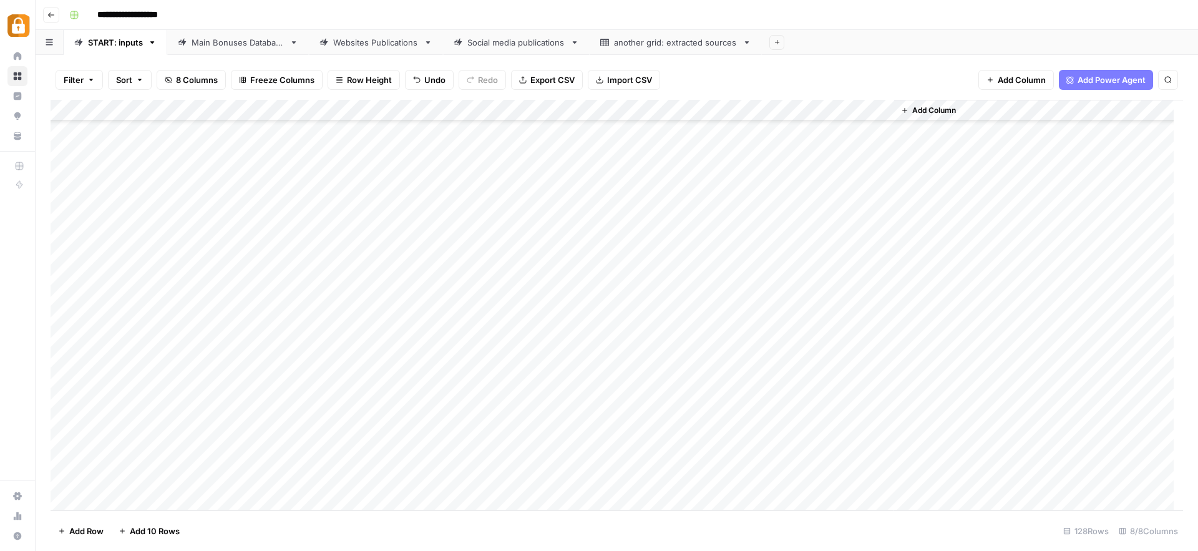
click at [825, 456] on div "Add Column" at bounding box center [617, 305] width 1132 height 410
click at [246, 49] on link "Main Bonuses Database" at bounding box center [238, 42] width 142 height 25
click at [365, 42] on div "Websites Publications" at bounding box center [375, 42] width 85 height 12
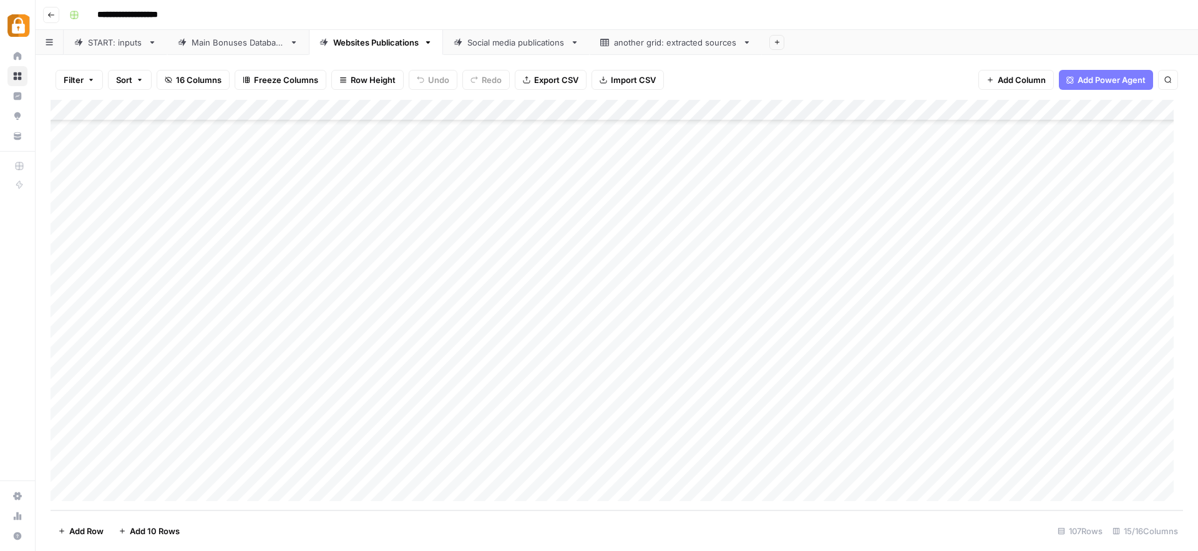
click at [819, 447] on div "Add Column" at bounding box center [617, 305] width 1132 height 410
click at [822, 469] on div "Add Column" at bounding box center [617, 305] width 1132 height 410
click at [95, 44] on div "START: inputs" at bounding box center [115, 42] width 55 height 12
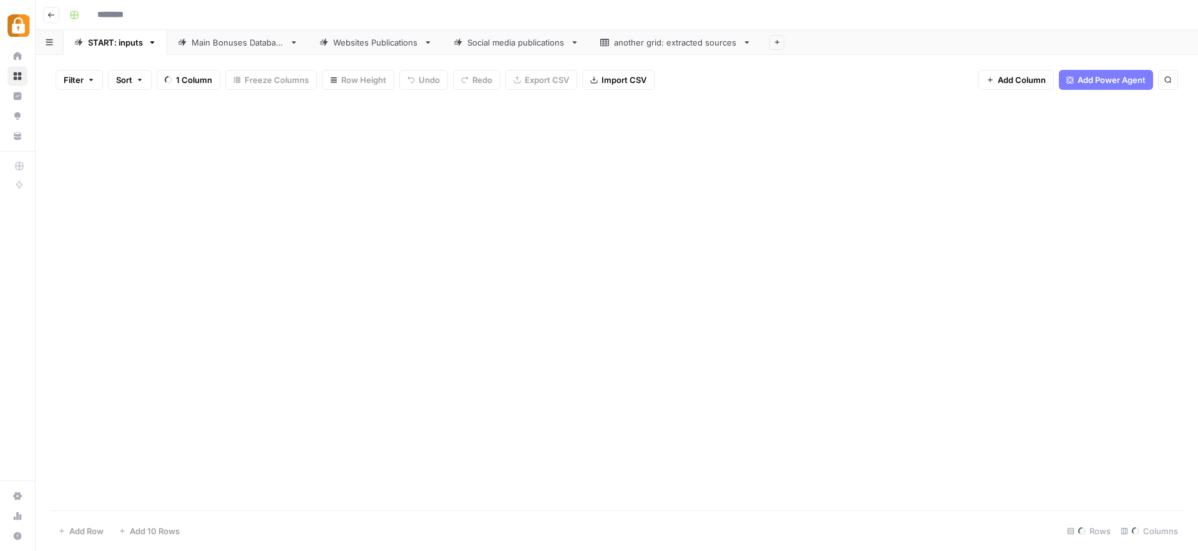
type input "**********"
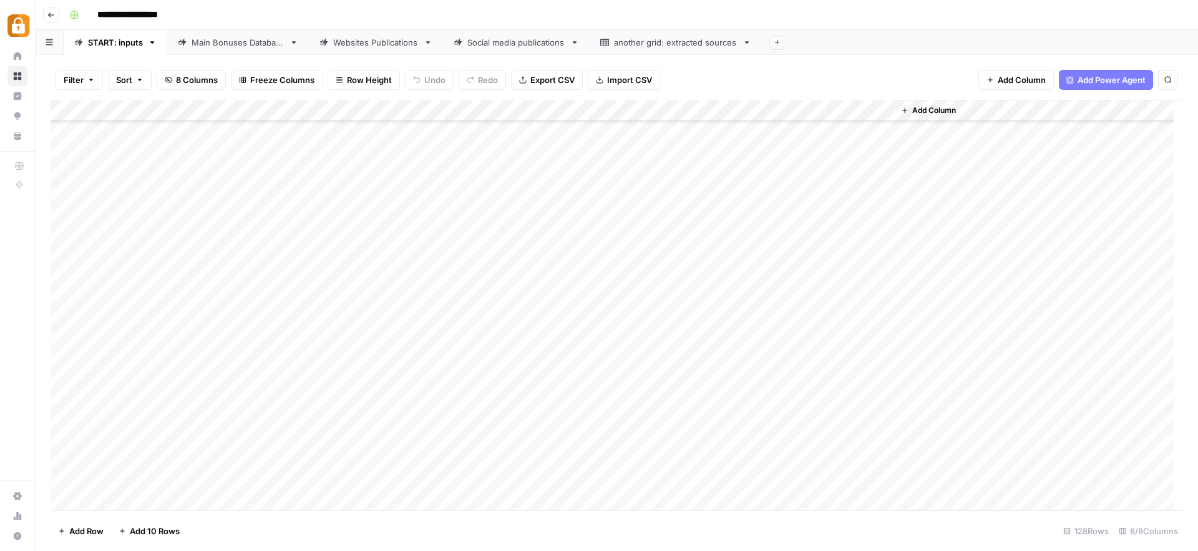
scroll to position [2345, 0]
click at [304, 437] on div "Add Column" at bounding box center [617, 305] width 1132 height 410
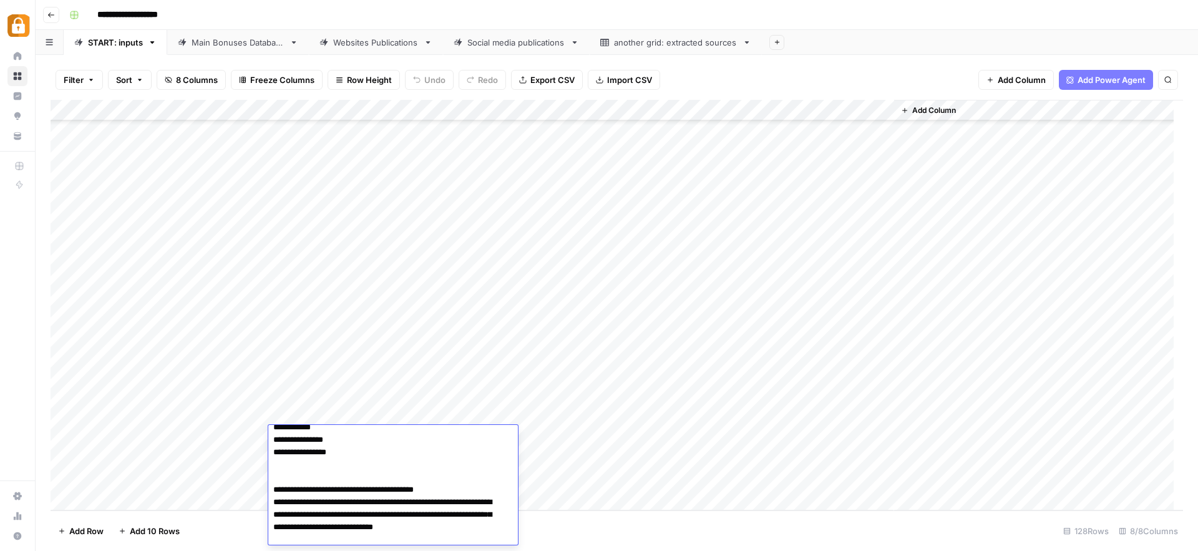
scroll to position [143, 0]
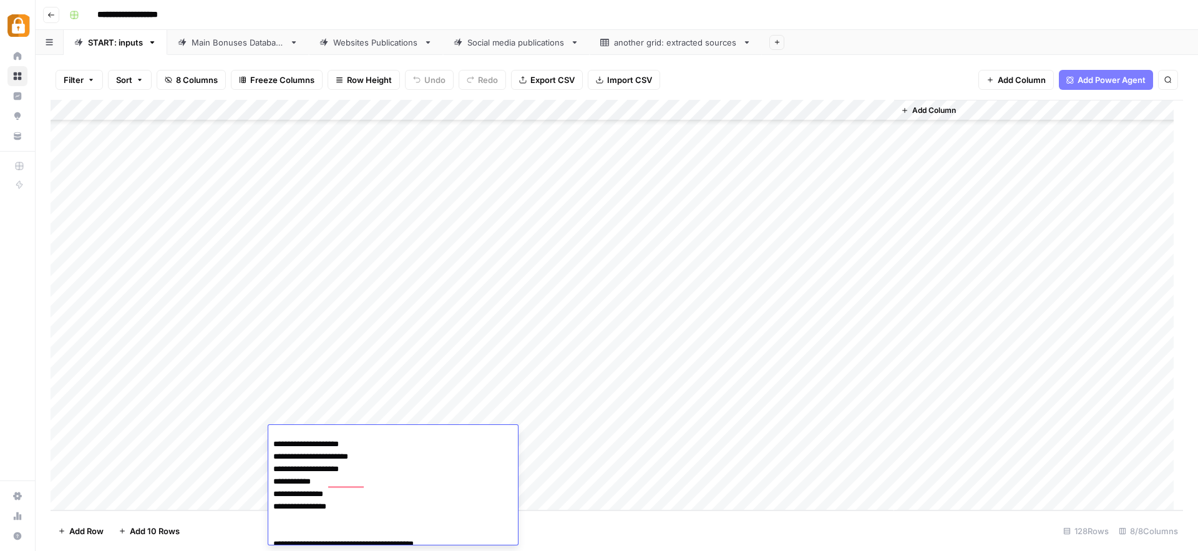
click at [635, 444] on div "Add Column" at bounding box center [617, 305] width 1132 height 410
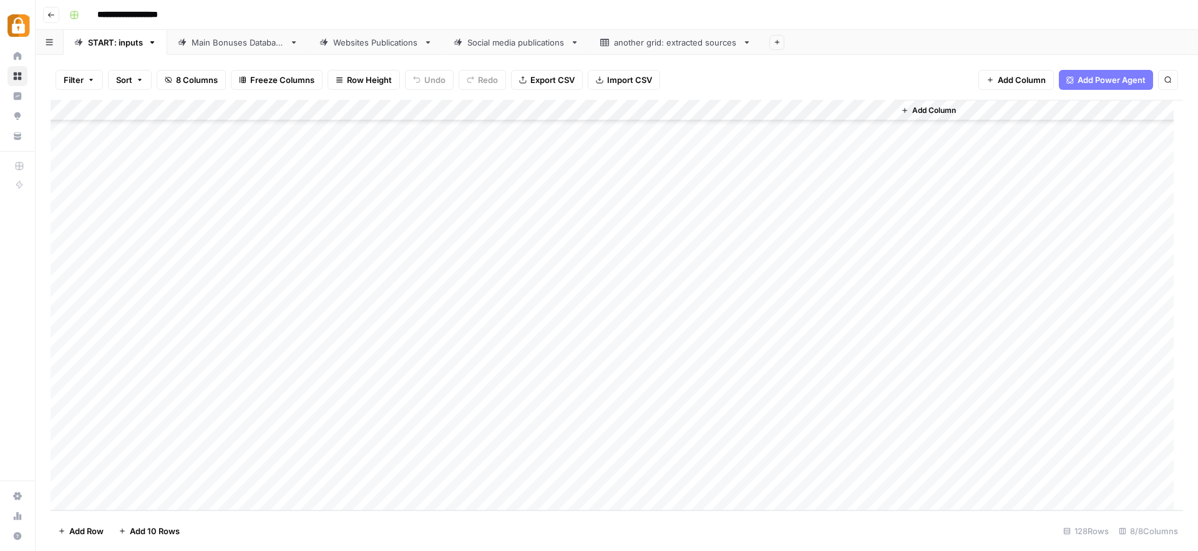
click at [251, 51] on link "Main Bonuses Database" at bounding box center [238, 42] width 142 height 25
click at [365, 44] on div "Websites Publications" at bounding box center [375, 42] width 85 height 12
click at [565, 446] on div "Add Column" at bounding box center [617, 305] width 1132 height 410
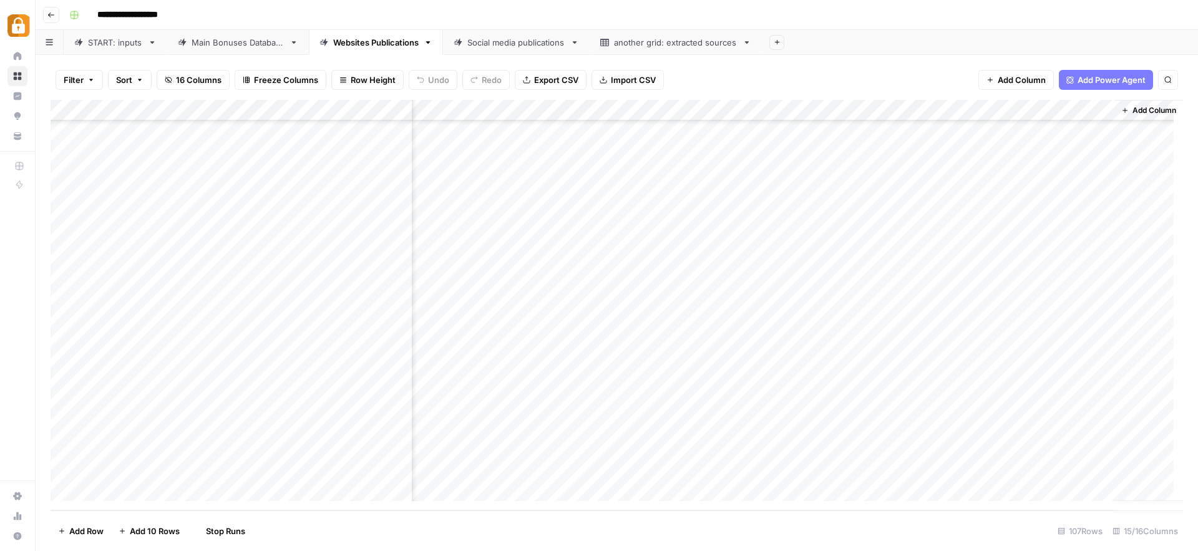
click at [573, 470] on div "Add Column" at bounding box center [617, 305] width 1132 height 410
click at [261, 44] on div "Main Bonuses Database" at bounding box center [238, 42] width 93 height 12
click at [129, 44] on div "START: inputs" at bounding box center [115, 42] width 55 height 12
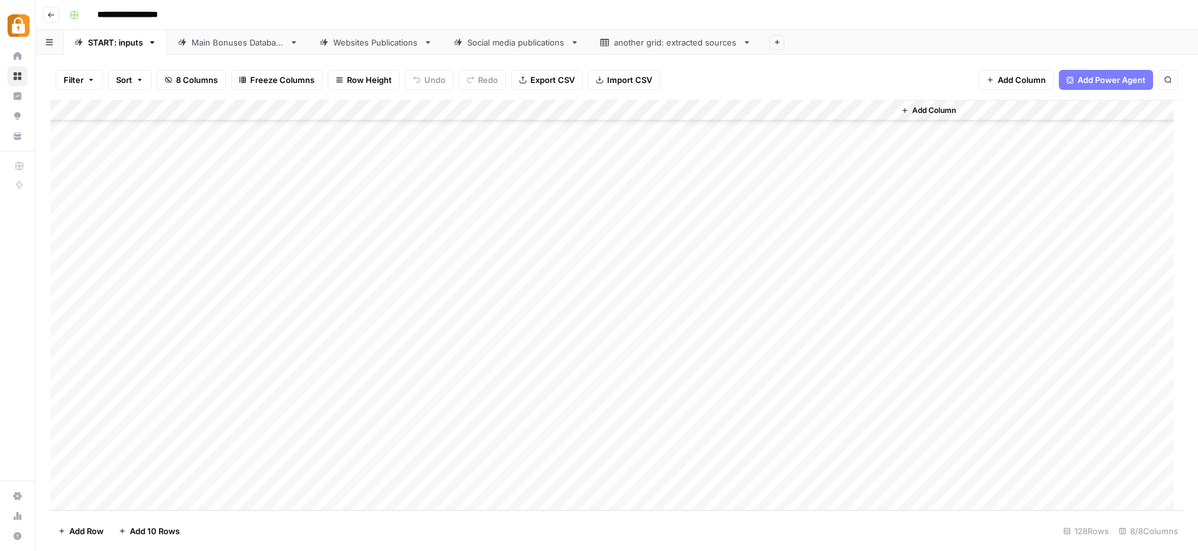
click at [310, 437] on div "Add Column" at bounding box center [617, 305] width 1132 height 410
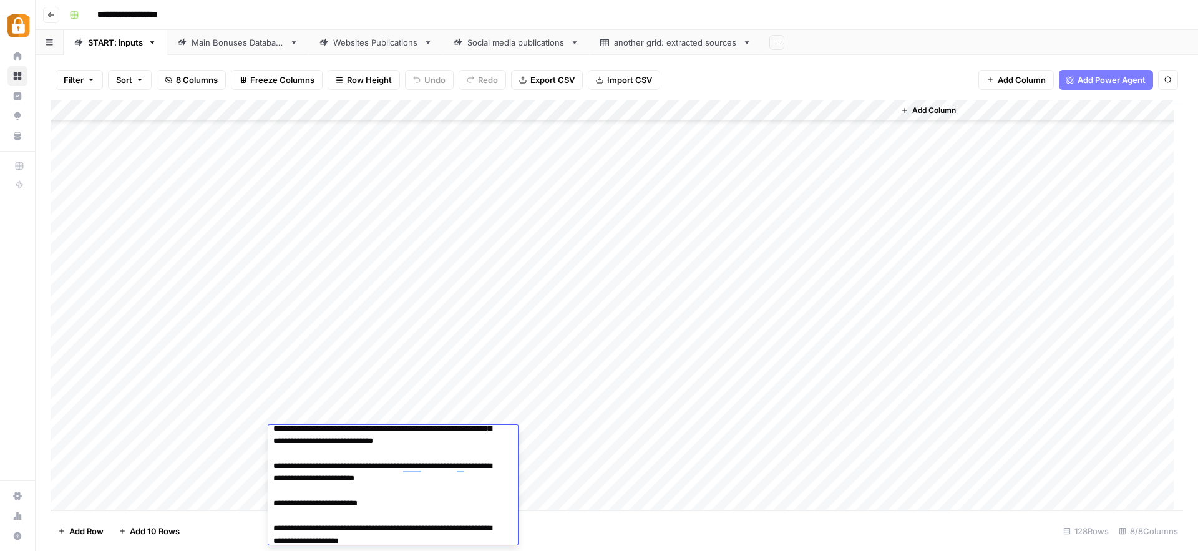
scroll to position [400, 0]
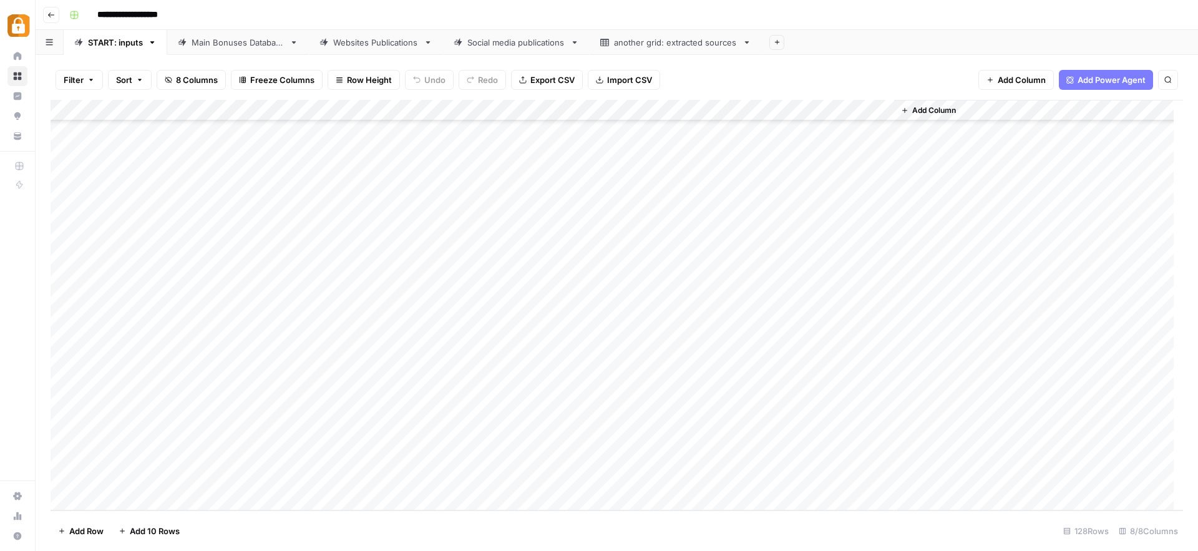
click at [626, 457] on div "Add Column" at bounding box center [617, 305] width 1132 height 410
click at [346, 459] on div "Add Column" at bounding box center [617, 305] width 1132 height 410
click at [221, 45] on div "Main Bonuses Database" at bounding box center [238, 42] width 93 height 12
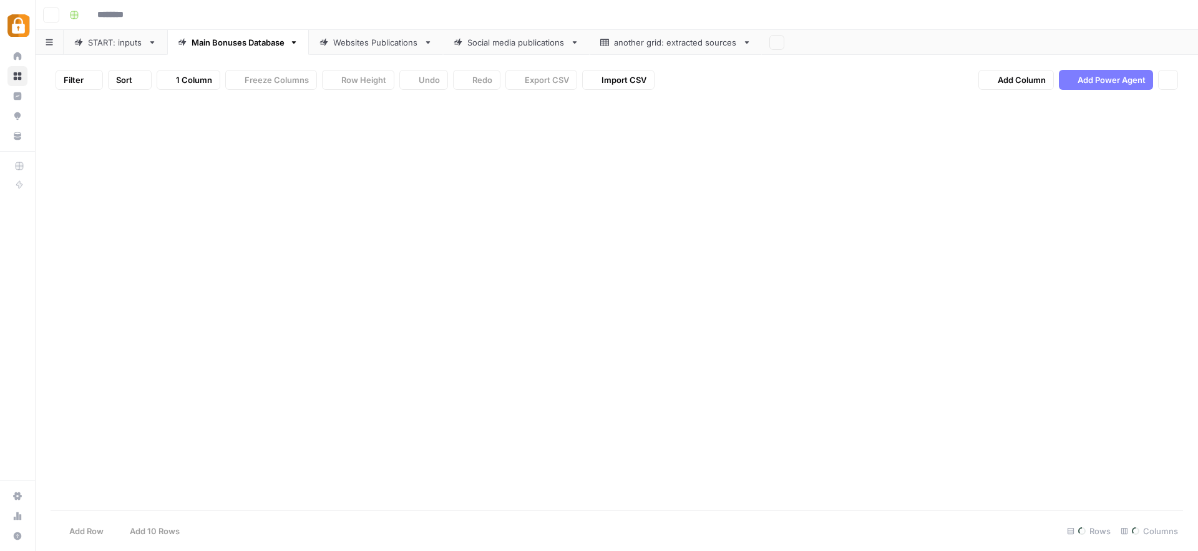
type input "**********"
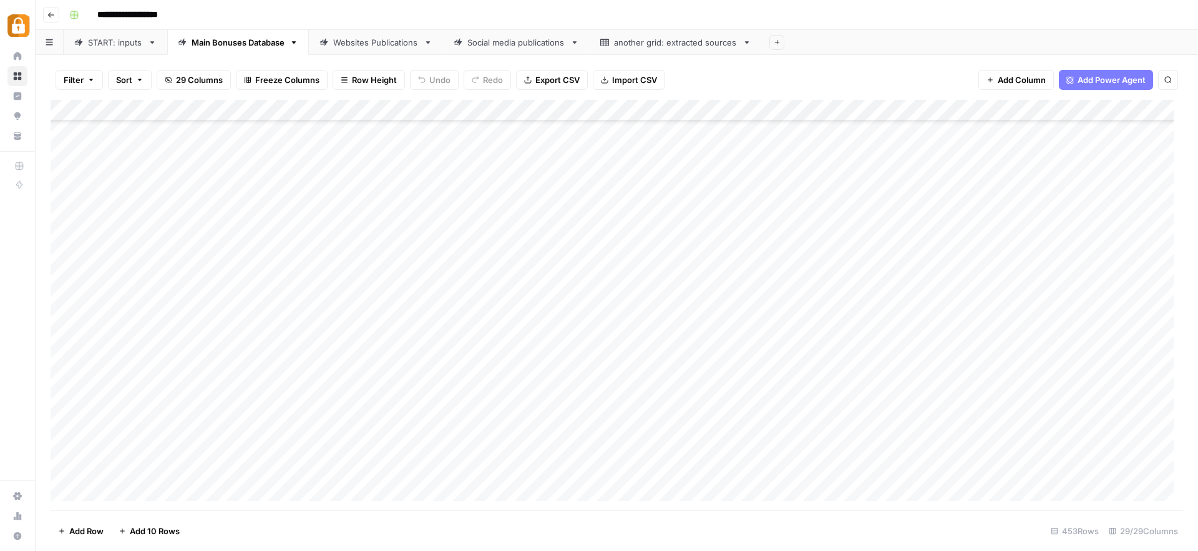
scroll to position [9248, 0]
click at [444, 467] on div "Add Column" at bounding box center [617, 305] width 1132 height 410
click at [346, 399] on div "Add Column" at bounding box center [617, 305] width 1132 height 410
click at [102, 42] on div "START: inputs" at bounding box center [115, 42] width 55 height 12
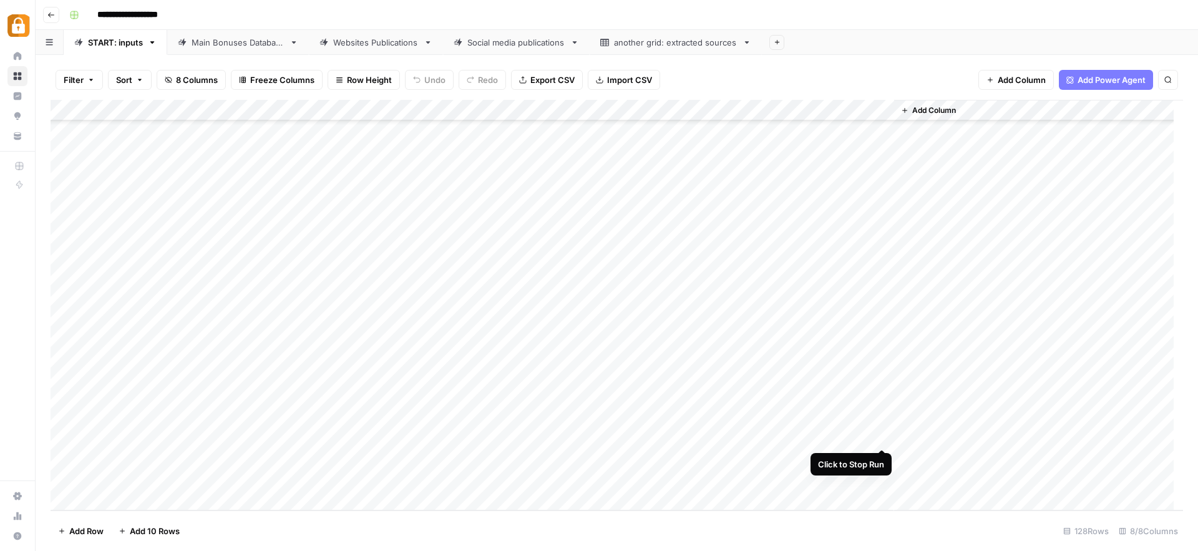
click at [885, 431] on div "Add Column" at bounding box center [617, 305] width 1132 height 410
click at [955, 440] on div "Add Column" at bounding box center [1038, 305] width 289 height 410
click at [884, 433] on div "Add Column" at bounding box center [617, 305] width 1132 height 410
click at [227, 50] on link "Main Bonuses Database" at bounding box center [238, 42] width 142 height 25
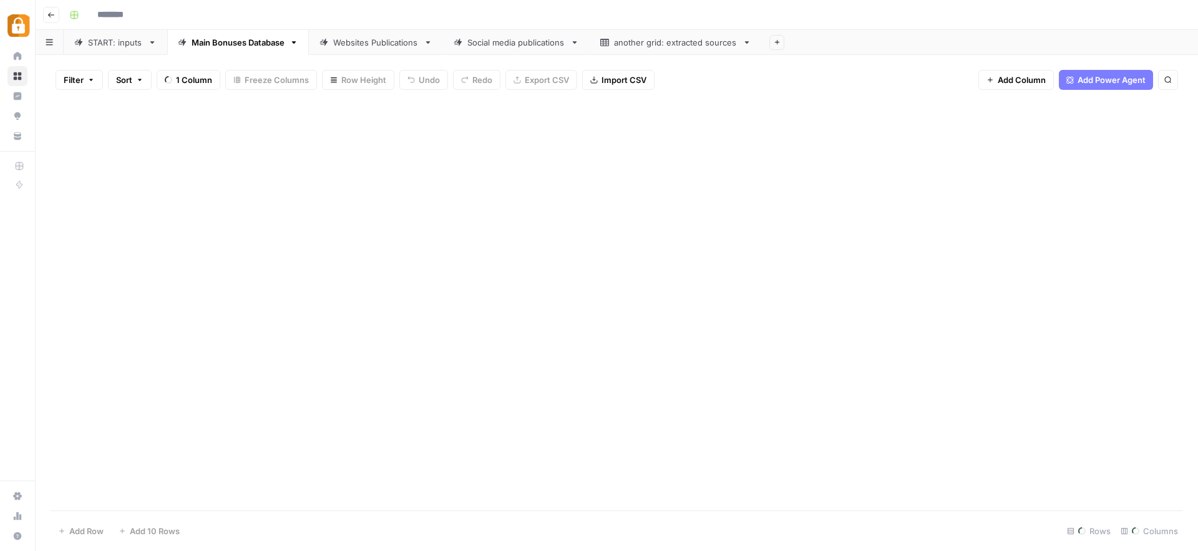
type input "**********"
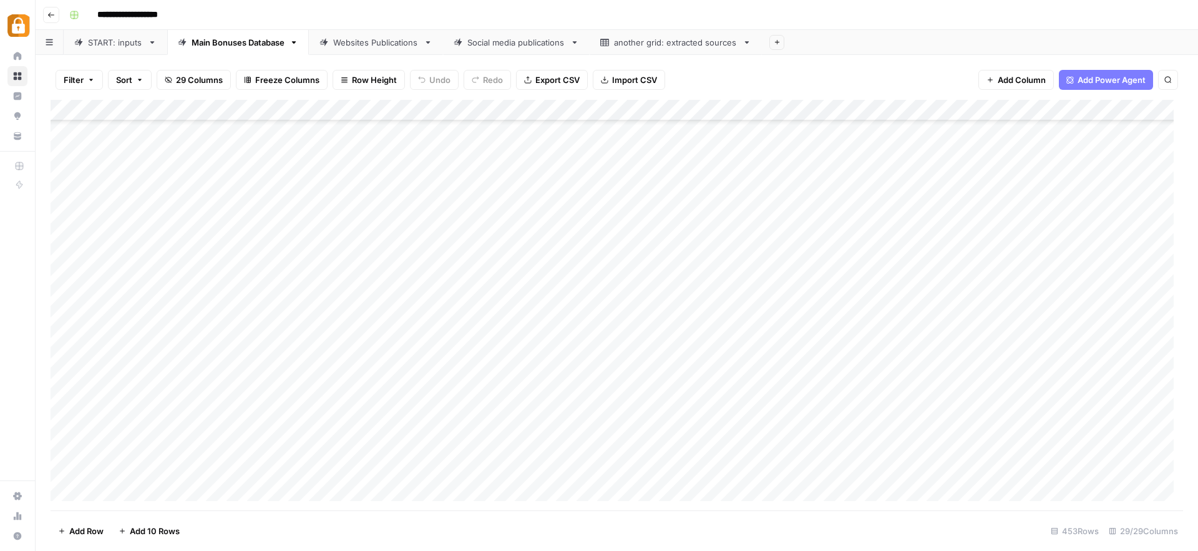
scroll to position [9248, 0]
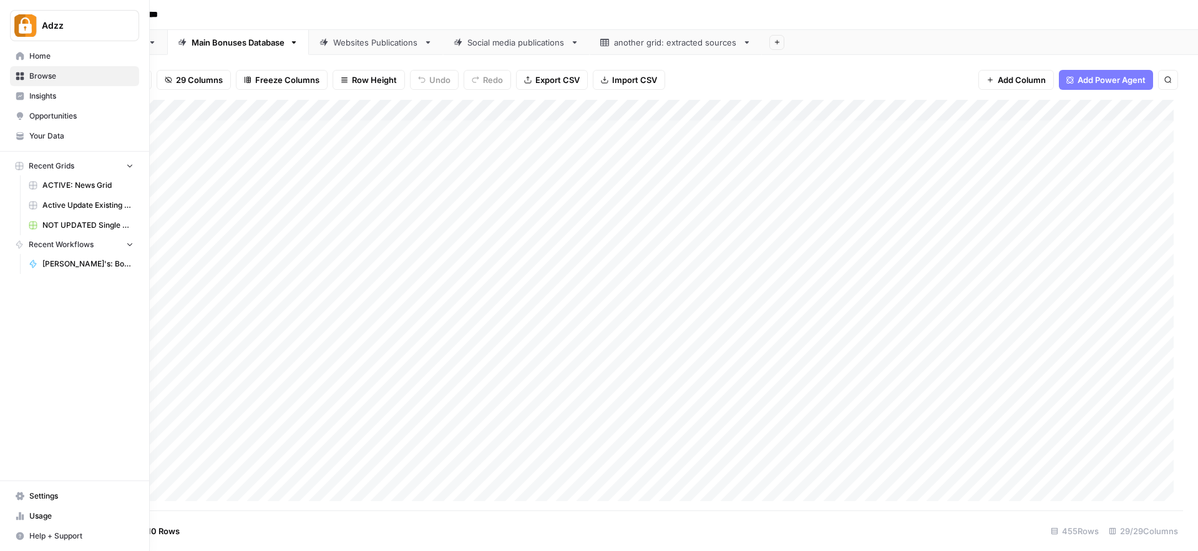
click at [43, 76] on span "Browse" at bounding box center [81, 75] width 104 height 11
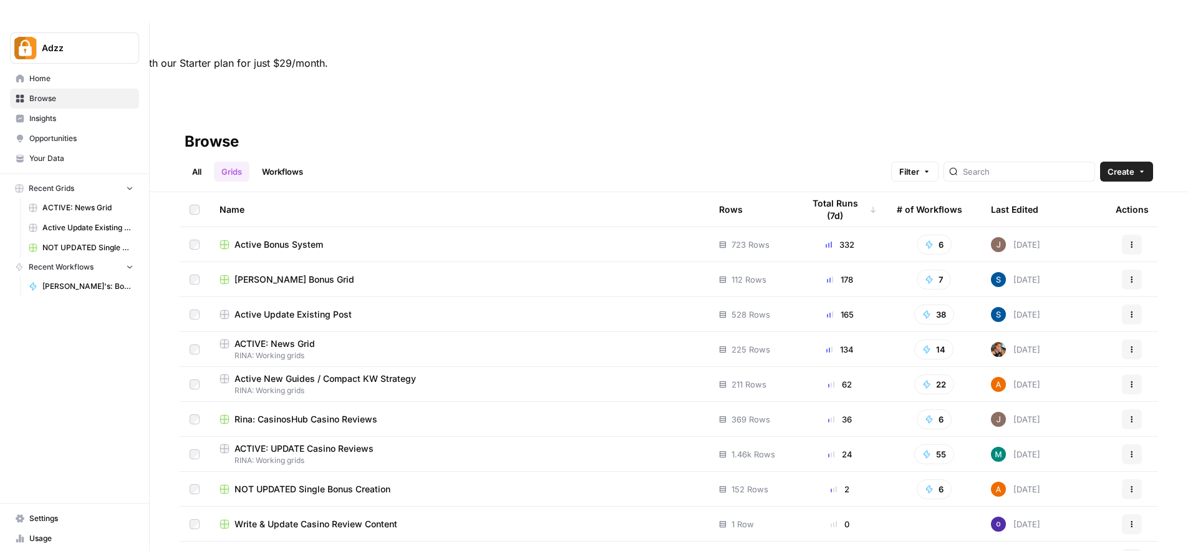
click at [376, 308] on div "Active Update Existing Post" at bounding box center [460, 314] width 480 height 12
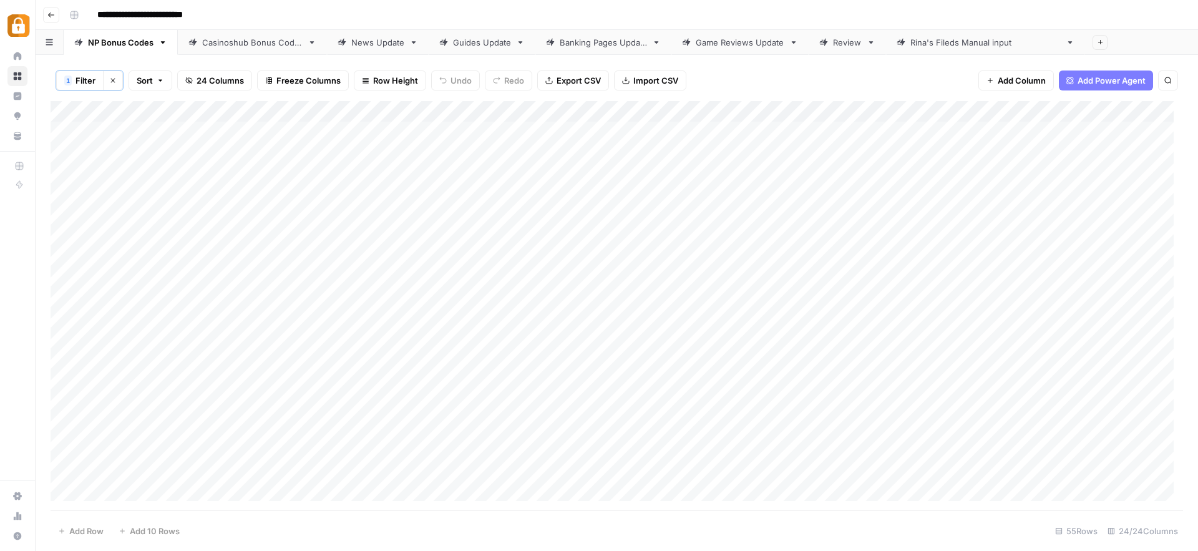
click at [112, 80] on icon "button" at bounding box center [113, 81] width 4 height 4
click at [80, 79] on span "Filter" at bounding box center [74, 80] width 20 height 12
click at [110, 148] on input "text" at bounding box center [147, 145] width 137 height 12
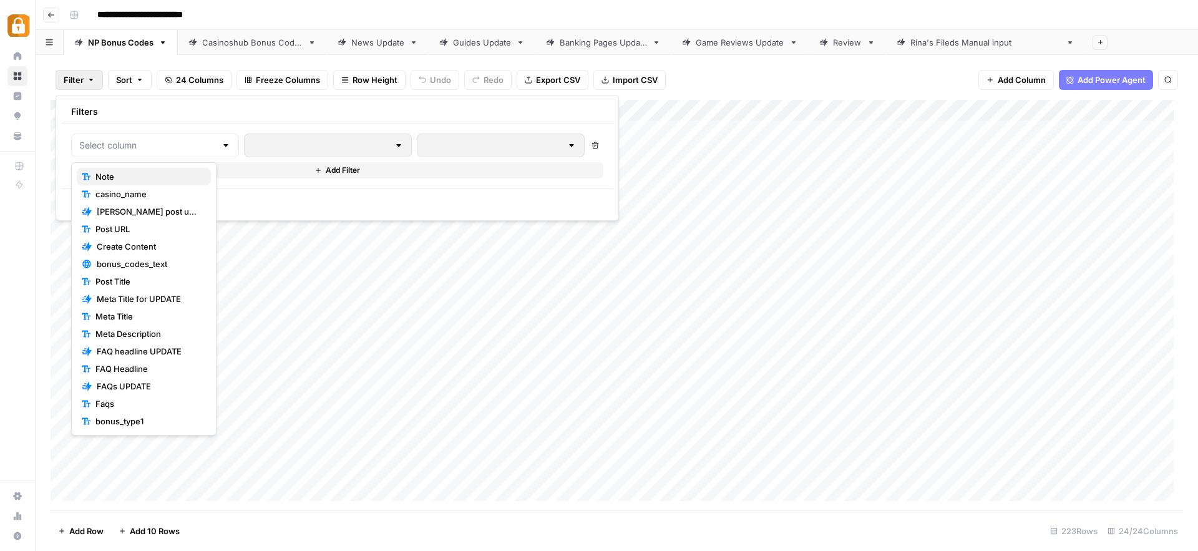
click at [112, 175] on span "Note" at bounding box center [147, 176] width 105 height 12
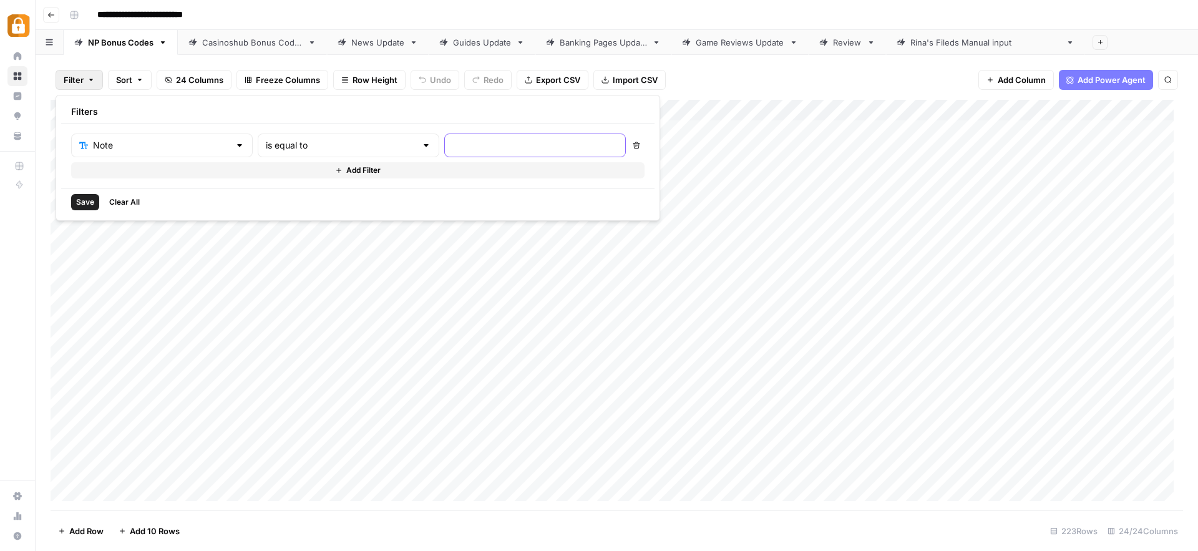
click at [452, 148] on input "text" at bounding box center [534, 145] width 165 height 12
type input "julie"
click at [89, 198] on span "Save" at bounding box center [85, 201] width 18 height 11
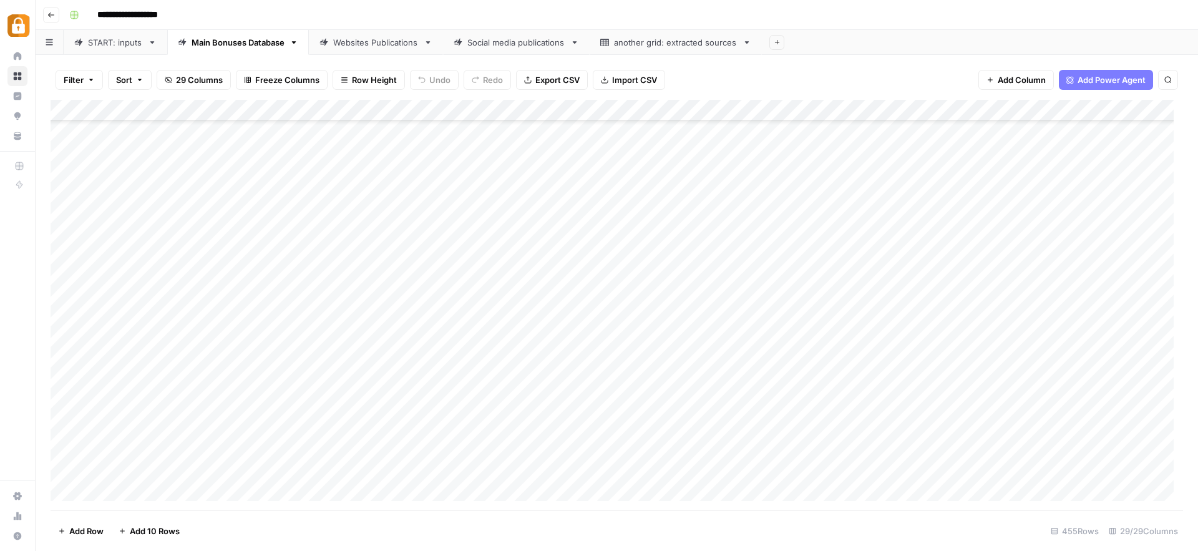
scroll to position [9290, 0]
click at [808, 447] on div "Add Column" at bounding box center [617, 305] width 1132 height 410
click at [807, 468] on div "Add Column" at bounding box center [617, 305] width 1132 height 410
click at [628, 401] on div "Add Column" at bounding box center [617, 305] width 1132 height 410
click at [621, 441] on div "Add Column" at bounding box center [617, 305] width 1132 height 410
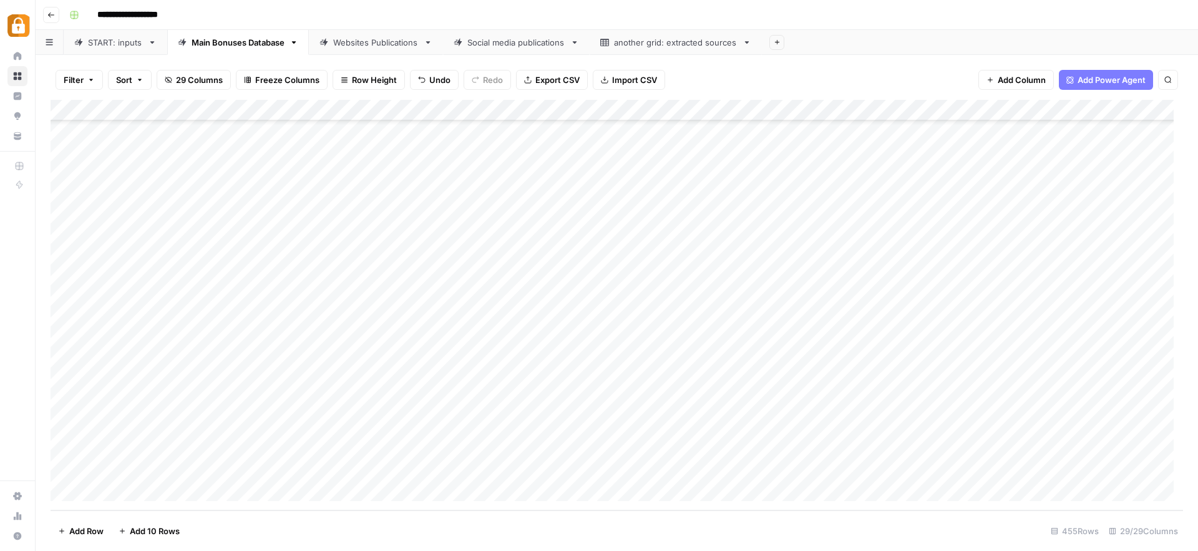
click at [621, 469] on div "Add Column" at bounding box center [617, 305] width 1132 height 410
click at [880, 446] on div "Add Column" at bounding box center [617, 305] width 1132 height 410
click at [883, 470] on div "Add Column" at bounding box center [617, 305] width 1132 height 410
click at [377, 44] on div "Websites Publications" at bounding box center [375, 42] width 85 height 12
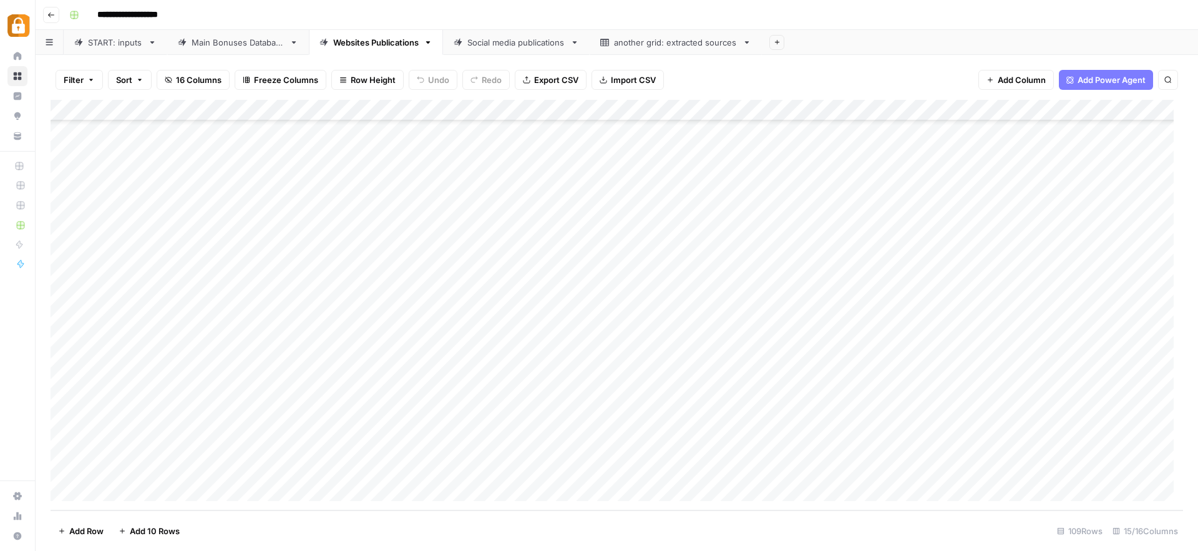
click at [819, 445] on div "Add Column" at bounding box center [617, 305] width 1132 height 410
click at [822, 468] on div "Add Column" at bounding box center [617, 305] width 1132 height 410
click at [741, 467] on div "Add Column" at bounding box center [617, 305] width 1132 height 410
click at [745, 445] on div "Add Column" at bounding box center [617, 305] width 1132 height 410
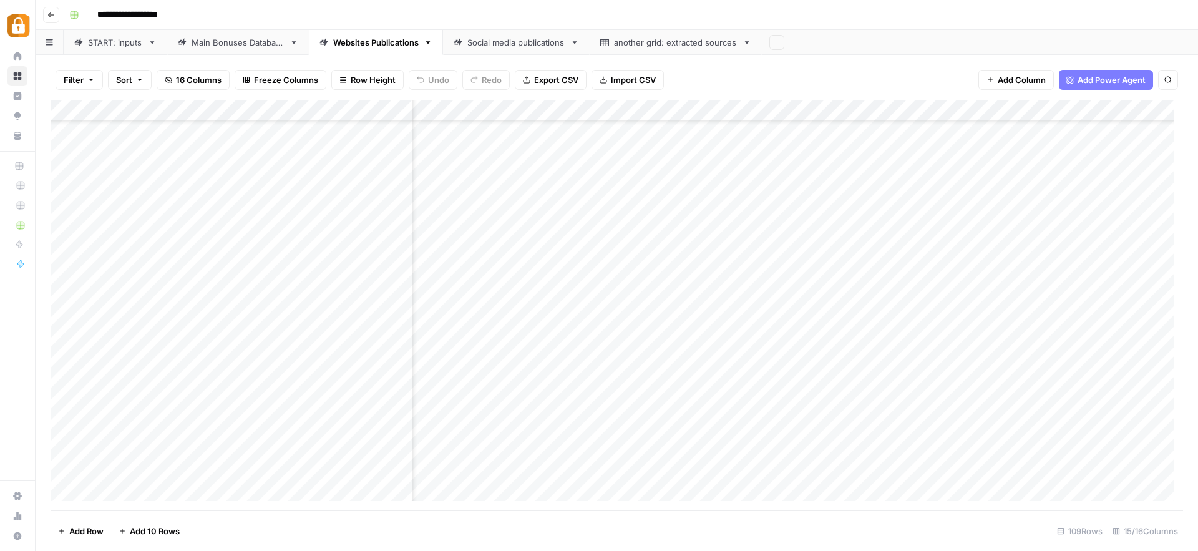
scroll to position [1952, 0]
click at [130, 43] on div "START: inputs" at bounding box center [115, 42] width 55 height 12
click at [102, 496] on div "Add Column" at bounding box center [617, 305] width 1132 height 410
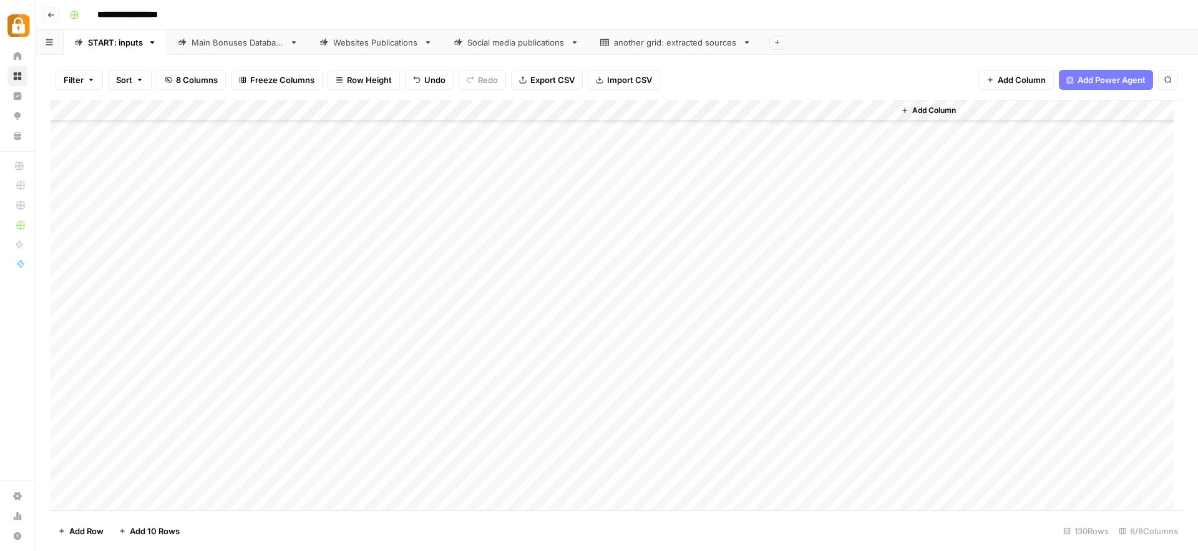
click at [102, 496] on div "Add Column" at bounding box center [617, 305] width 1132 height 410
click at [242, 395] on div "Add Column" at bounding box center [617, 305] width 1132 height 410
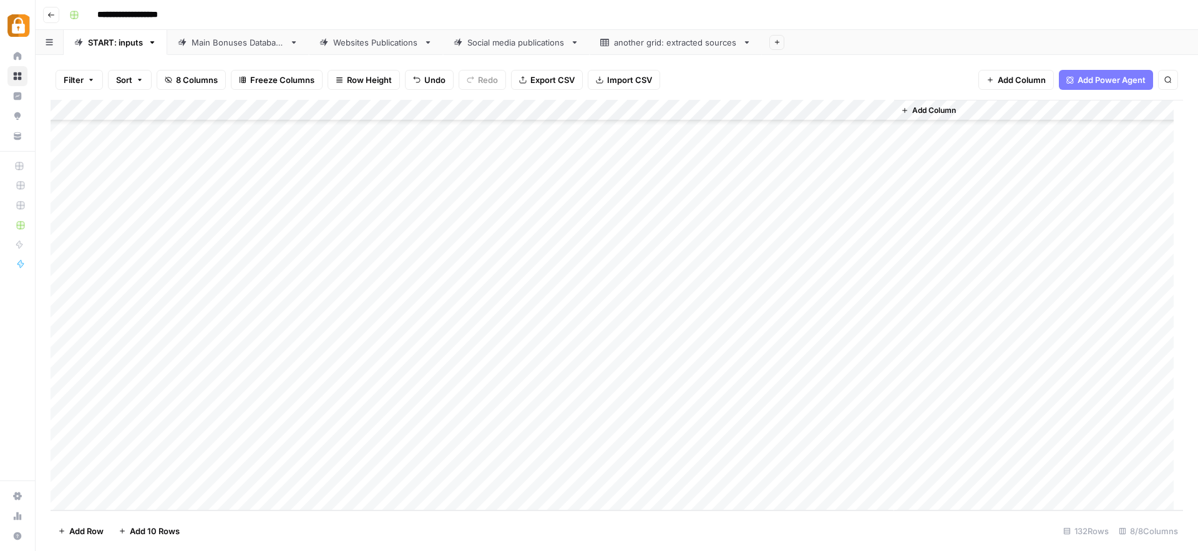
click at [237, 389] on div "Add Column" at bounding box center [617, 305] width 1132 height 410
click at [237, 389] on div at bounding box center [275, 398] width 125 height 22
click at [250, 534] on button "[PERSON_NAME]" at bounding box center [264, 534] width 77 height 15
click at [324, 391] on div "Add Column" at bounding box center [617, 305] width 1132 height 410
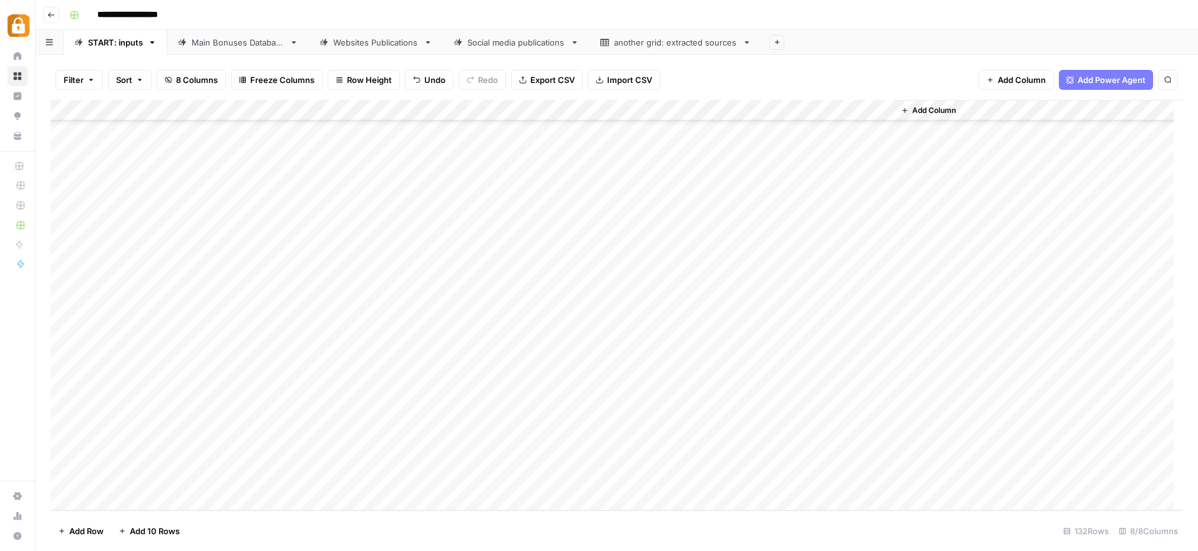
click at [324, 391] on div "Add Column" at bounding box center [617, 305] width 1132 height 410
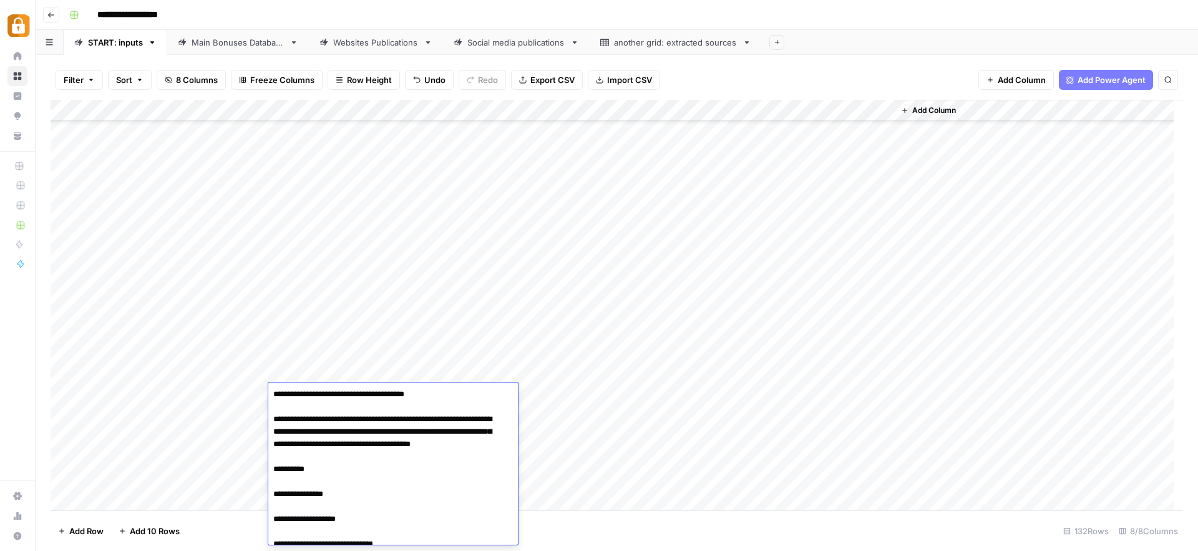
scroll to position [0, 0]
click at [439, 395] on textarea "**********" at bounding box center [388, 519] width 240 height 267
type textarea "**********"
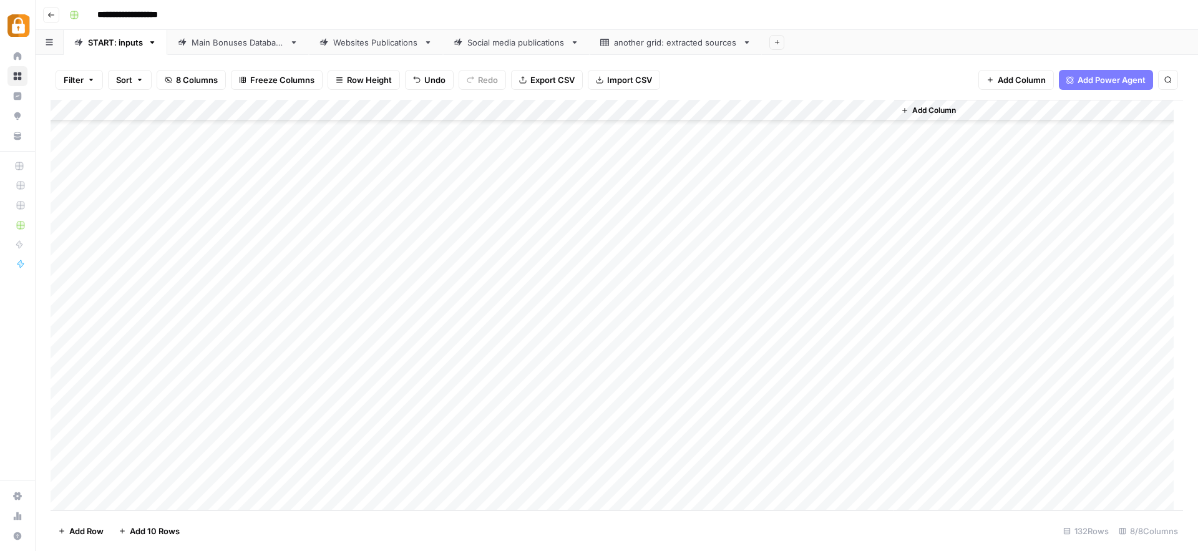
click at [570, 395] on div "Add Column" at bounding box center [617, 305] width 1132 height 410
click at [570, 395] on input "text" at bounding box center [569, 398] width 109 height 11
click at [570, 512] on button "Official Site" at bounding box center [546, 509] width 53 height 15
click at [823, 392] on div "Add Column" at bounding box center [617, 305] width 1132 height 410
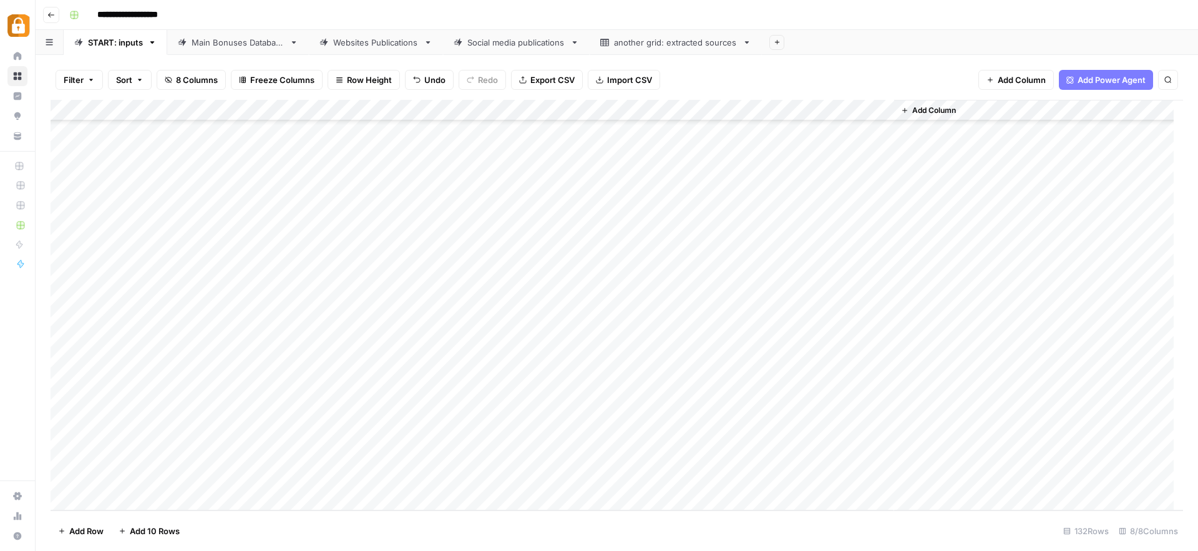
click at [229, 433] on div "Add Column" at bounding box center [617, 305] width 1132 height 410
click at [233, 434] on div "Add Column" at bounding box center [617, 305] width 1132 height 410
click at [233, 434] on div at bounding box center [275, 441] width 125 height 22
click at [425, 464] on div "Add Column" at bounding box center [617, 305] width 1132 height 410
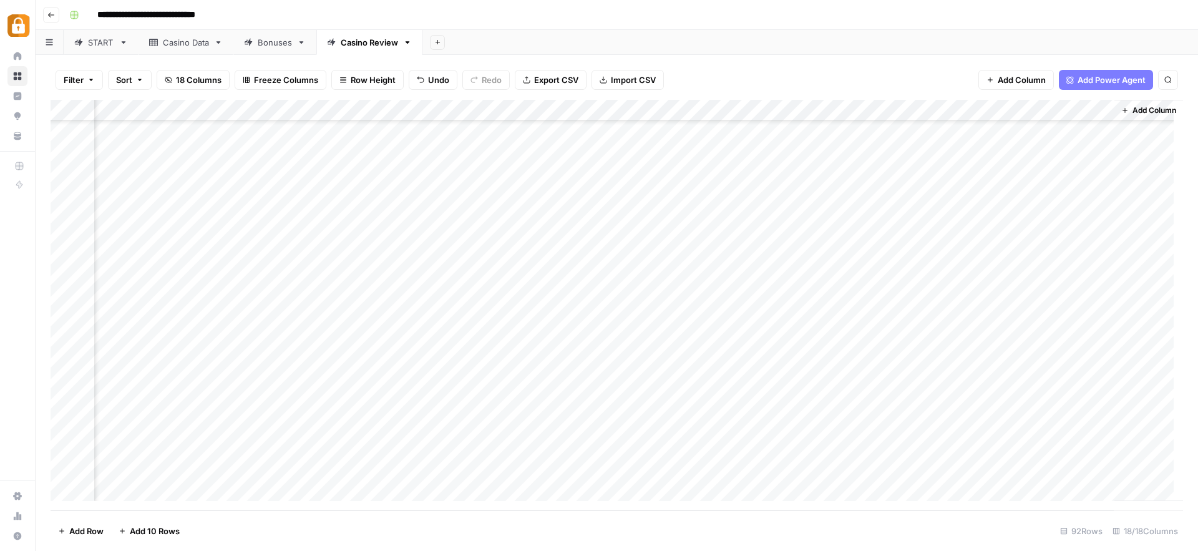
click at [100, 42] on div "START" at bounding box center [101, 42] width 26 height 12
click at [142, 458] on div "Add Column" at bounding box center [617, 305] width 1132 height 410
type textarea "**********"
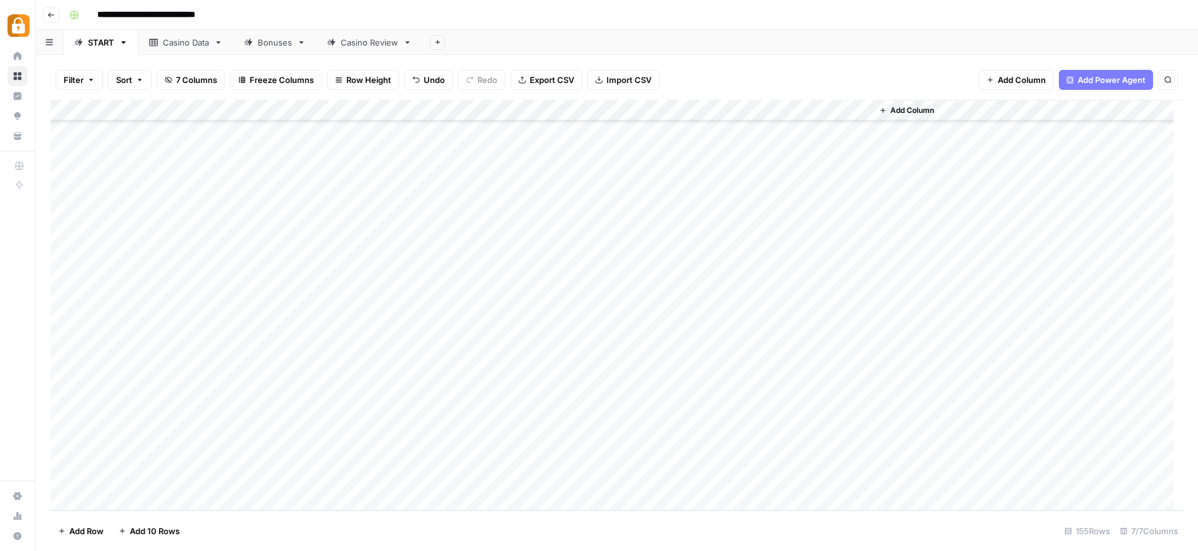
click at [352, 449] on div "Add Column" at bounding box center [617, 305] width 1132 height 410
click at [476, 454] on div "Add Column" at bounding box center [617, 305] width 1132 height 410
click at [183, 46] on div "Casino Data" at bounding box center [186, 42] width 46 height 12
click at [374, 43] on div "Casino Review" at bounding box center [369, 42] width 57 height 12
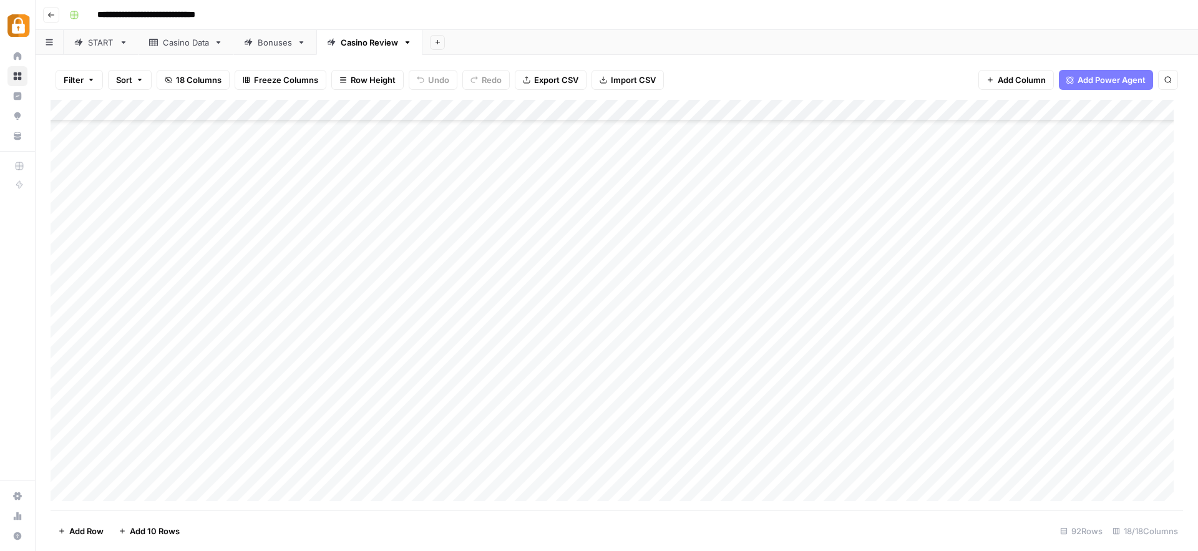
scroll to position [1591, 0]
click at [196, 44] on div "Casino Data" at bounding box center [186, 42] width 46 height 12
click at [159, 473] on div "Add Column" at bounding box center [617, 305] width 1132 height 410
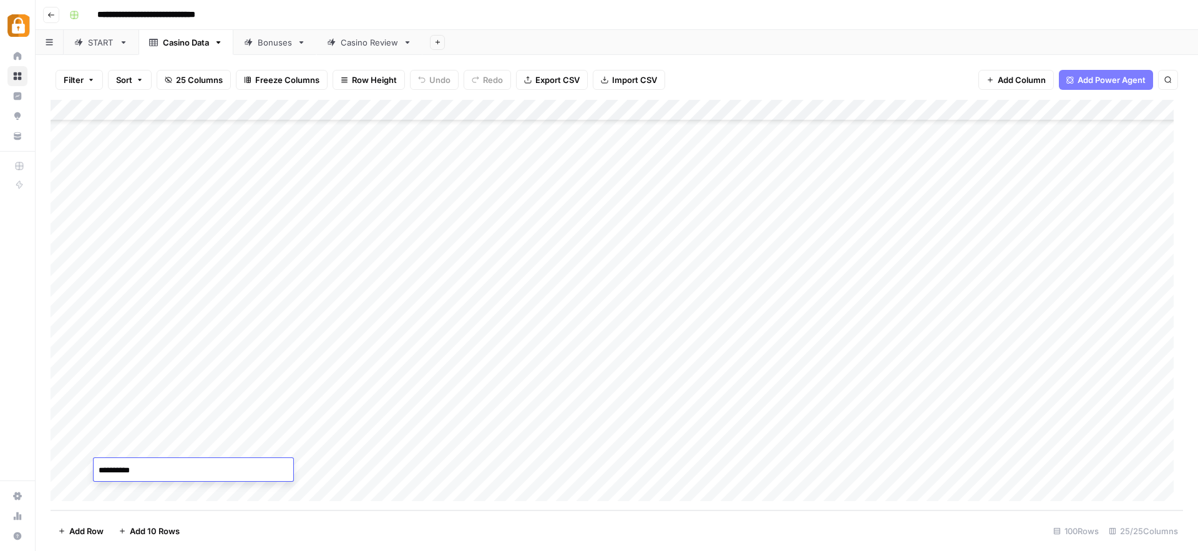
click at [159, 473] on textarea "**********" at bounding box center [194, 470] width 200 height 17
click at [379, 39] on div "Casino Review" at bounding box center [369, 42] width 57 height 12
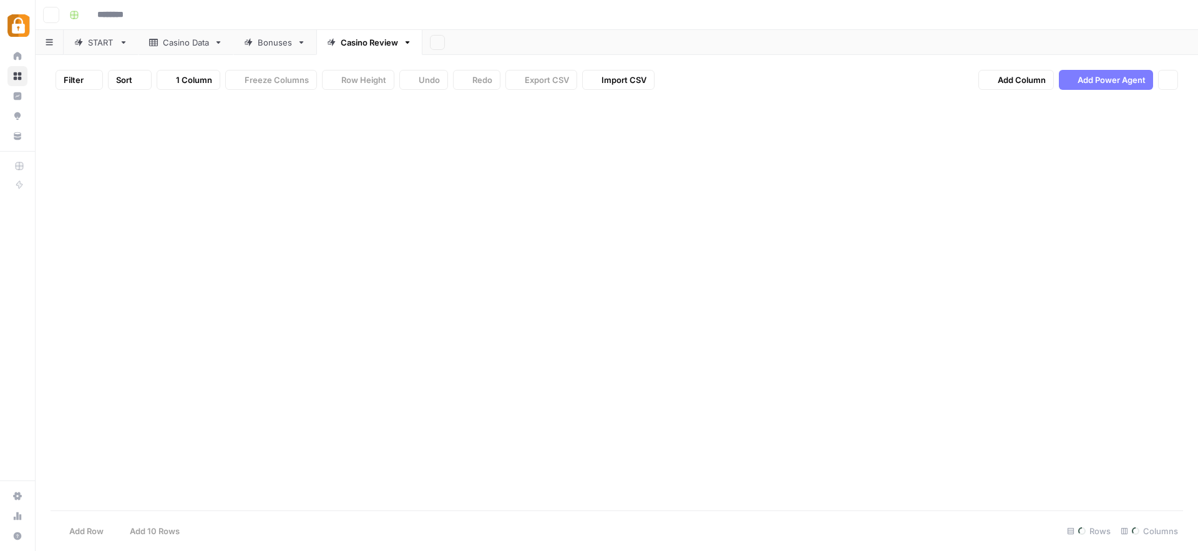
type input "**********"
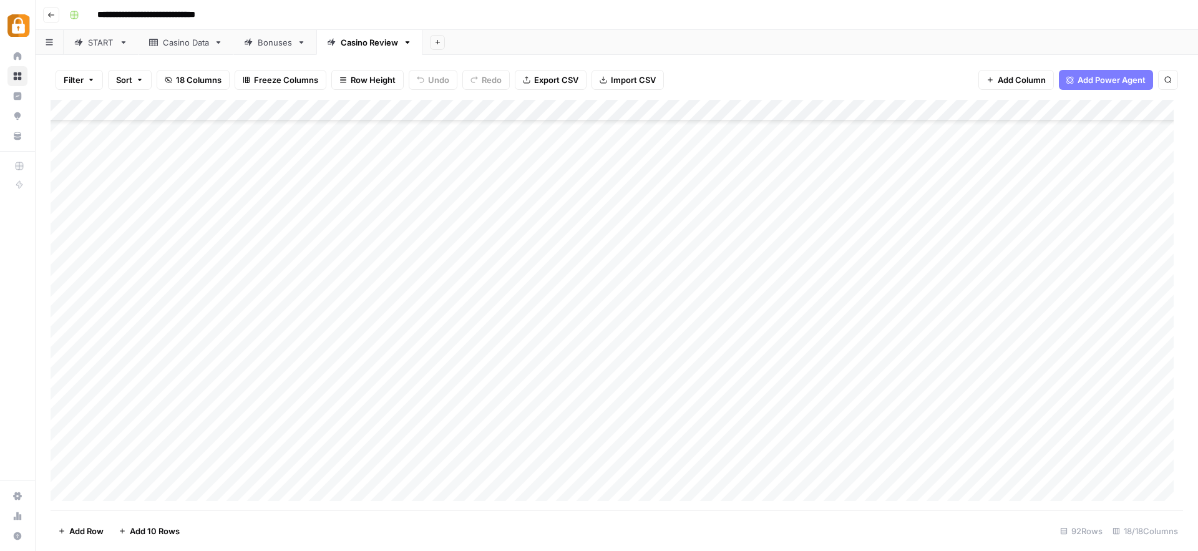
scroll to position [1591, 0]
click at [229, 402] on div "Add Column" at bounding box center [617, 305] width 1132 height 410
type textarea "**********"
click at [472, 409] on div "Add Column" at bounding box center [617, 305] width 1132 height 410
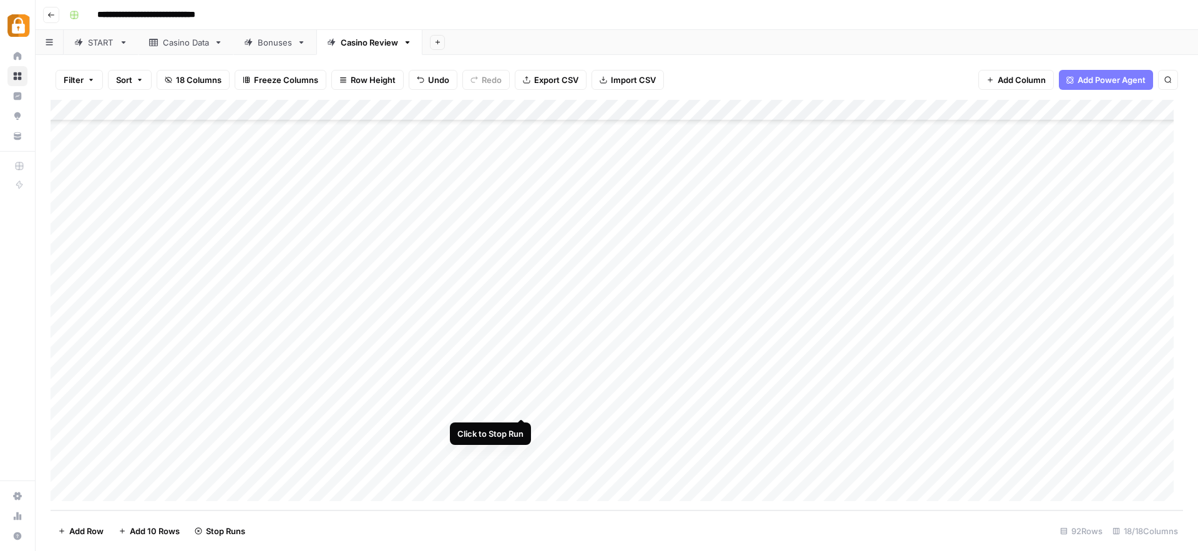
click at [520, 405] on div "Add Column" at bounding box center [617, 305] width 1132 height 410
click at [175, 384] on div "Add Column" at bounding box center [617, 305] width 1132 height 410
drag, startPoint x: 205, startPoint y: 393, endPoint x: 200, endPoint y: 409, distance: 16.4
click at [200, 409] on div "Add Column" at bounding box center [617, 305] width 1132 height 410
click at [518, 407] on div "Add Column" at bounding box center [617, 305] width 1132 height 410
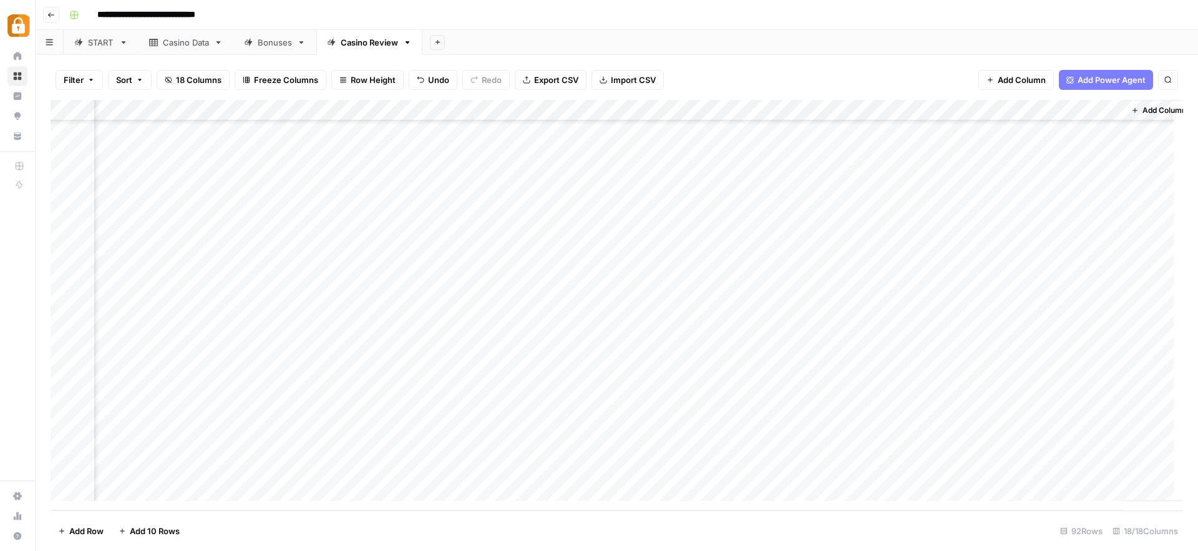
scroll to position [1591, 1455]
click at [933, 400] on div "Add Column" at bounding box center [617, 305] width 1132 height 410
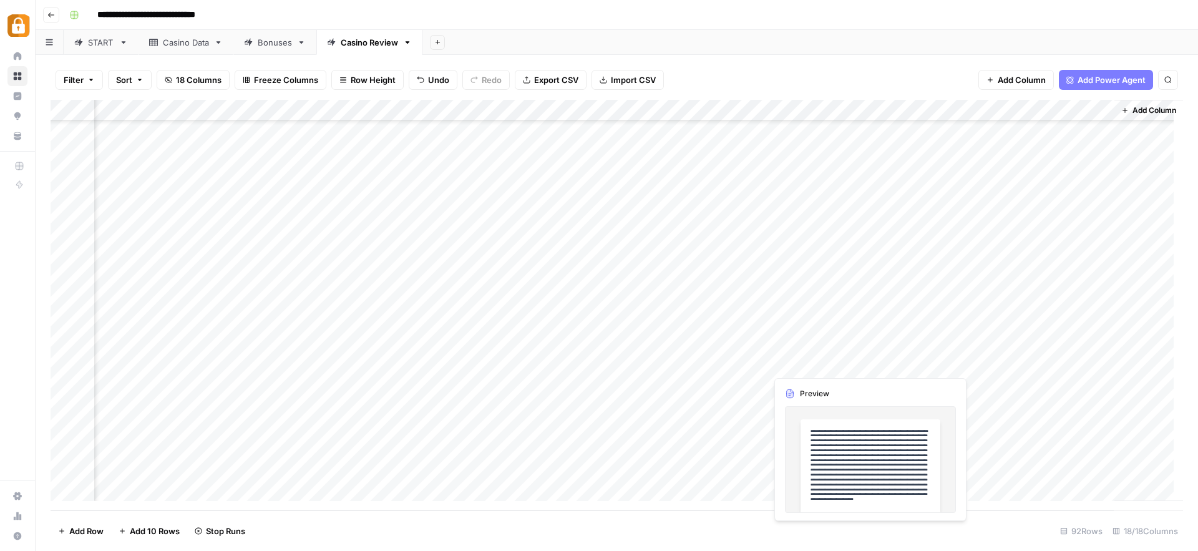
click at [844, 356] on div "Add Column" at bounding box center [617, 305] width 1132 height 410
click at [727, 450] on div "Add Column" at bounding box center [617, 305] width 1132 height 410
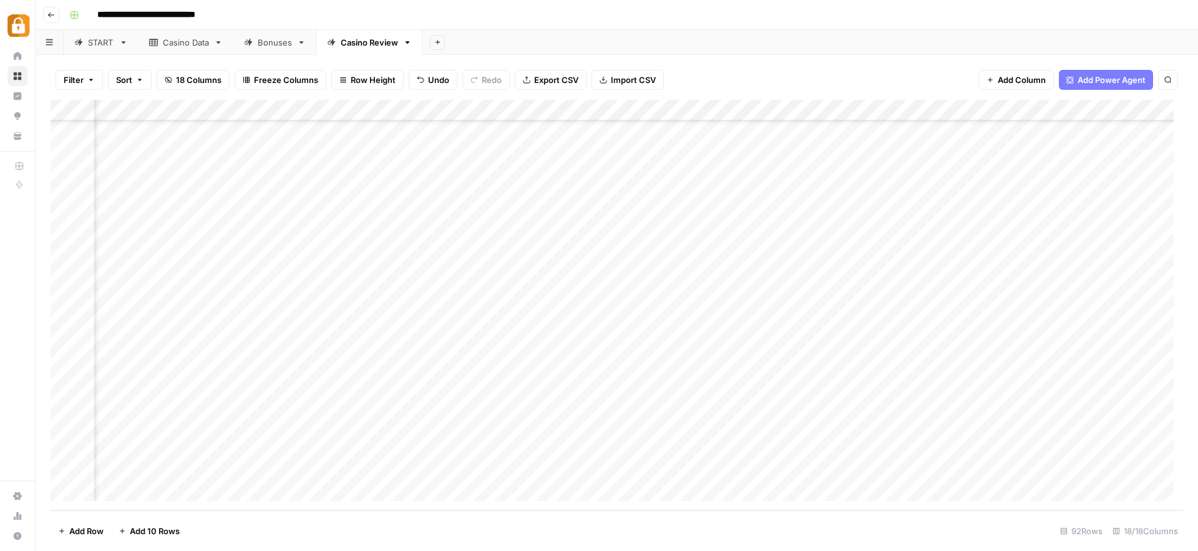
scroll to position [1591, 73]
click at [200, 44] on div "Casino Data" at bounding box center [186, 42] width 46 height 12
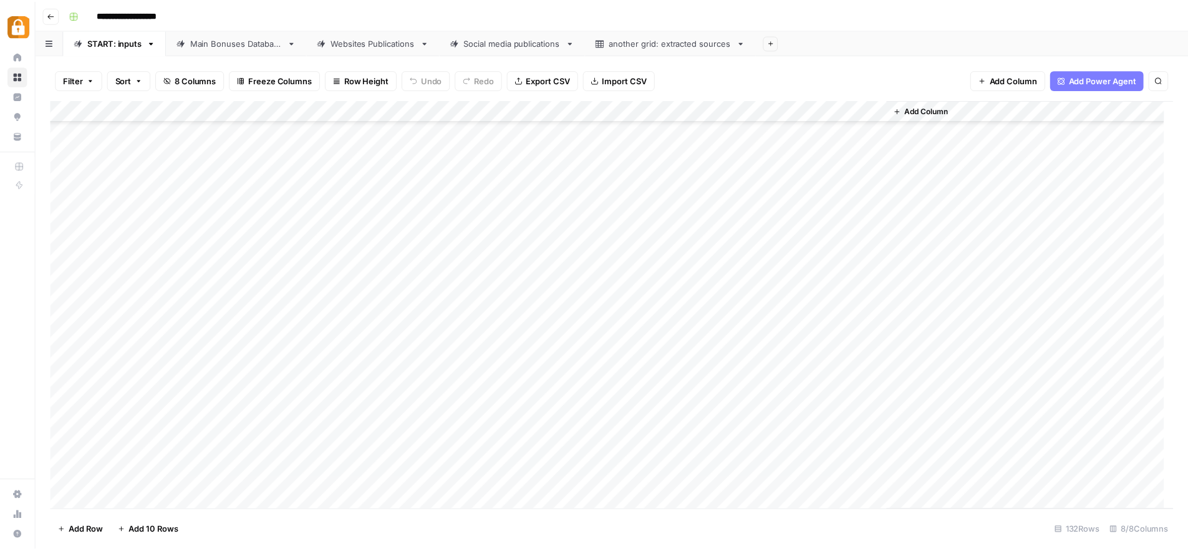
scroll to position [2430, 0]
click at [238, 435] on div "Add Column" at bounding box center [612, 305] width 1123 height 410
click at [239, 435] on div "Add Column" at bounding box center [612, 305] width 1123 height 410
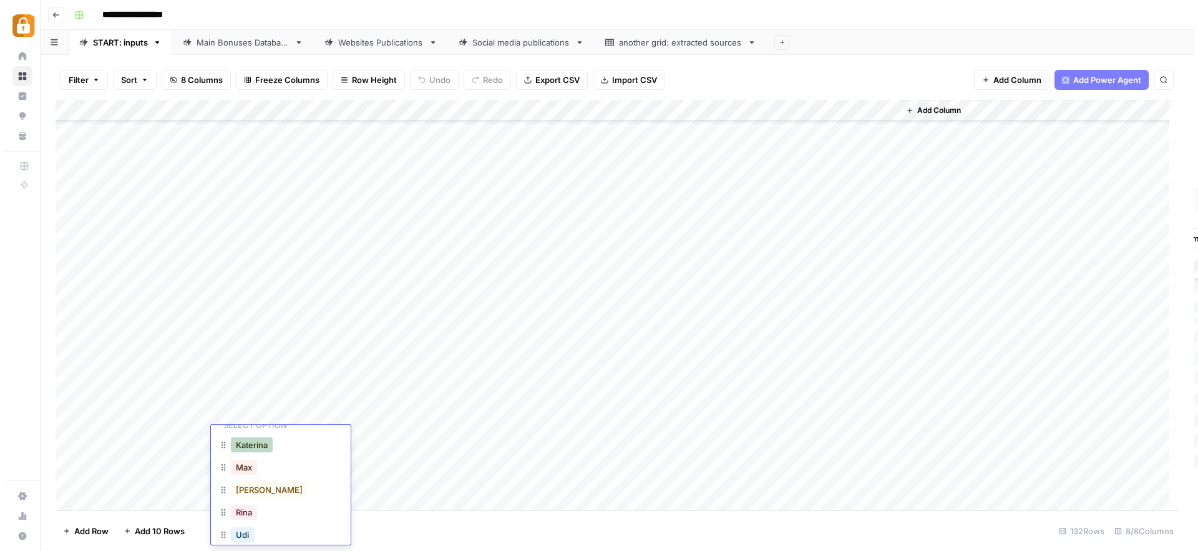
scroll to position [100, 0]
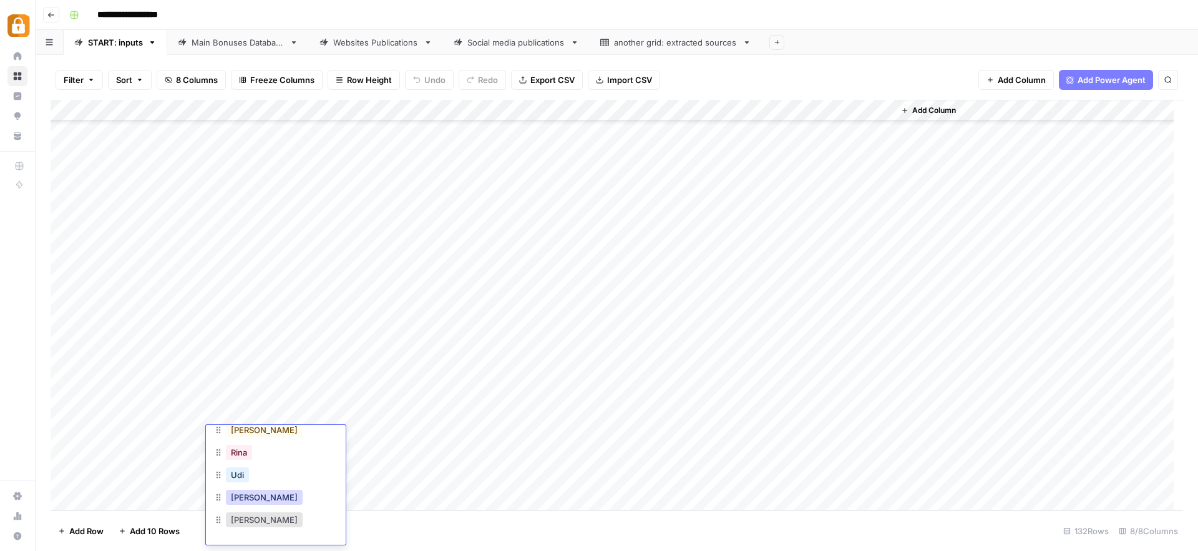
click at [251, 501] on button "[PERSON_NAME]" at bounding box center [264, 497] width 77 height 15
click at [318, 435] on div "Add Column" at bounding box center [617, 305] width 1132 height 410
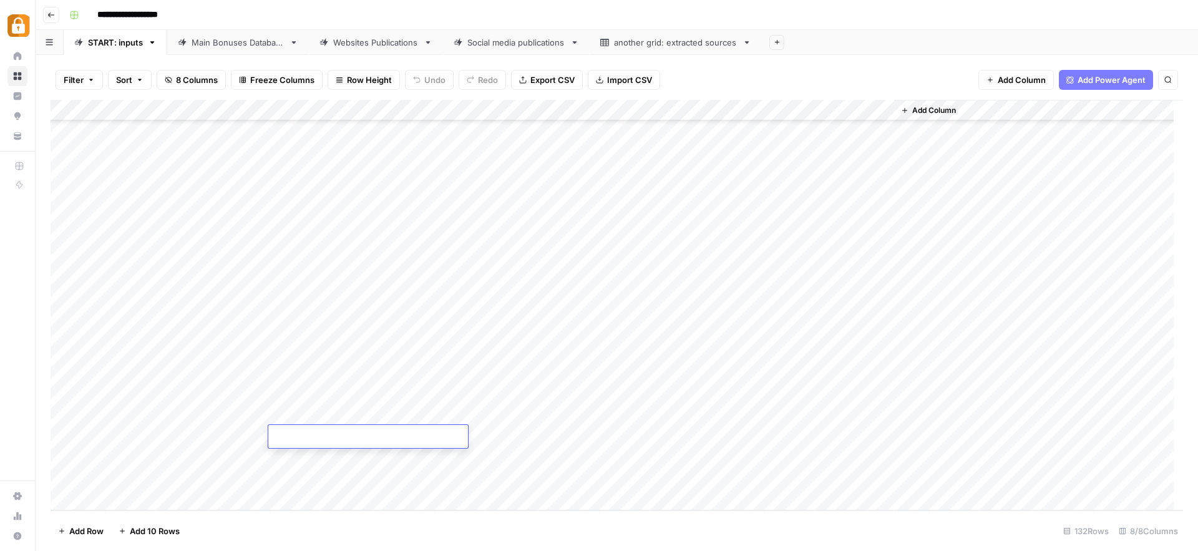
type textarea "**********"
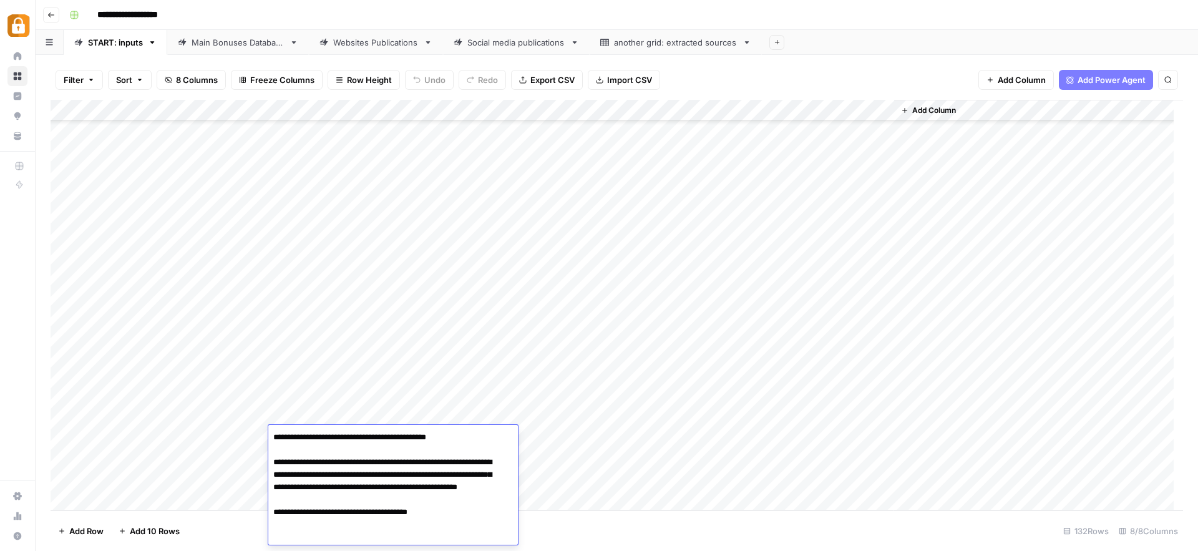
scroll to position [4127, 0]
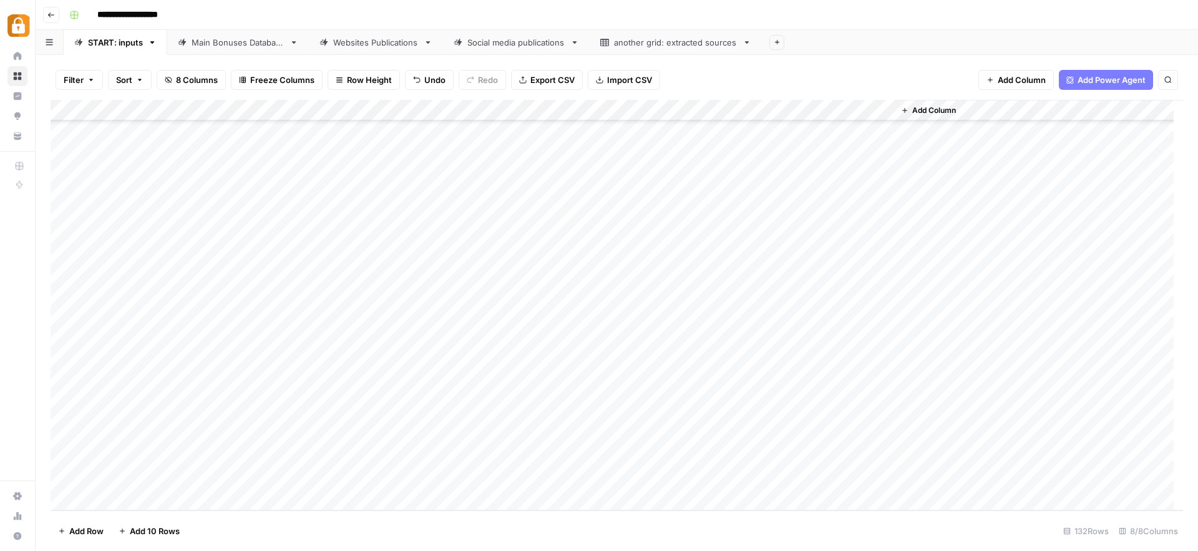
click at [565, 439] on div "Add Column" at bounding box center [617, 305] width 1132 height 410
click at [548, 441] on div "Add Column" at bounding box center [617, 305] width 1132 height 410
click at [551, 459] on button "Official Site" at bounding box center [546, 454] width 53 height 15
click at [729, 437] on div "Add Column" at bounding box center [617, 305] width 1132 height 410
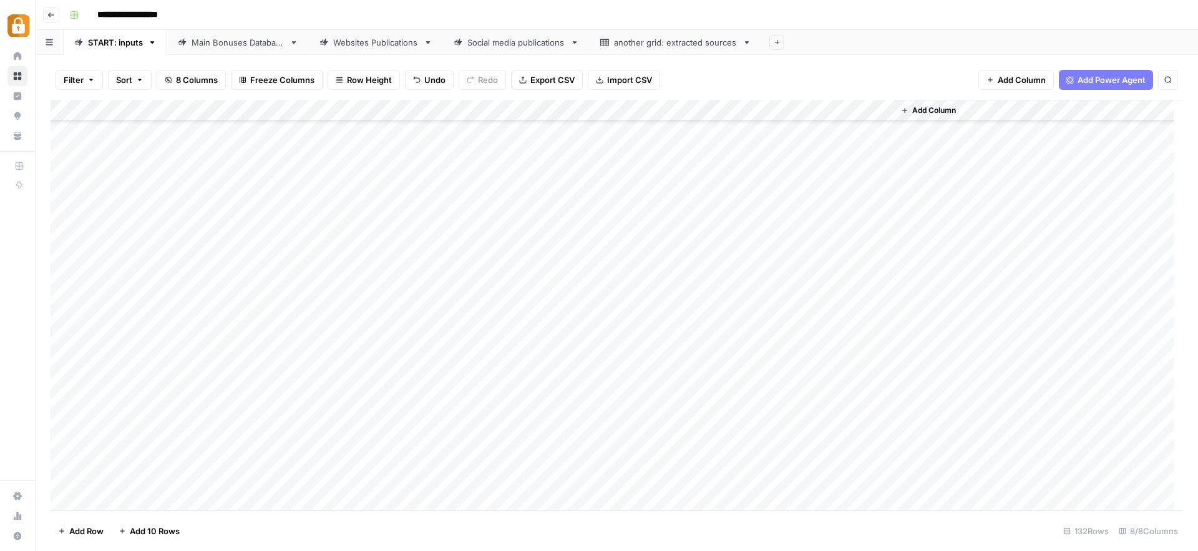
click at [822, 435] on div "Add Column" at bounding box center [617, 305] width 1132 height 410
click at [696, 437] on div "Add Column" at bounding box center [617, 305] width 1132 height 410
click at [655, 435] on div "Add Column" at bounding box center [617, 305] width 1132 height 410
click at [347, 392] on div "Add Column" at bounding box center [617, 305] width 1132 height 410
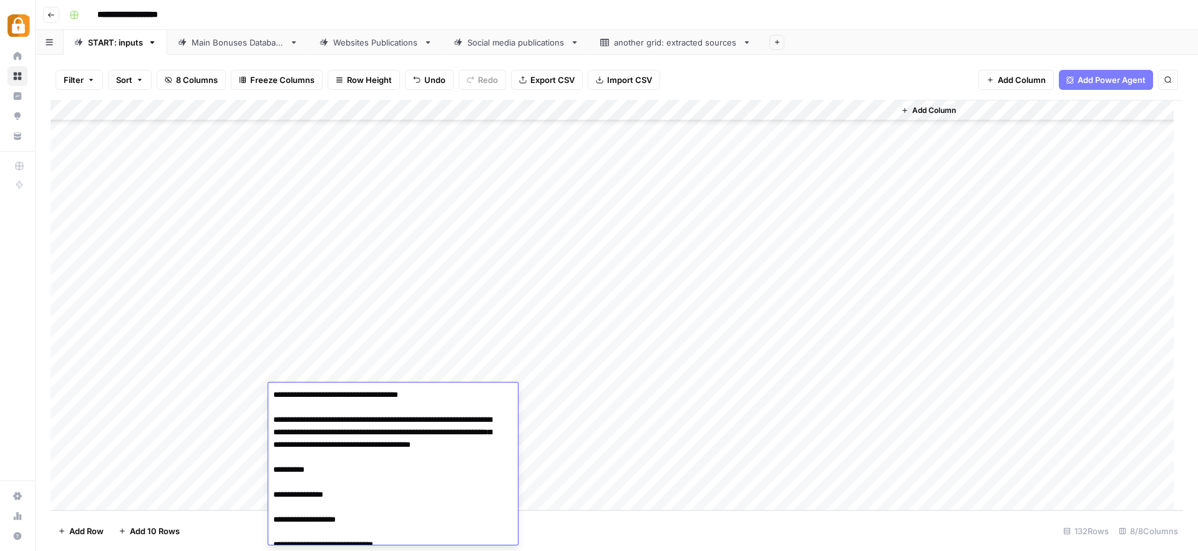
scroll to position [109, 0]
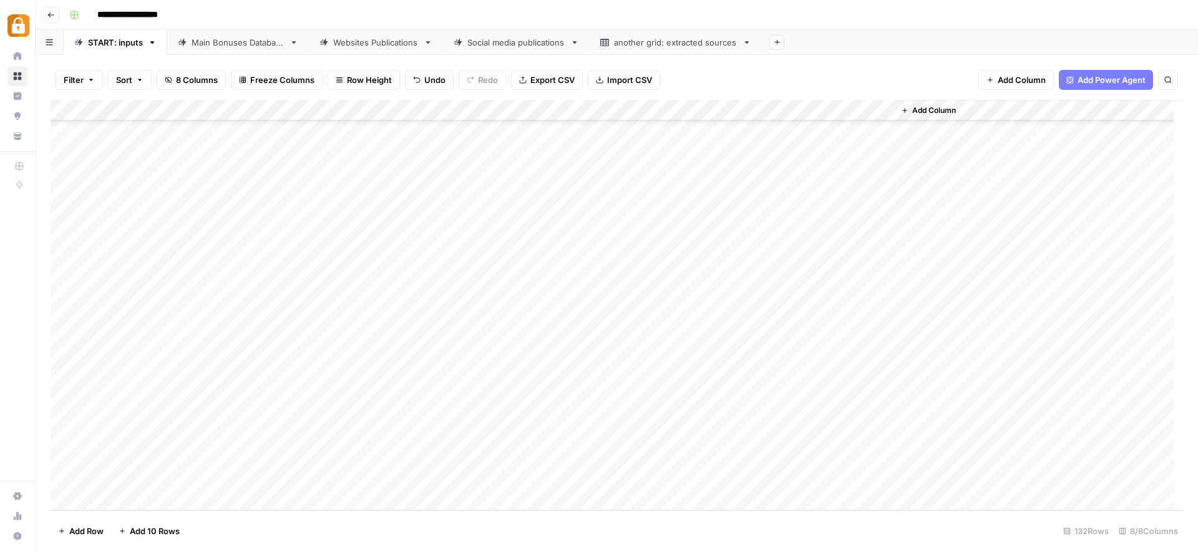
click at [644, 332] on div "Add Column" at bounding box center [617, 305] width 1132 height 410
click at [263, 46] on div "Main Bonuses Database" at bounding box center [238, 42] width 93 height 12
click at [585, 384] on div "Add Column" at bounding box center [617, 305] width 1132 height 410
drag, startPoint x: 686, startPoint y: 390, endPoint x: 613, endPoint y: 383, distance: 72.7
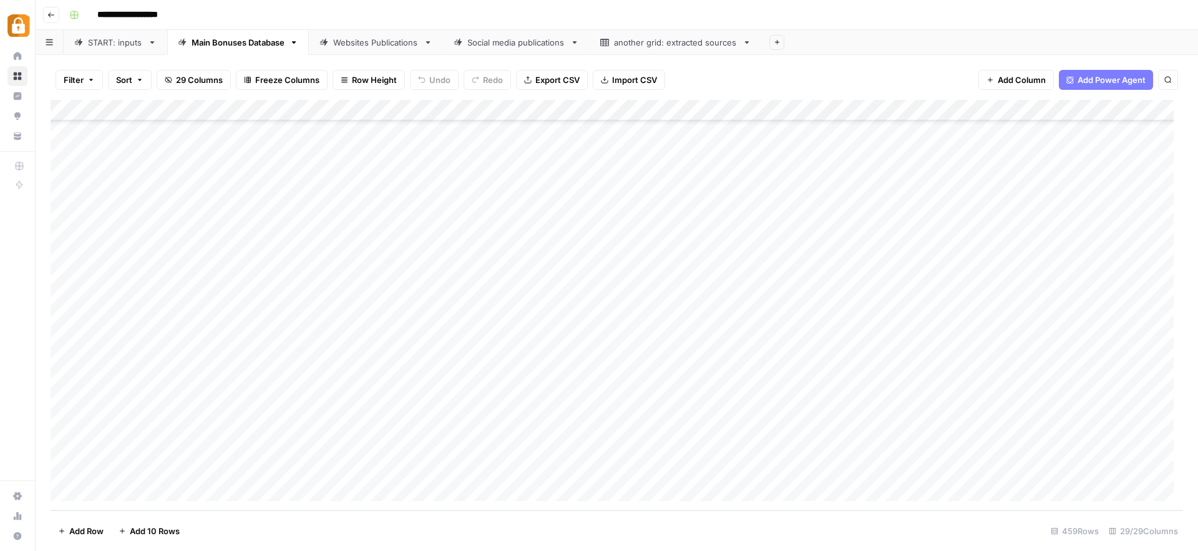
click at [686, 390] on div "Add Column" at bounding box center [617, 305] width 1132 height 410
click at [589, 381] on div "Add Column" at bounding box center [617, 305] width 1132 height 410
drag, startPoint x: 584, startPoint y: 449, endPoint x: 585, endPoint y: 468, distance: 18.7
click at [585, 468] on div "Add Column" at bounding box center [617, 305] width 1132 height 410
click at [623, 469] on div "Add Column" at bounding box center [617, 305] width 1132 height 410
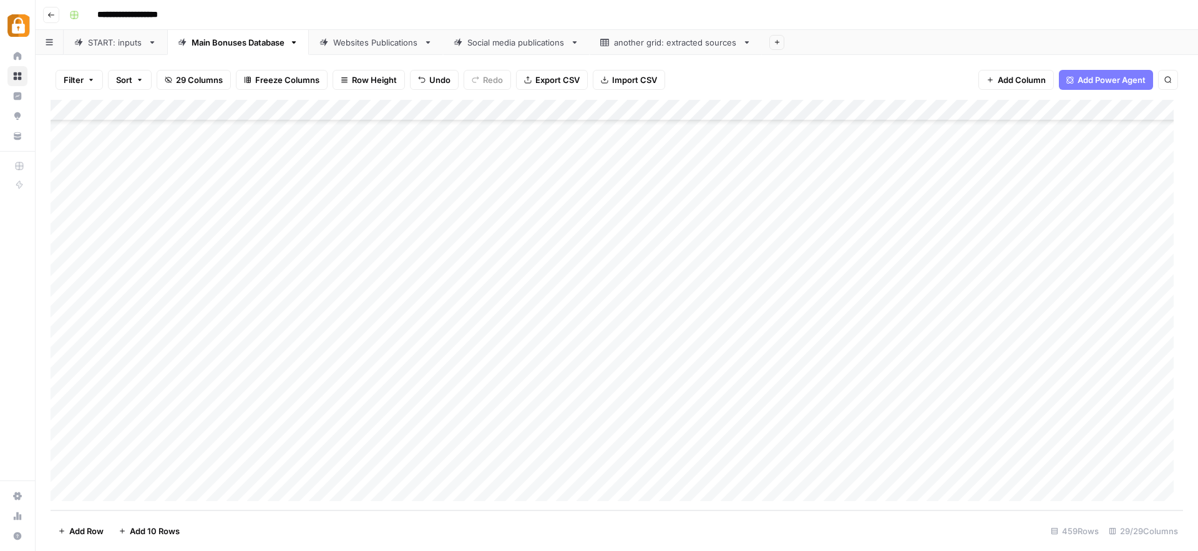
click at [853, 445] on div "Add Column" at bounding box center [617, 305] width 1132 height 410
click at [858, 468] on div "Add Column" at bounding box center [617, 305] width 1132 height 410
click at [377, 43] on div "Websites Publications" at bounding box center [375, 42] width 85 height 12
click at [536, 448] on div "Add Column" at bounding box center [617, 305] width 1132 height 410
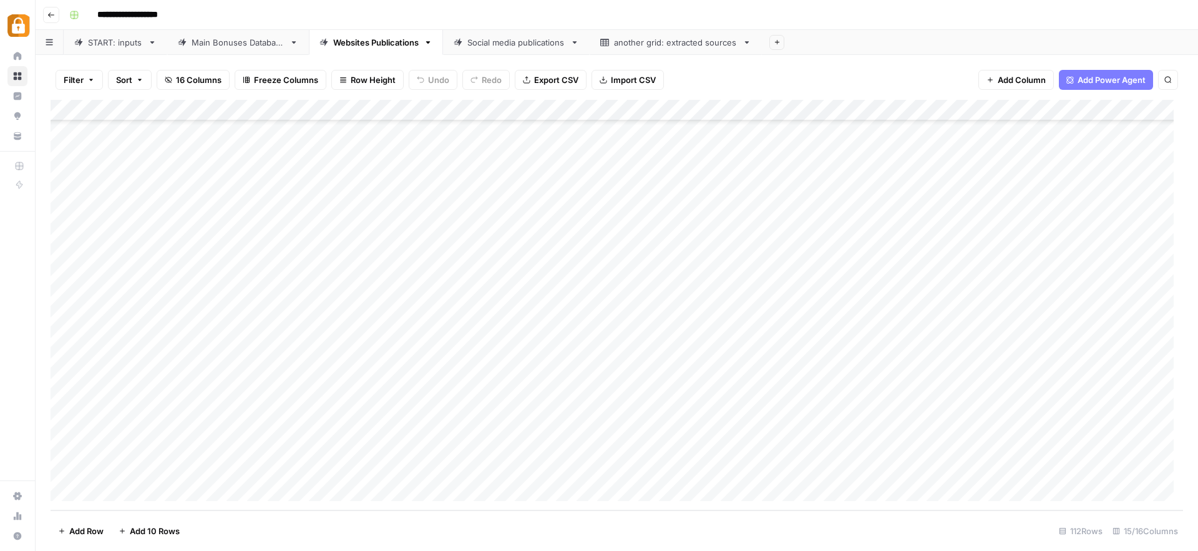
click at [533, 467] on div "Add Column" at bounding box center [617, 305] width 1132 height 410
click at [820, 445] on div "Add Column" at bounding box center [617, 305] width 1132 height 410
click at [825, 468] on div "Add Column" at bounding box center [617, 305] width 1132 height 410
click at [125, 42] on div "START: inputs" at bounding box center [115, 42] width 55 height 12
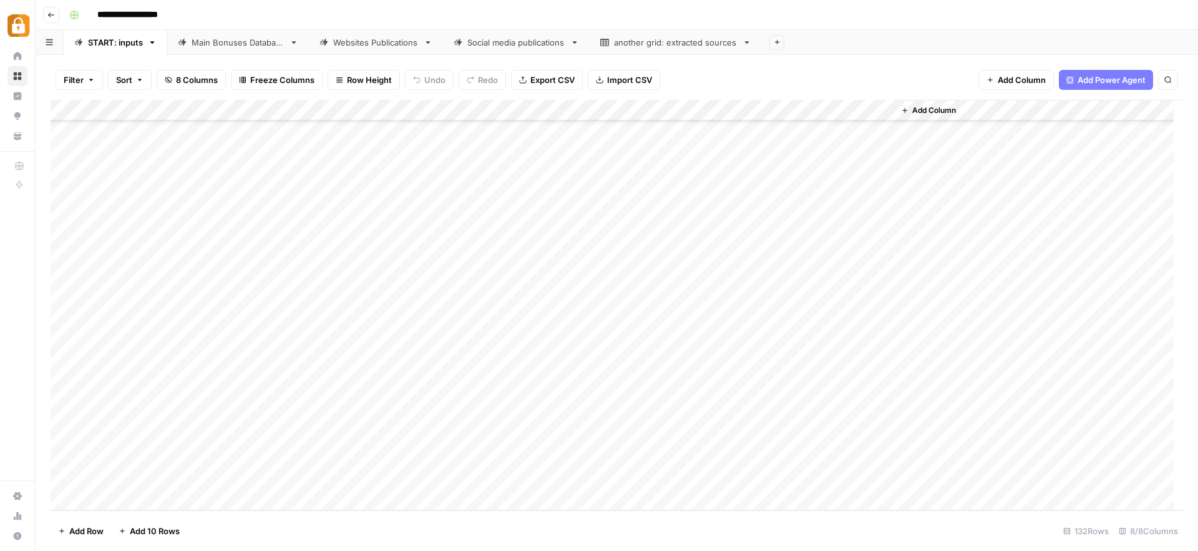
click at [253, 36] on div "Main Bonuses Database" at bounding box center [238, 42] width 93 height 12
click at [374, 47] on div "Websites Publications" at bounding box center [375, 42] width 85 height 12
click at [571, 444] on div "Add Column" at bounding box center [617, 305] width 1132 height 410
click at [566, 469] on div "Add Column" at bounding box center [617, 305] width 1132 height 410
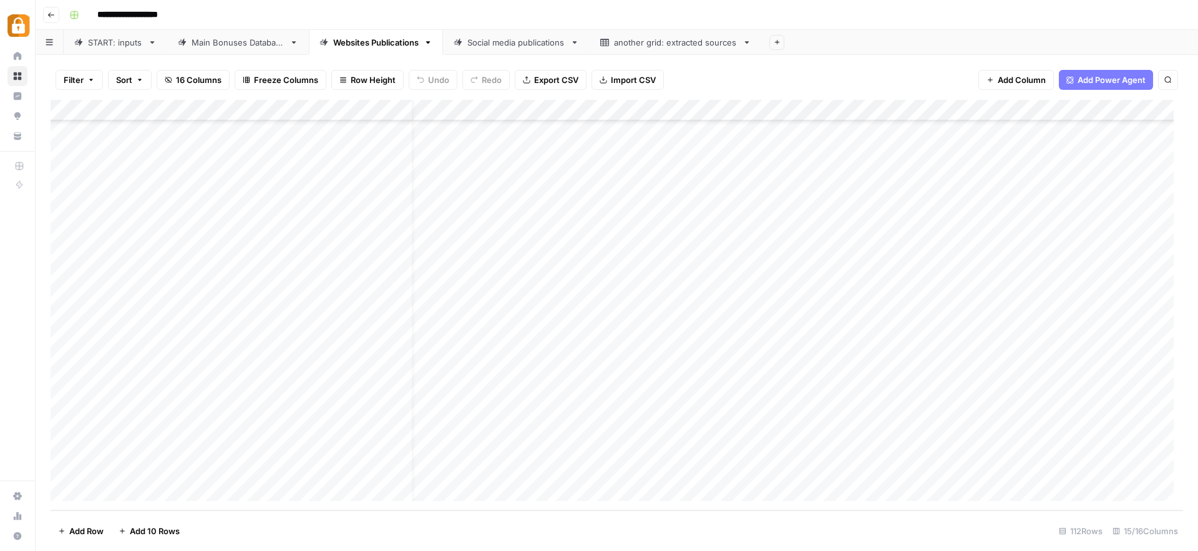
scroll to position [2016, 0]
click at [111, 46] on div "START: inputs" at bounding box center [115, 42] width 55 height 12
click at [236, 449] on div "Add Column" at bounding box center [617, 305] width 1132 height 410
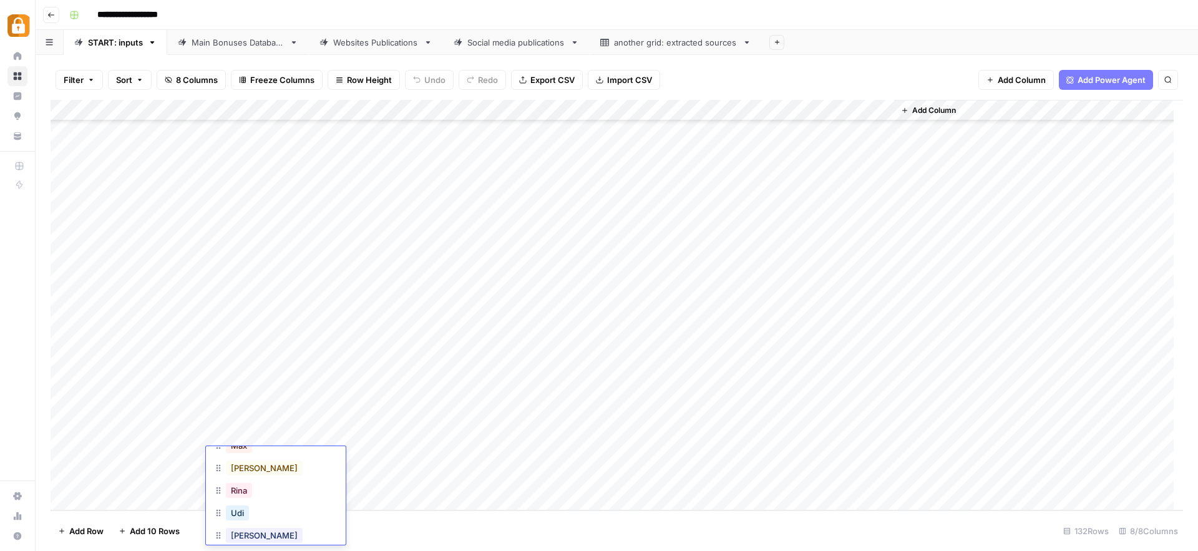
scroll to position [121, 0]
click at [260, 498] on div "[PERSON_NAME]" at bounding box center [275, 498] width 125 height 22
click at [250, 498] on button "[PERSON_NAME]" at bounding box center [264, 497] width 77 height 15
click at [324, 453] on div "Add Column" at bounding box center [617, 305] width 1132 height 410
click at [326, 455] on div "Add Column" at bounding box center [617, 305] width 1132 height 410
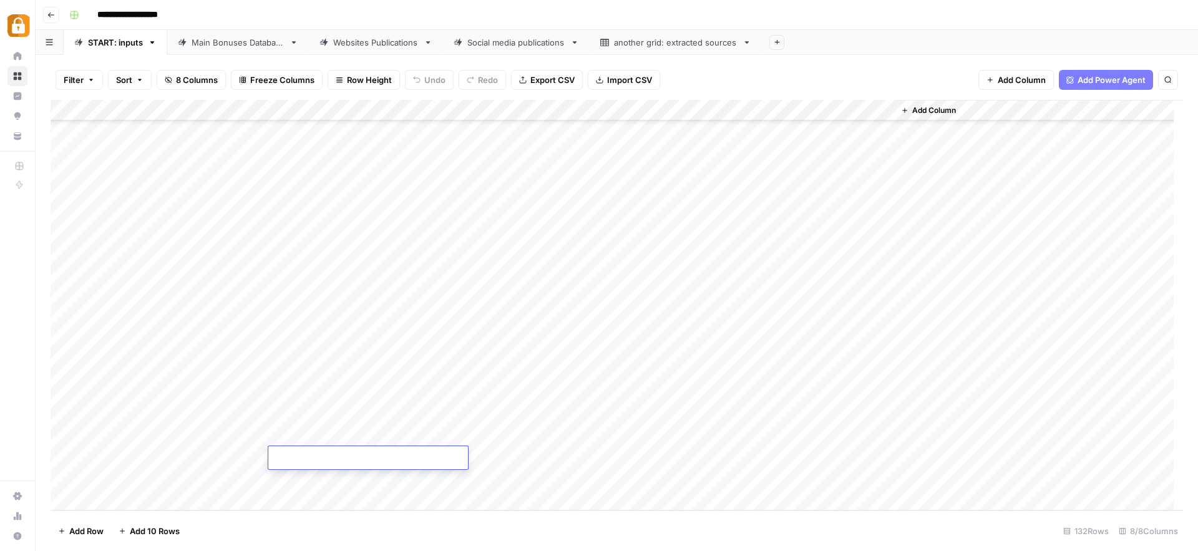
click at [326, 455] on textarea at bounding box center [368, 458] width 200 height 17
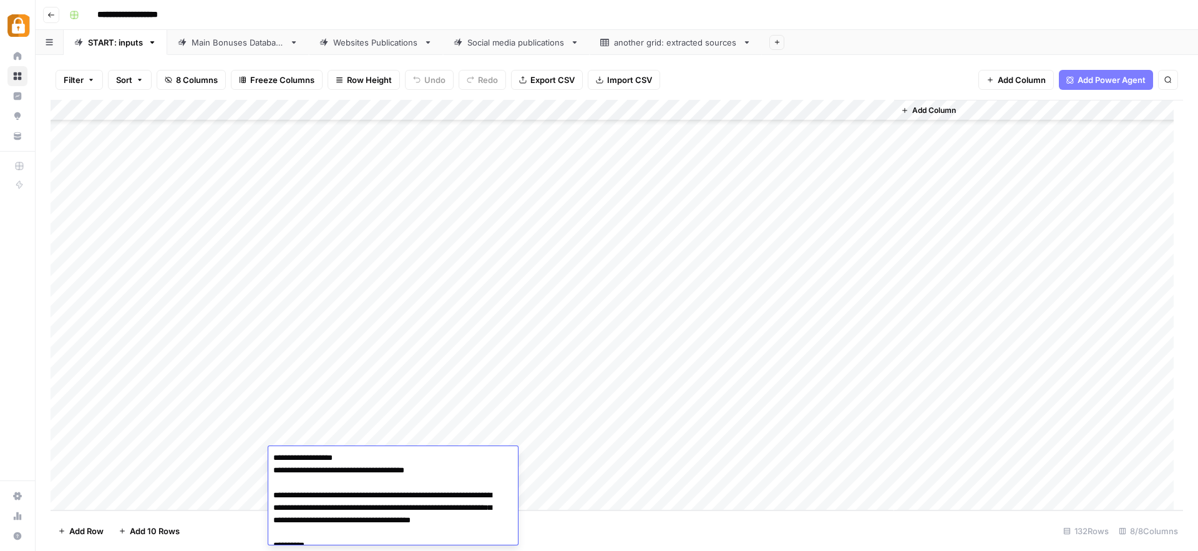
scroll to position [0, 0]
type textarea "**********"
click at [428, 392] on div "Add Column" at bounding box center [617, 305] width 1132 height 410
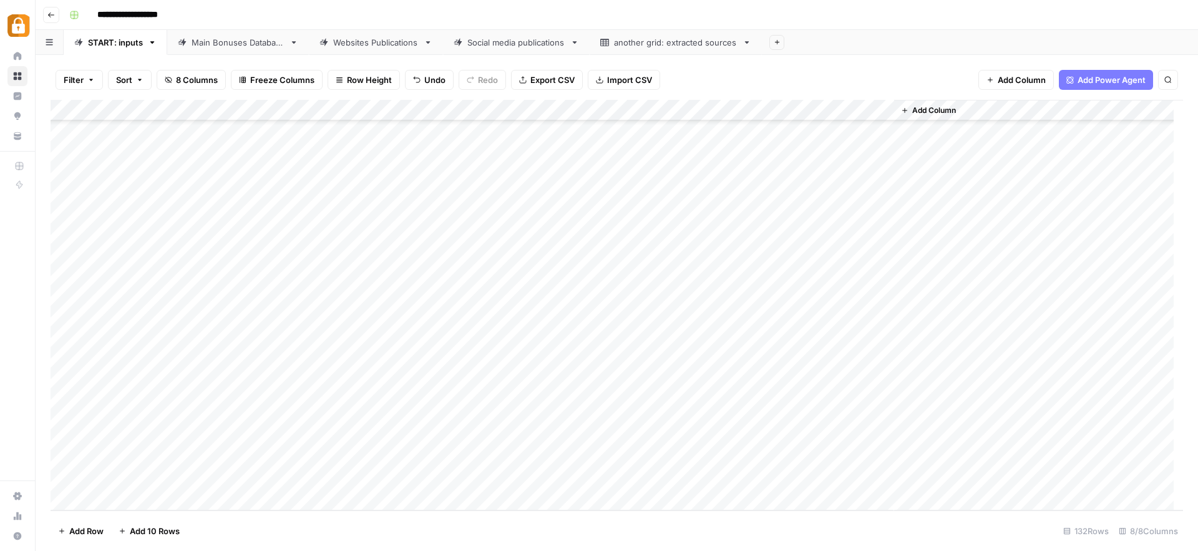
click at [354, 390] on div "Add Column" at bounding box center [617, 305] width 1132 height 410
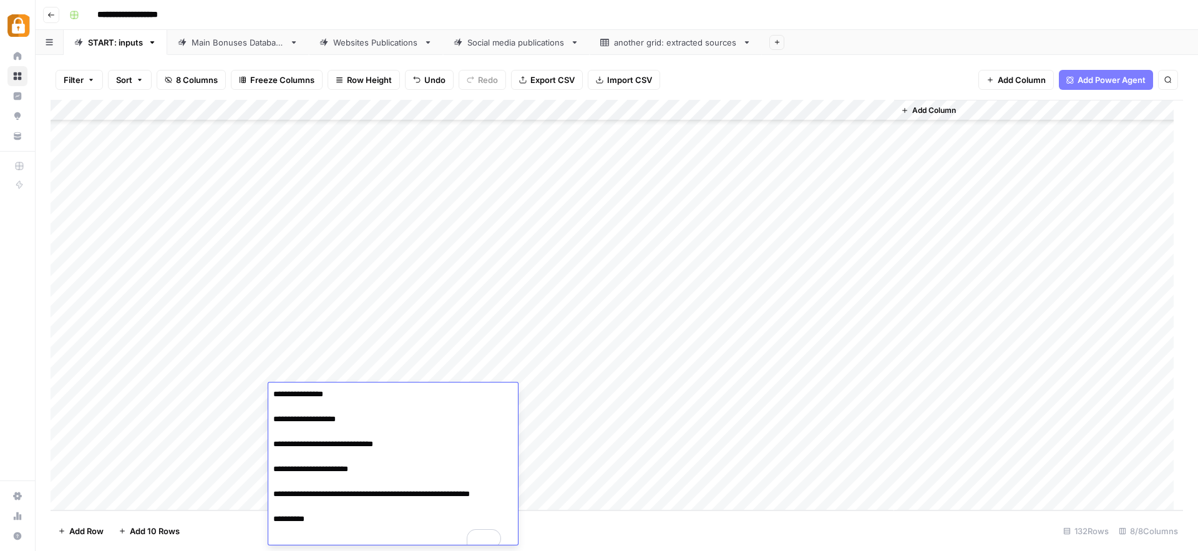
scroll to position [109, 0]
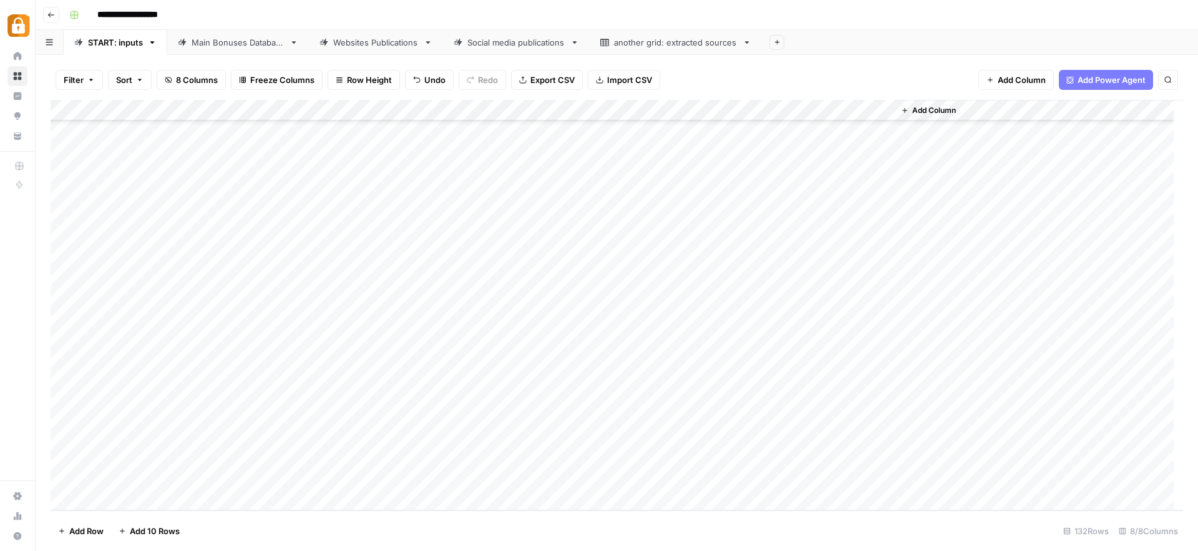
click at [611, 397] on div "Add Column" at bounding box center [617, 305] width 1132 height 410
click at [241, 39] on div "Main Bonuses Database" at bounding box center [238, 42] width 93 height 12
click at [231, 427] on div "Add Column" at bounding box center [617, 305] width 1132 height 410
click at [66, 423] on div "Add Column" at bounding box center [617, 305] width 1132 height 410
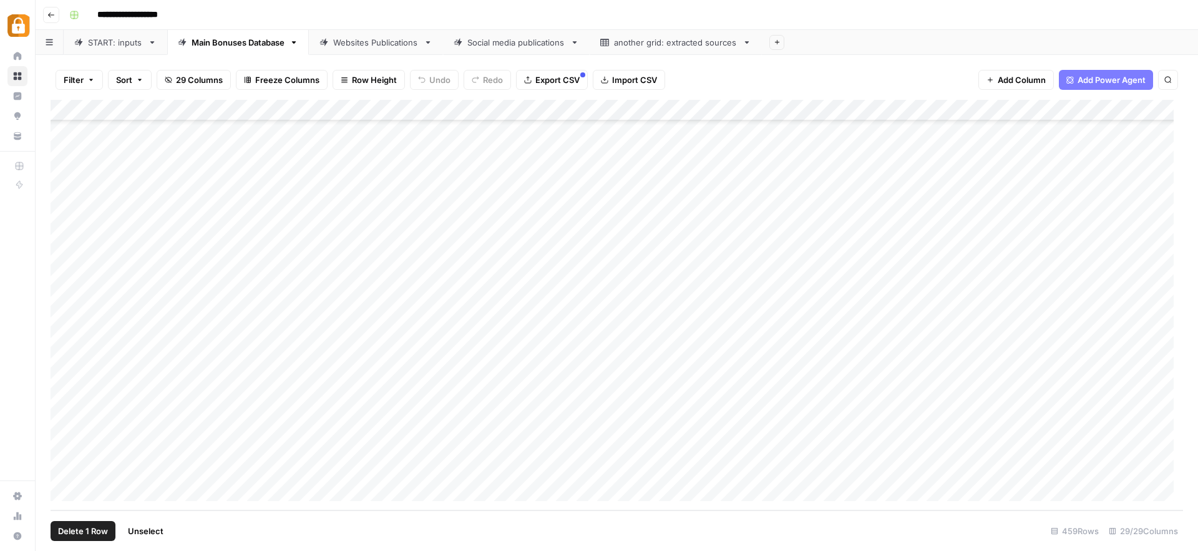
click at [100, 531] on span "Delete 1 Row" at bounding box center [83, 531] width 50 height 12
click at [551, 140] on span "Delete" at bounding box center [554, 144] width 27 height 12
click at [114, 46] on div "START: inputs" at bounding box center [115, 42] width 55 height 12
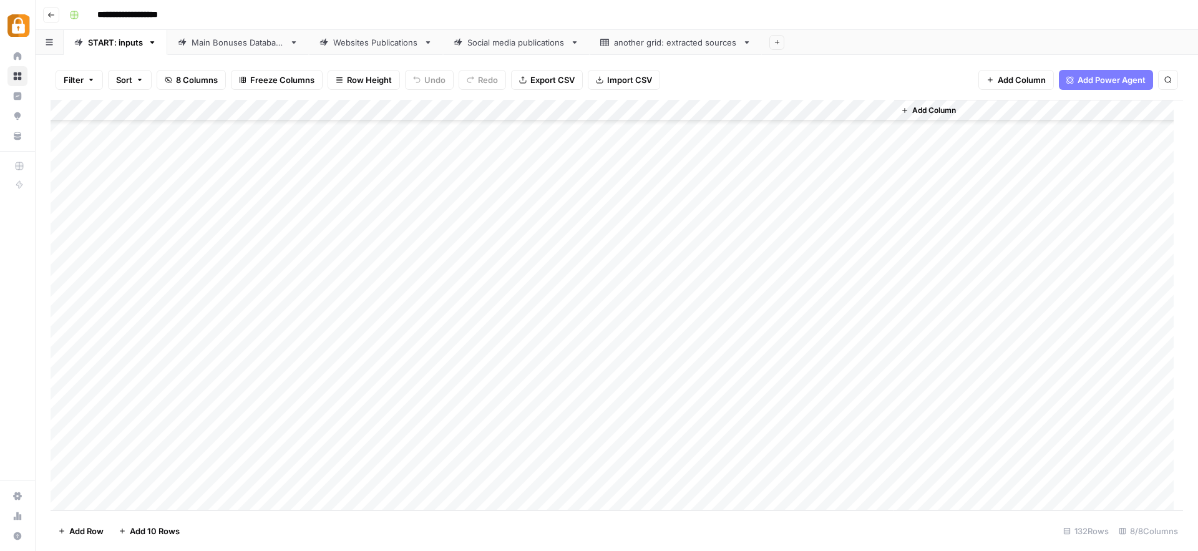
click at [556, 459] on div "Add Column" at bounding box center [617, 305] width 1132 height 410
click at [569, 439] on div "Add Column" at bounding box center [617, 305] width 1132 height 410
drag, startPoint x: 589, startPoint y: 445, endPoint x: 589, endPoint y: 457, distance: 11.2
click at [589, 457] on div "Add Column" at bounding box center [617, 305] width 1132 height 410
click at [818, 454] on div "Add Column" at bounding box center [617, 305] width 1132 height 410
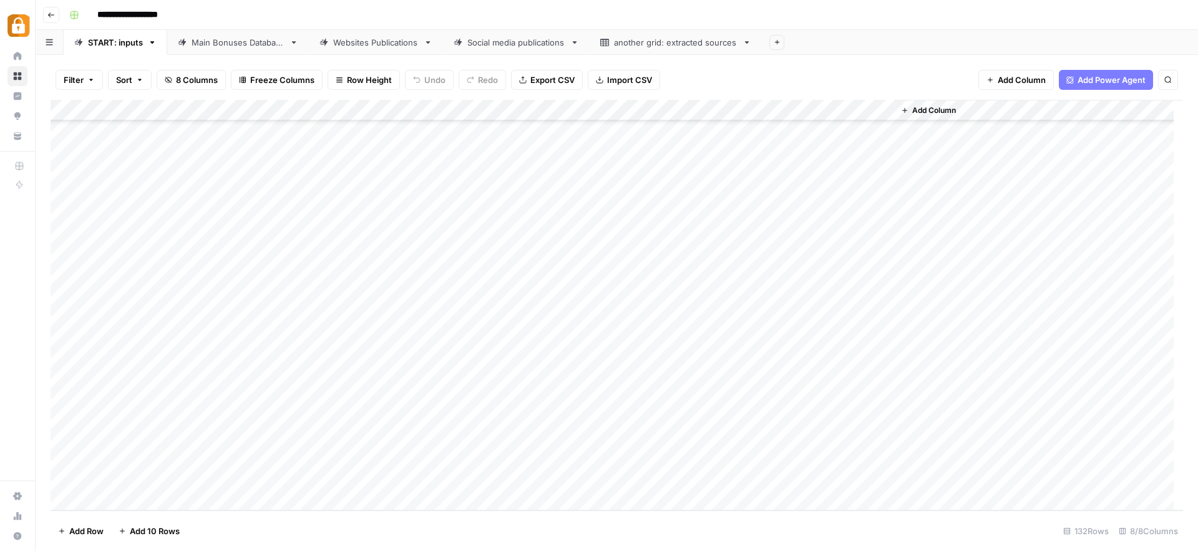
click at [613, 452] on div "Add Column" at bounding box center [617, 305] width 1132 height 410
click at [201, 42] on div "Main Bonuses Database" at bounding box center [238, 42] width 93 height 12
click at [608, 450] on div "Add Column" at bounding box center [617, 305] width 1132 height 410
drag, startPoint x: 648, startPoint y: 457, endPoint x: 649, endPoint y: 467, distance: 10.1
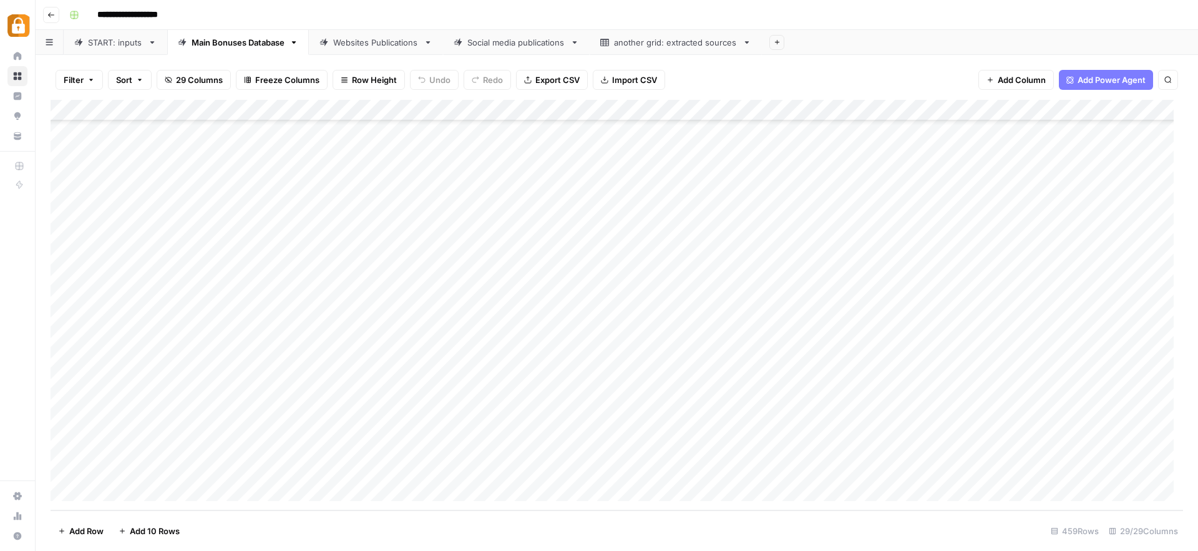
click at [649, 467] on div "Add Column" at bounding box center [617, 305] width 1132 height 410
click at [855, 470] on div "Add Column" at bounding box center [617, 305] width 1132 height 410
click at [367, 46] on div "Websites Publications" at bounding box center [375, 42] width 85 height 12
click at [521, 475] on div "Add Column" at bounding box center [617, 305] width 1132 height 410
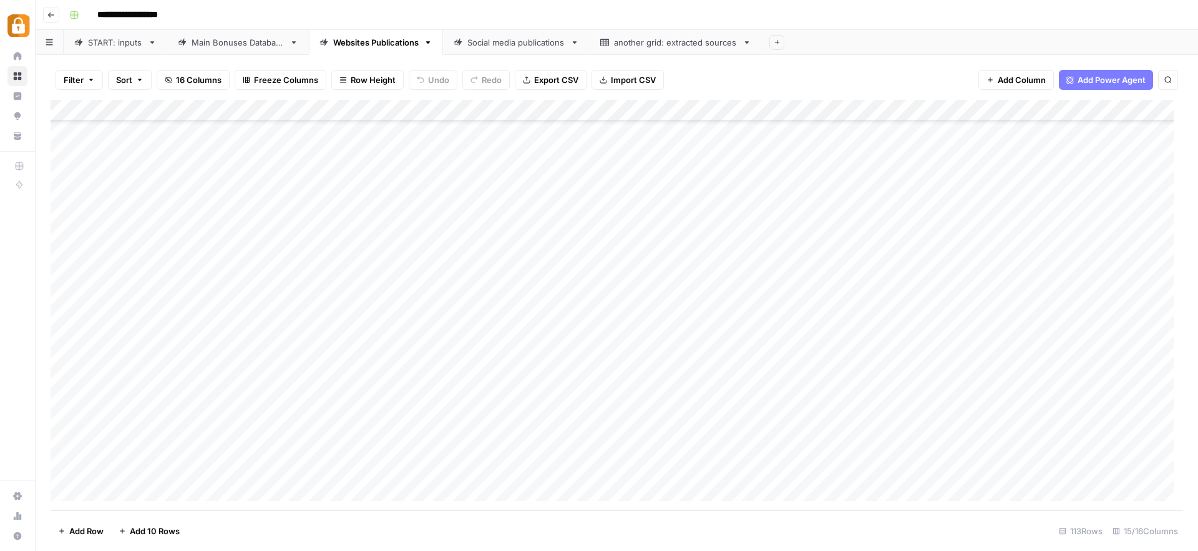
click at [820, 472] on div "Add Column" at bounding box center [617, 305] width 1132 height 410
click at [568, 472] on div "Add Column" at bounding box center [617, 305] width 1132 height 410
click at [236, 36] on div "Main Bonuses Database" at bounding box center [238, 42] width 93 height 12
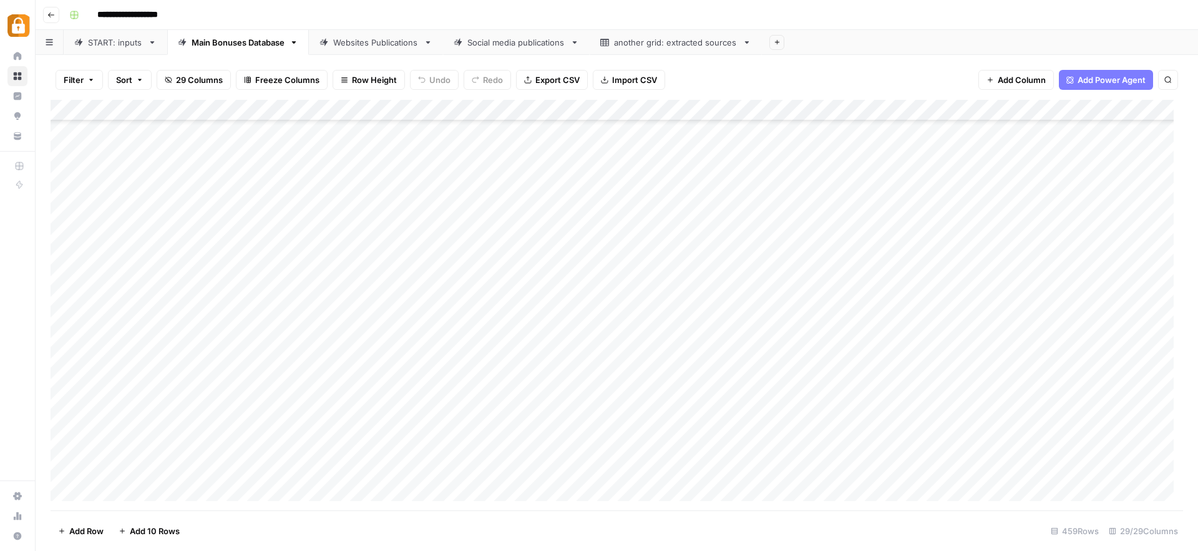
scroll to position [9375, 0]
click at [496, 41] on div "Social media publications" at bounding box center [516, 42] width 98 height 12
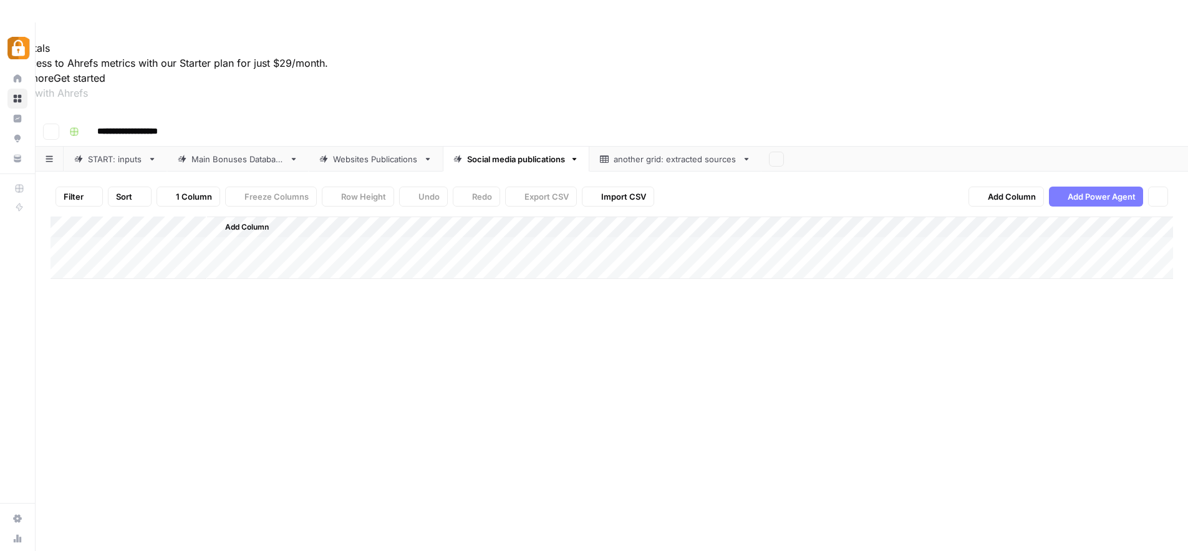
click at [376, 122] on div "**********" at bounding box center [620, 132] width 1112 height 20
click at [371, 153] on div "Websites Publications" at bounding box center [375, 159] width 85 height 12
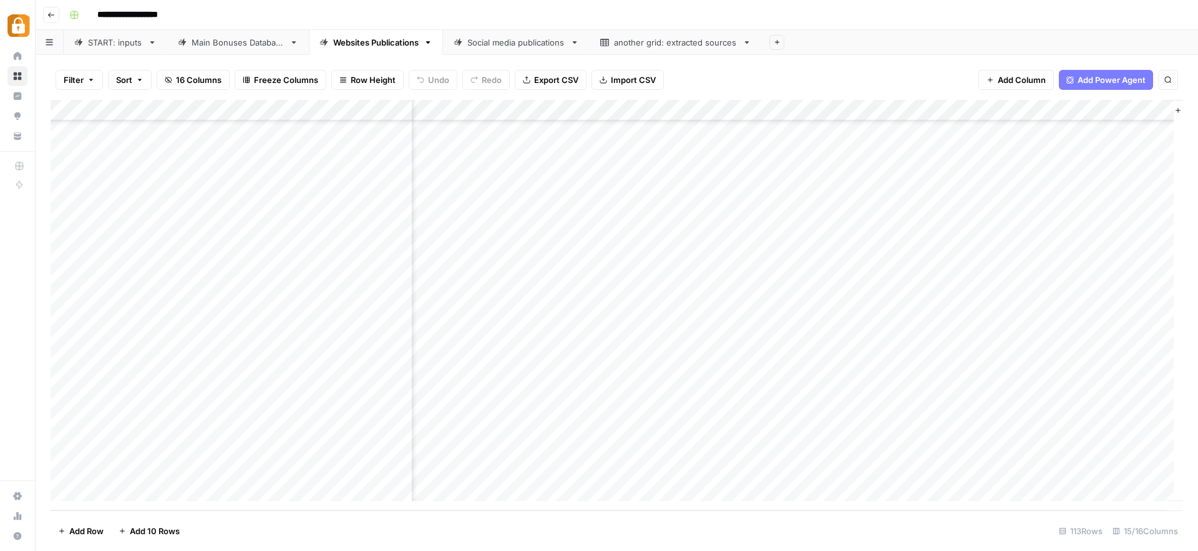
scroll to position [2037, 856]
click at [664, 473] on div "Add Column" at bounding box center [617, 305] width 1132 height 410
click at [104, 47] on div "START: inputs" at bounding box center [115, 42] width 55 height 12
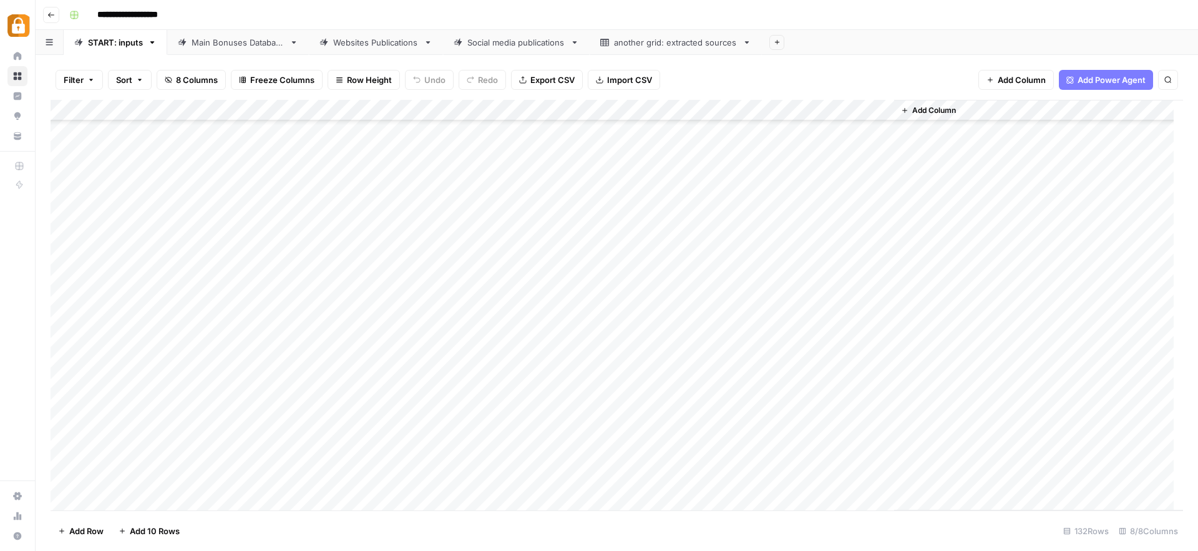
scroll to position [2430, 0]
click at [253, 42] on div "Main Bonuses Database" at bounding box center [238, 42] width 93 height 12
click at [270, 466] on div "Add Column" at bounding box center [617, 305] width 1132 height 410
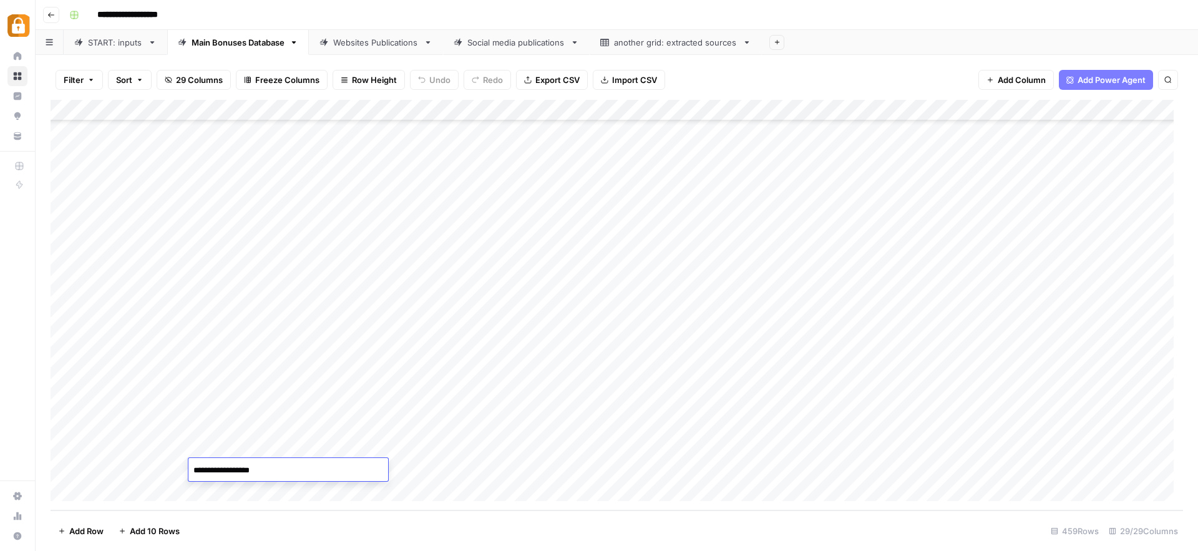
drag, startPoint x: 271, startPoint y: 468, endPoint x: 237, endPoint y: 467, distance: 34.3
click at [237, 467] on textarea "**********" at bounding box center [288, 470] width 200 height 17
type textarea "**********"
click at [702, 470] on div "Add Column" at bounding box center [617, 305] width 1132 height 410
click at [928, 470] on div "Add Column" at bounding box center [617, 305] width 1132 height 410
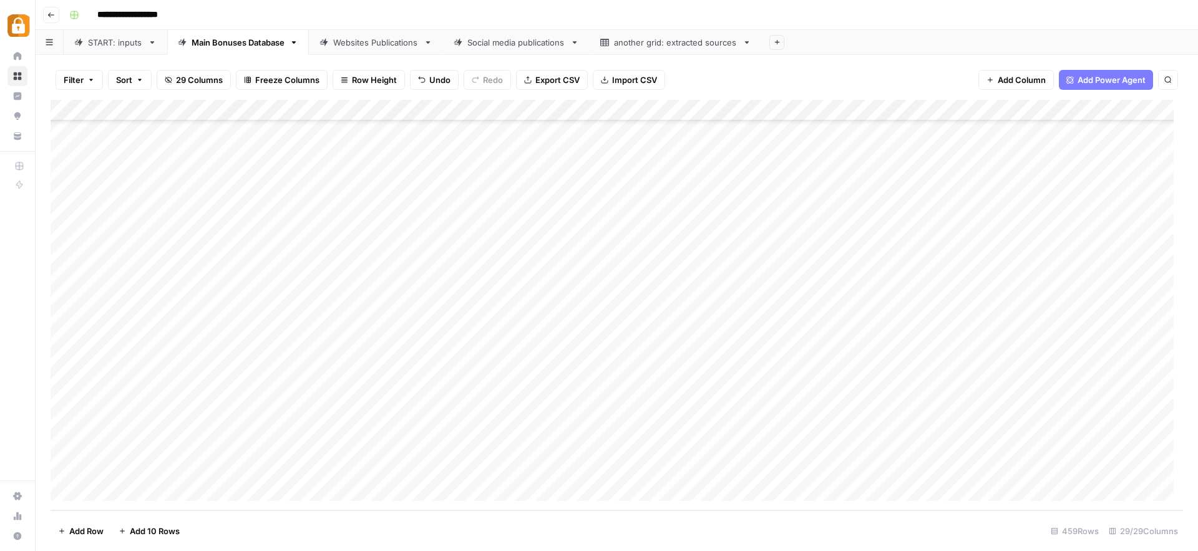
click at [366, 52] on link "Websites Publications" at bounding box center [376, 42] width 134 height 25
click at [68, 448] on div "Add Column" at bounding box center [617, 305] width 1132 height 410
click at [95, 529] on span "Delete 1 Row" at bounding box center [83, 531] width 50 height 12
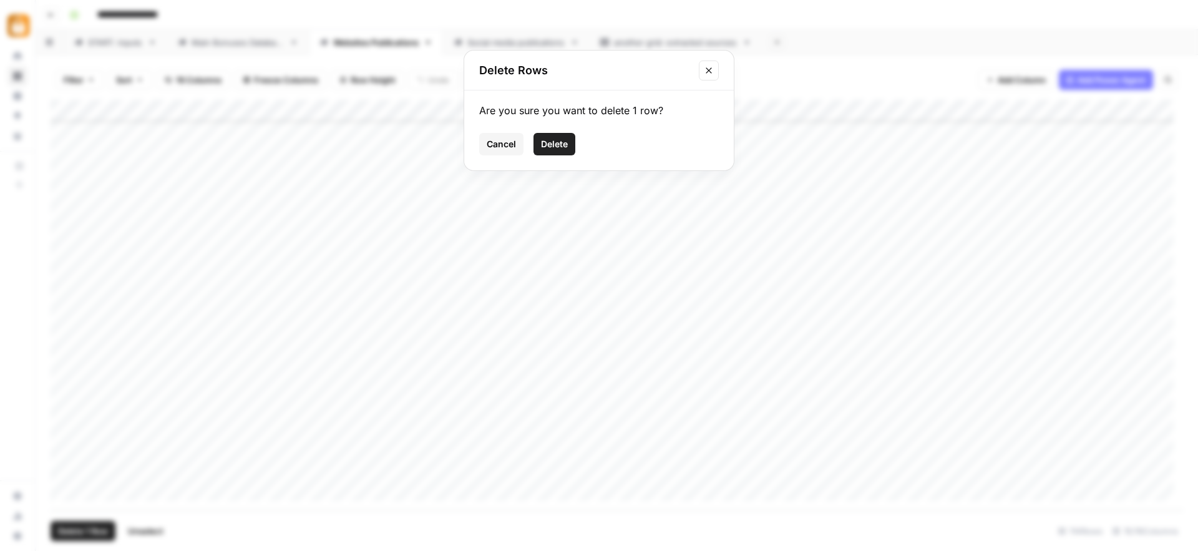
click at [556, 147] on span "Delete" at bounding box center [554, 144] width 27 height 12
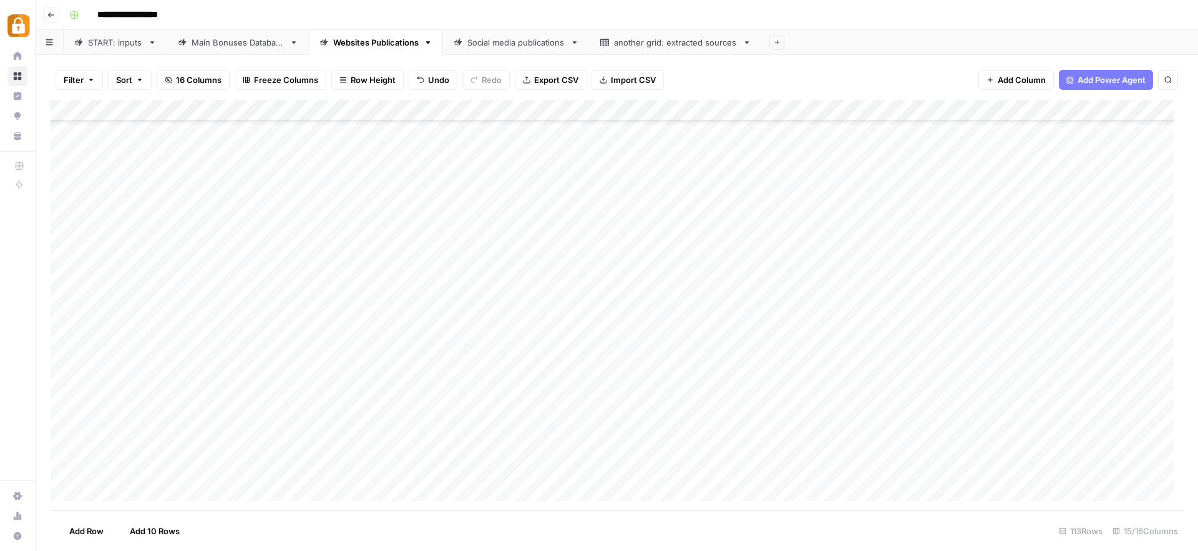
scroll to position [2037, 0]
click at [820, 468] on div "Add Column" at bounding box center [617, 305] width 1132 height 410
click at [571, 468] on div "Add Column" at bounding box center [617, 305] width 1132 height 410
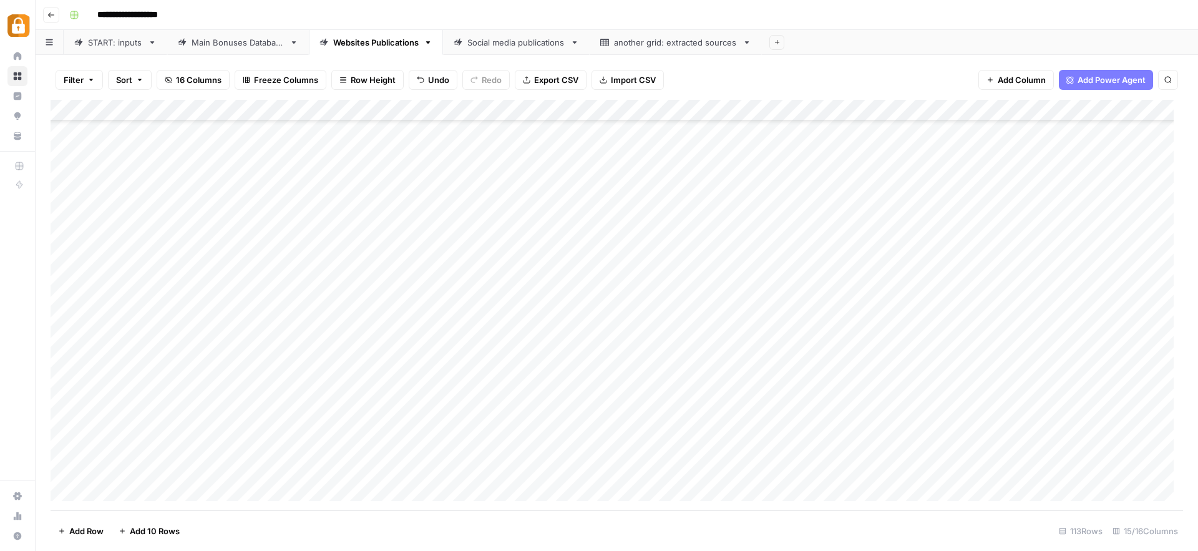
click at [116, 47] on div "START: inputs" at bounding box center [115, 42] width 55 height 12
click at [107, 499] on div "Add Column" at bounding box center [617, 305] width 1132 height 410
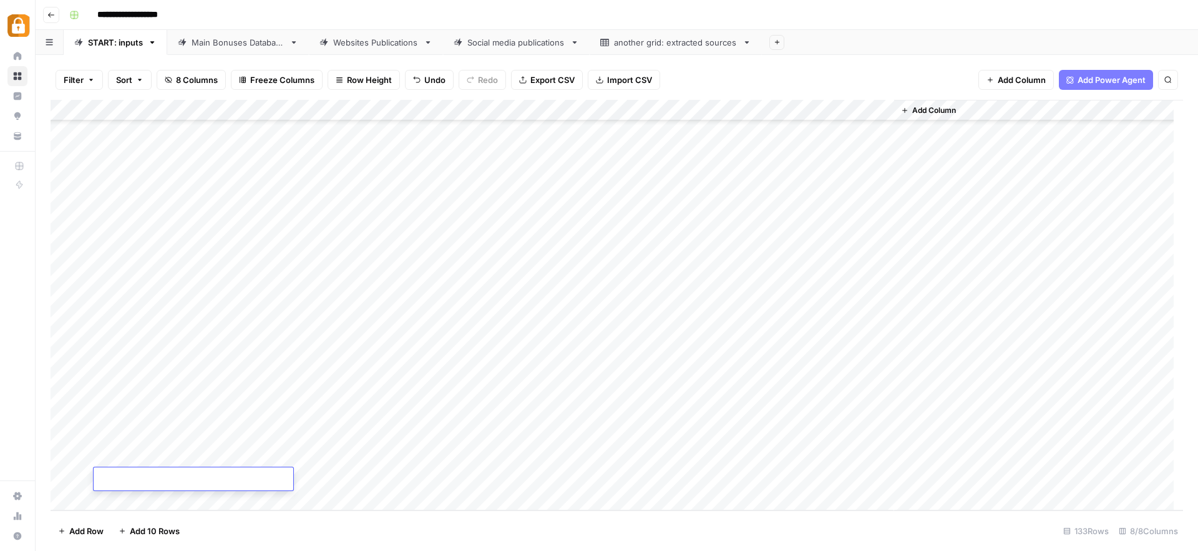
click at [107, 499] on div "Add Column" at bounding box center [617, 305] width 1132 height 410
click at [107, 500] on div "Add Column" at bounding box center [617, 305] width 1132 height 410
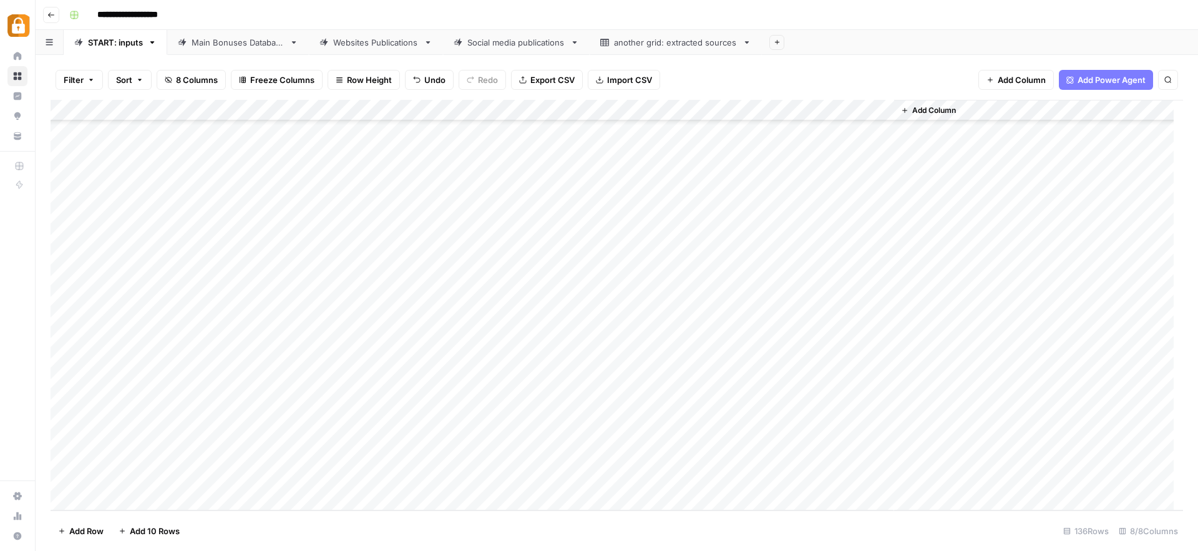
click at [107, 500] on div "Add Column" at bounding box center [617, 305] width 1132 height 410
